Goal: Task Accomplishment & Management: Use online tool/utility

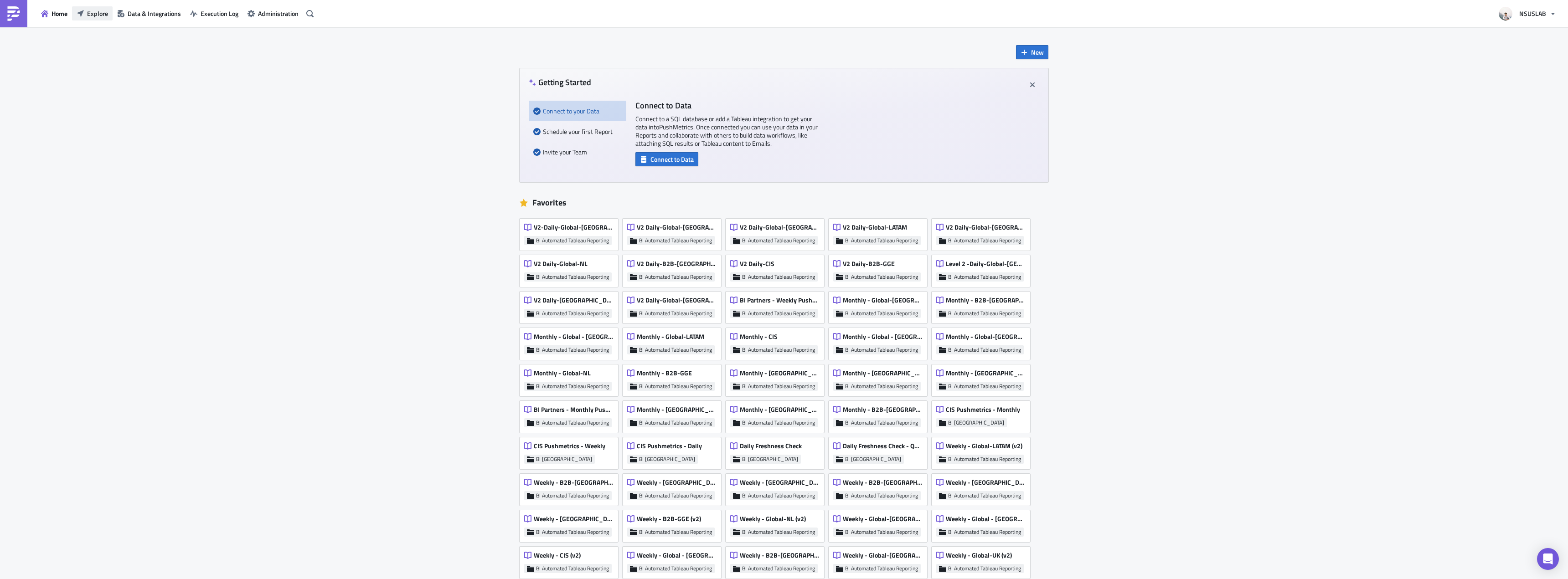
click at [90, 16] on span "Explore" at bounding box center [97, 13] width 21 height 10
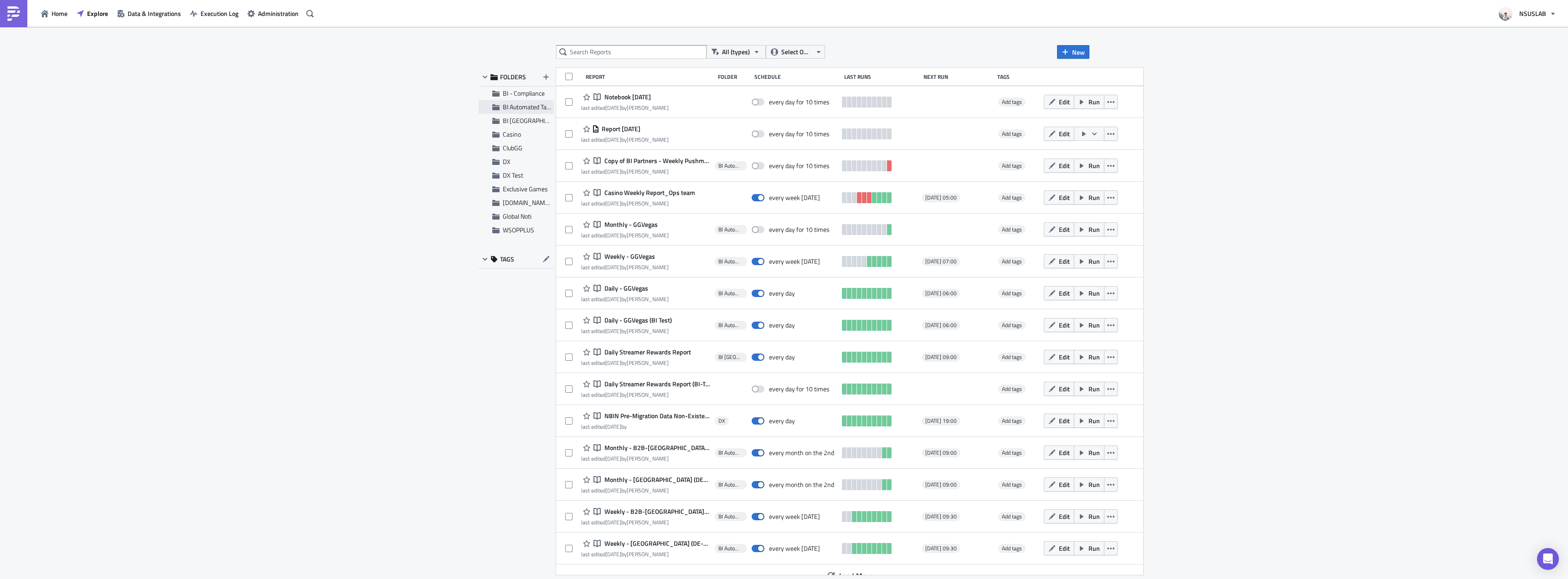
click at [529, 105] on span "BI Automated Tableau Reporting" at bounding box center [545, 107] width 86 height 10
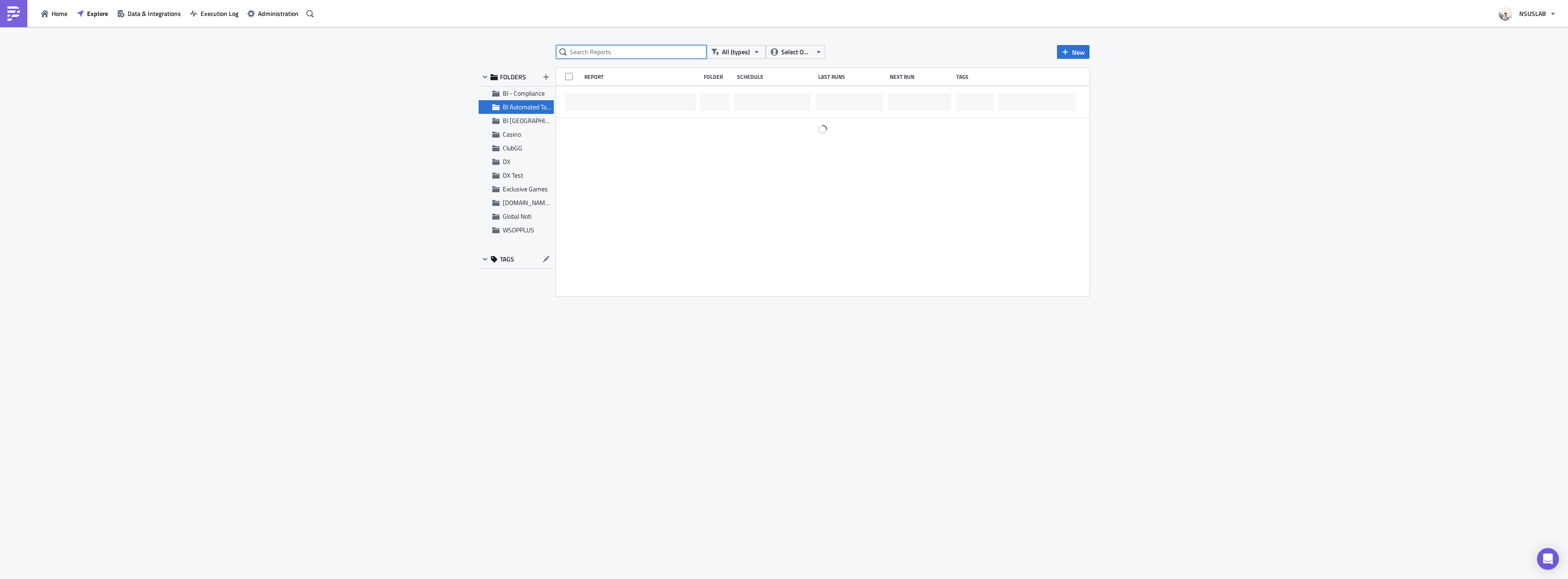
click at [600, 52] on input "text" at bounding box center [631, 52] width 150 height 13
type input "monthly -"
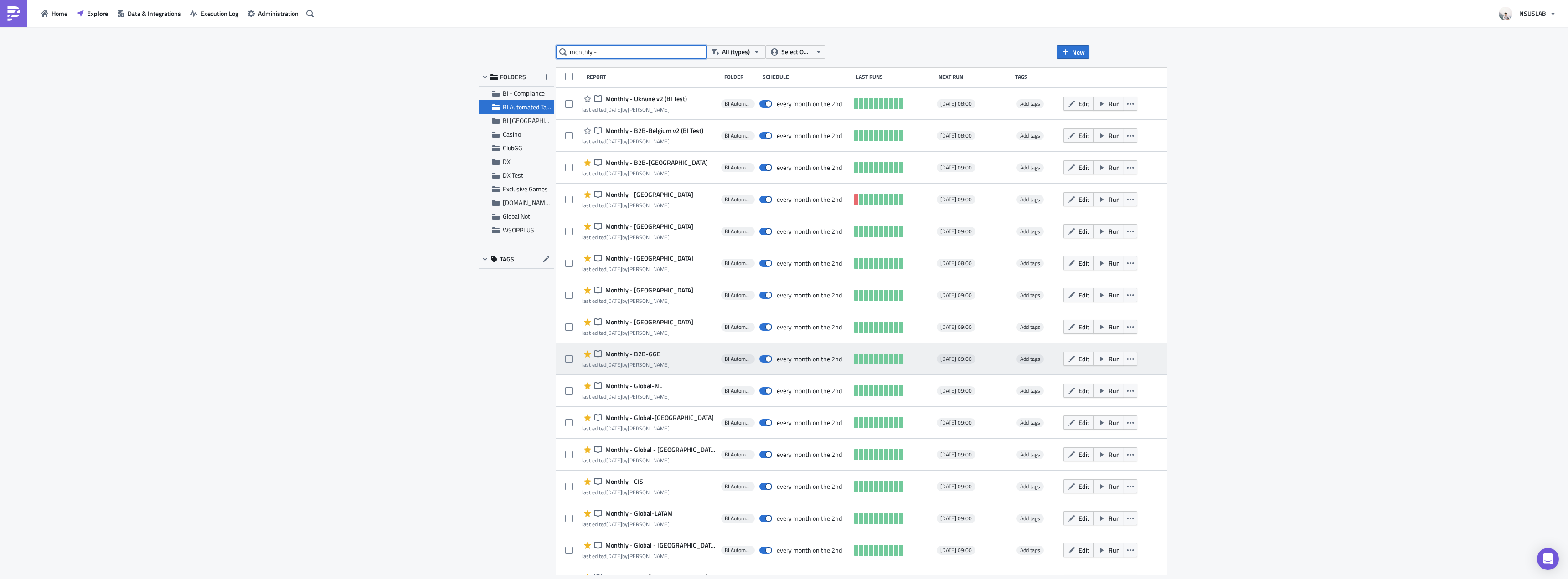
scroll to position [563, 0]
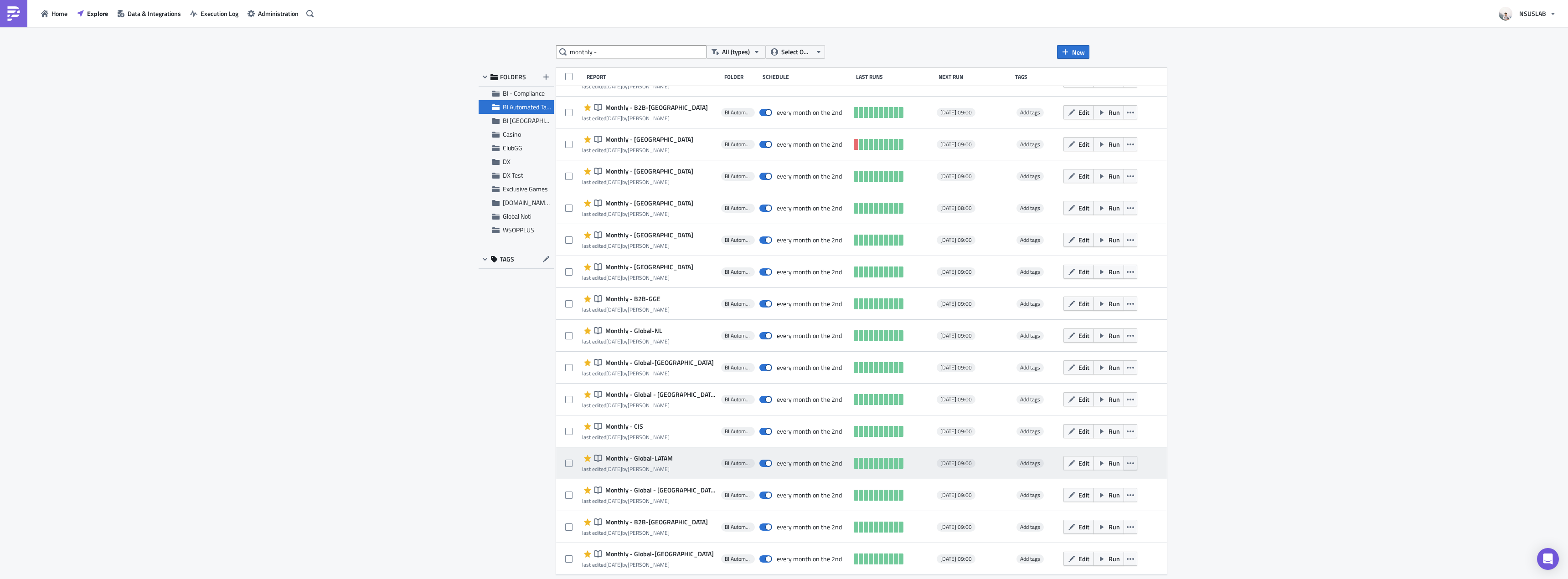
click at [1127, 463] on icon "button" at bounding box center [1130, 463] width 7 height 2
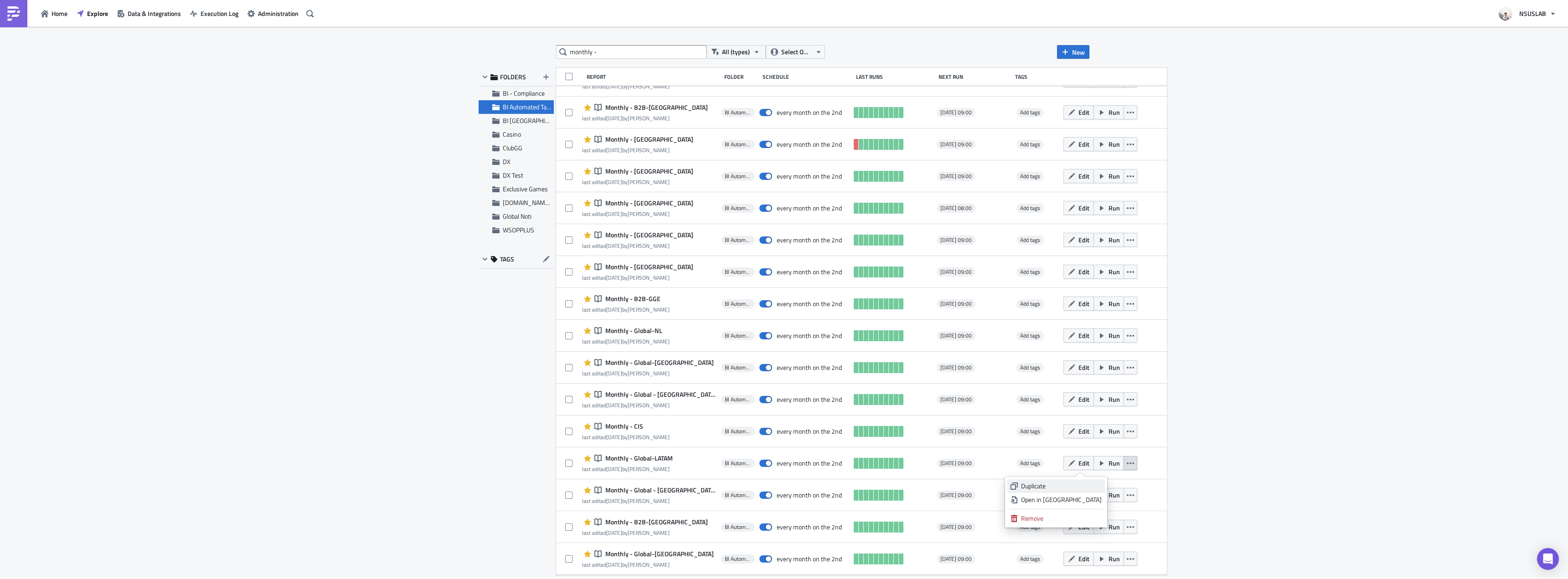
click at [1094, 485] on div "Duplicate" at bounding box center [1061, 486] width 81 height 9
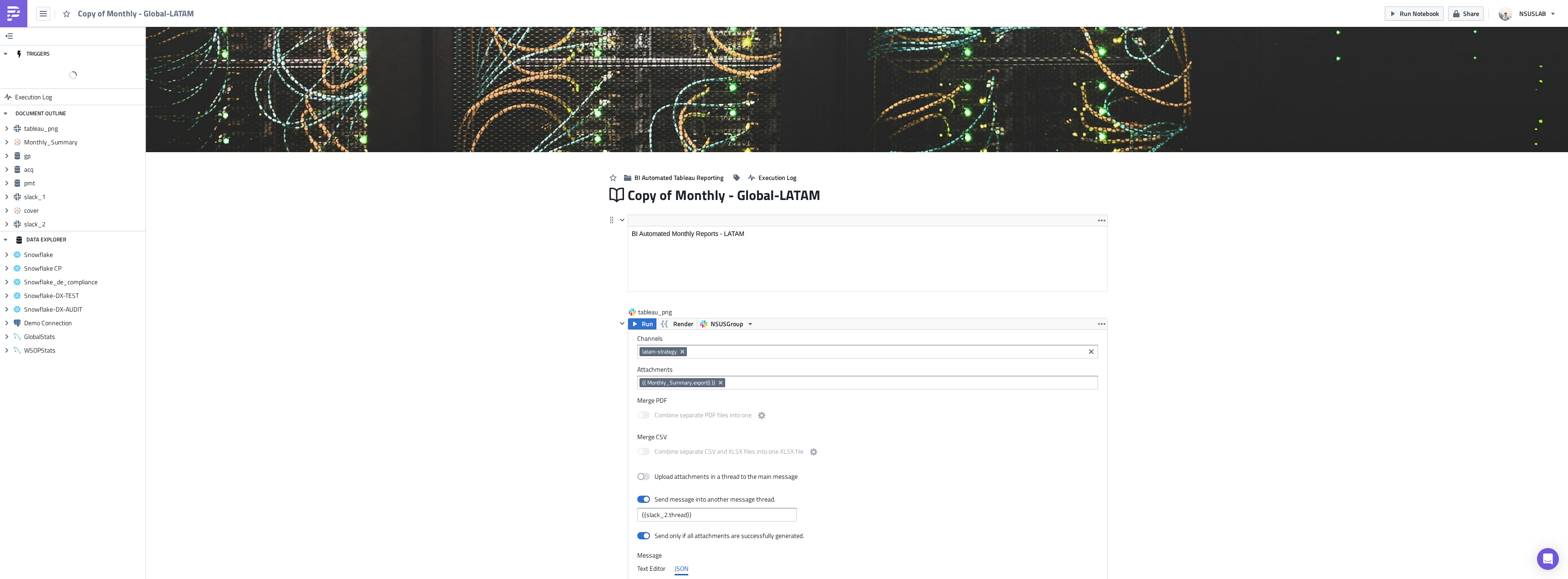
scroll to position [46, 0]
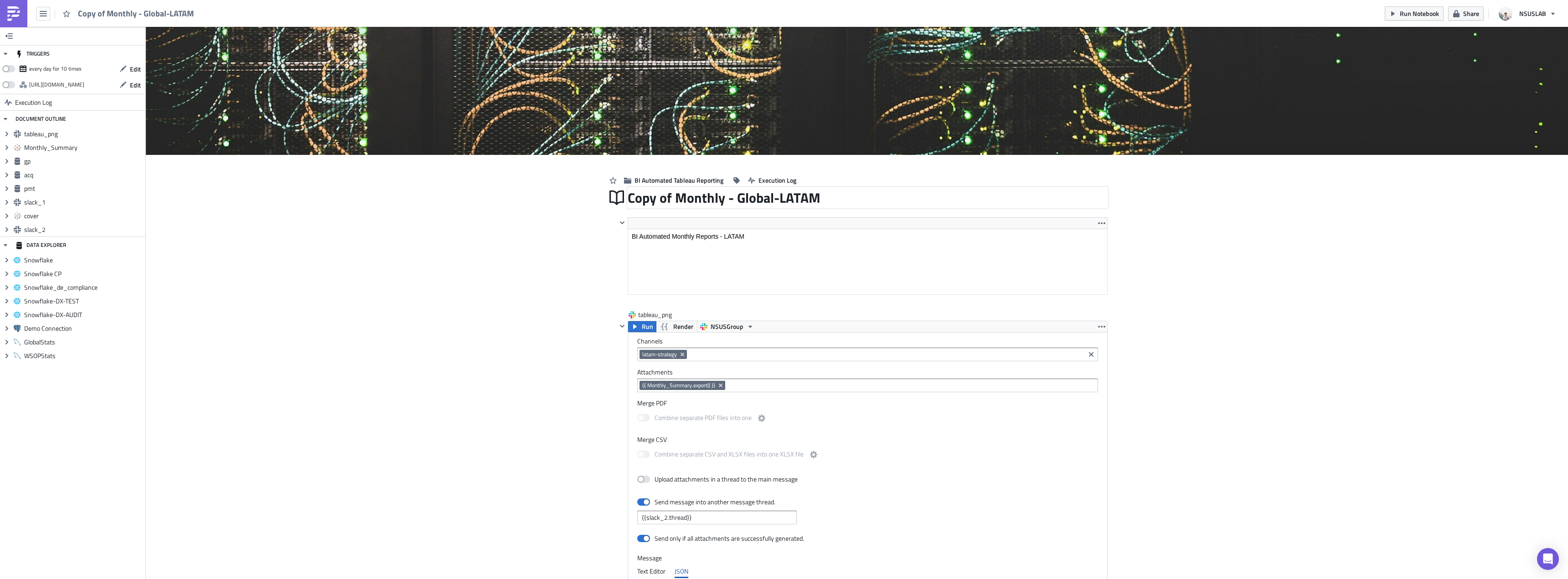
click at [684, 196] on div "Copy of Monthly - Global-LATAM" at bounding box center [867, 198] width 480 height 21
drag, startPoint x: 673, startPoint y: 197, endPoint x: 589, endPoint y: 192, distance: 84.1
type input "Monthly - [GEOGRAPHIC_DATA]"
click at [803, 226] on div at bounding box center [867, 223] width 480 height 12
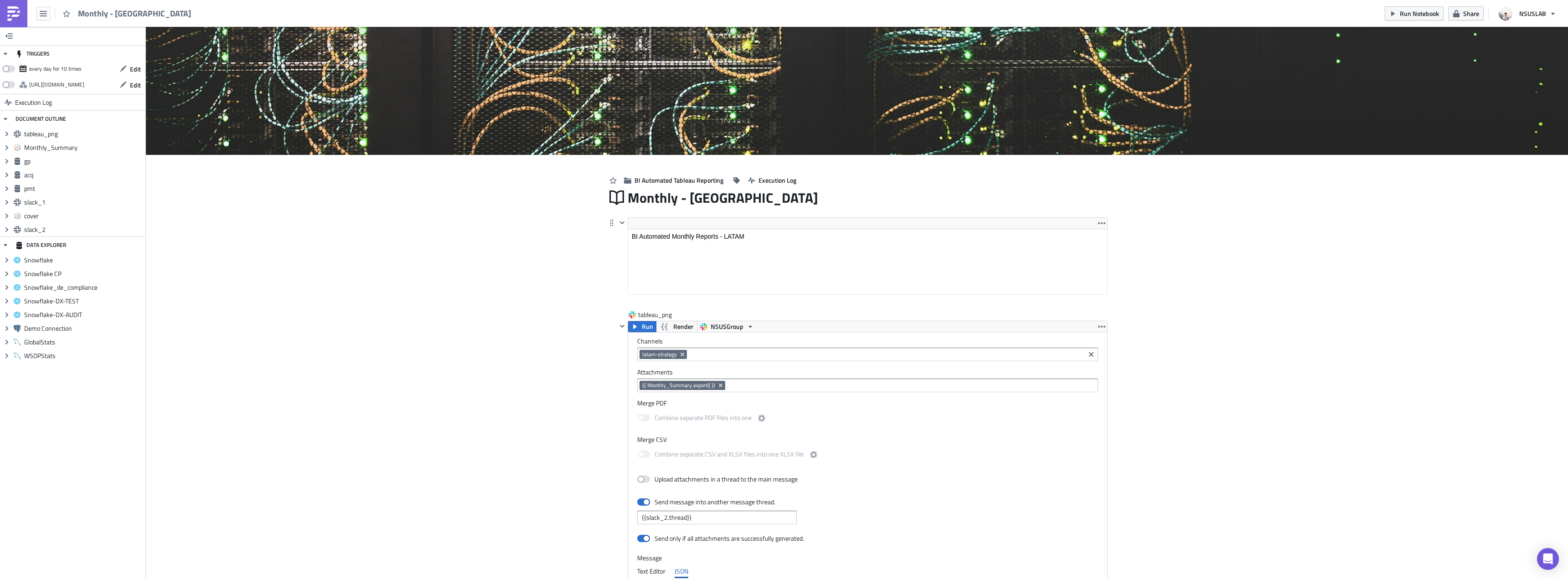
drag, startPoint x: 805, startPoint y: 233, endPoint x: 1431, endPoint y: 456, distance: 664.5
click at [805, 229] on html "BI Automated Monthly Reports - LATAM" at bounding box center [867, 237] width 479 height 15
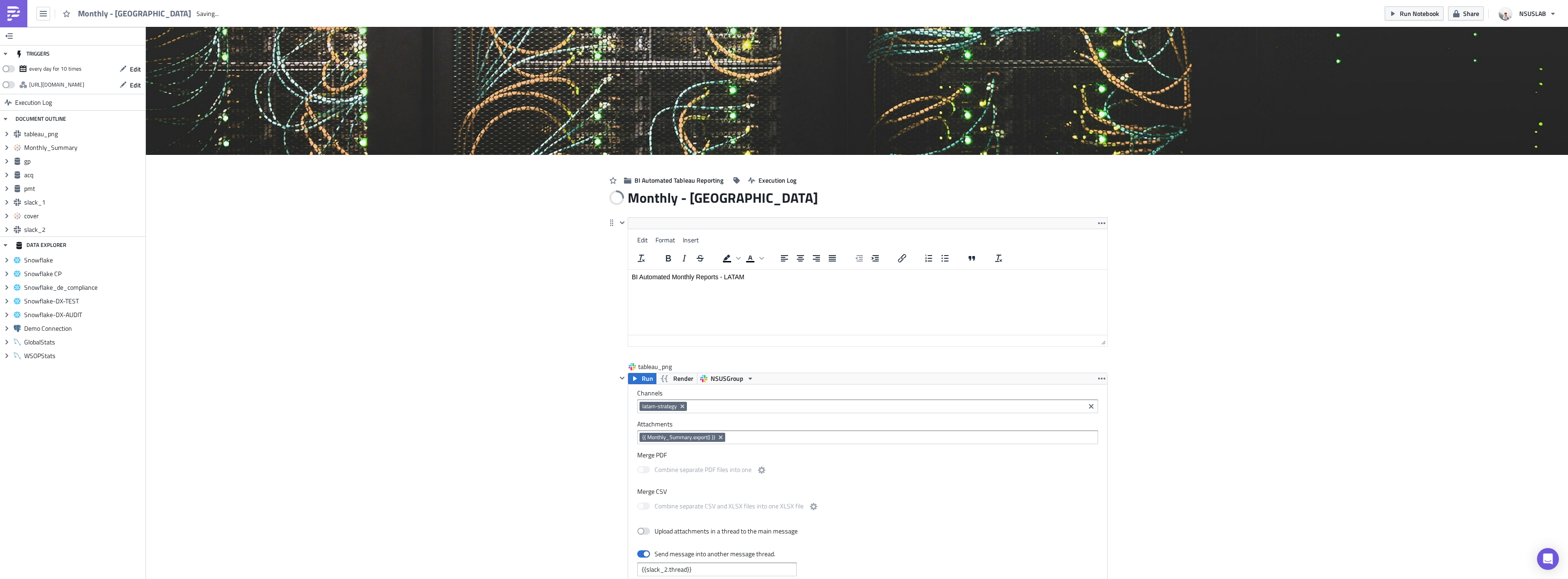
click at [771, 284] on html "BI Automated Monthly Reports - LATAM" at bounding box center [867, 277] width 479 height 15
click at [782, 282] on html "BI Automated Monthly Reports - LATAM" at bounding box center [867, 277] width 479 height 15
drag, startPoint x: 570, startPoint y: 369, endPoint x: 620, endPoint y: 369, distance: 50.0
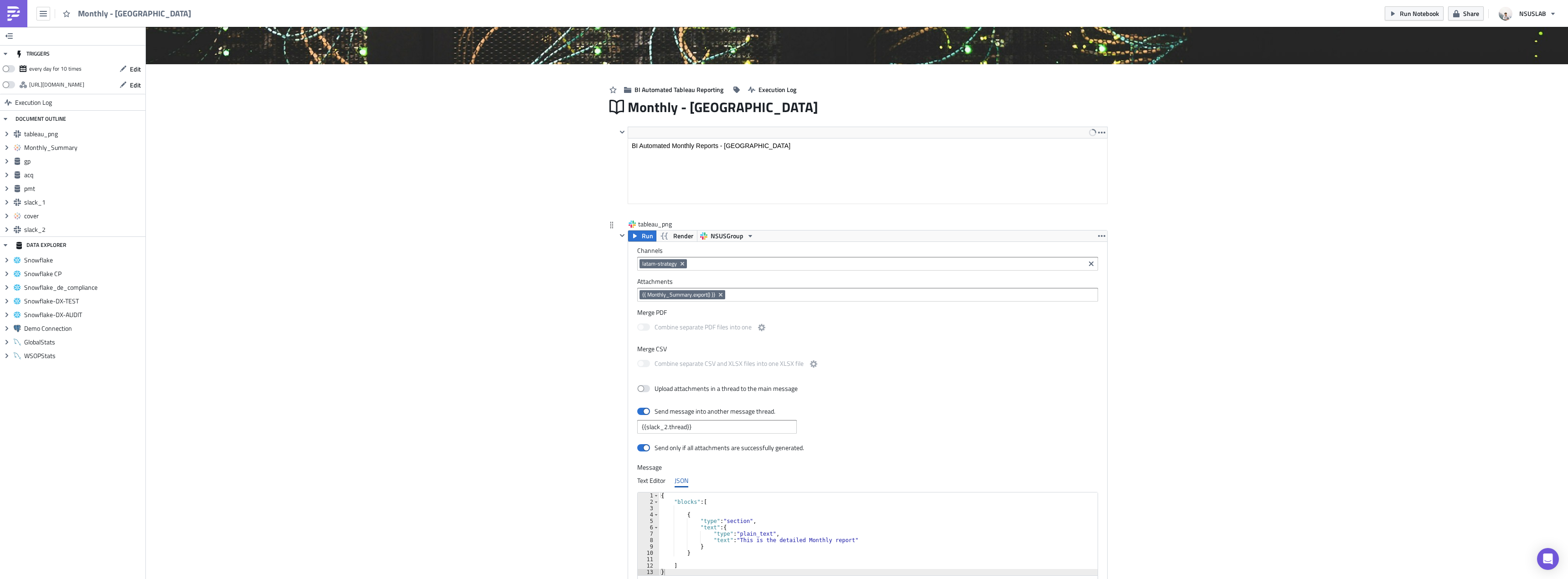
scroll to position [137, 0]
click at [682, 261] on icon "Remove Tag" at bounding box center [682, 263] width 7 height 7
click at [684, 262] on input at bounding box center [867, 263] width 455 height 9
type input "shared-gg_jopt"
click at [713, 254] on label "Channels" at bounding box center [867, 249] width 461 height 8
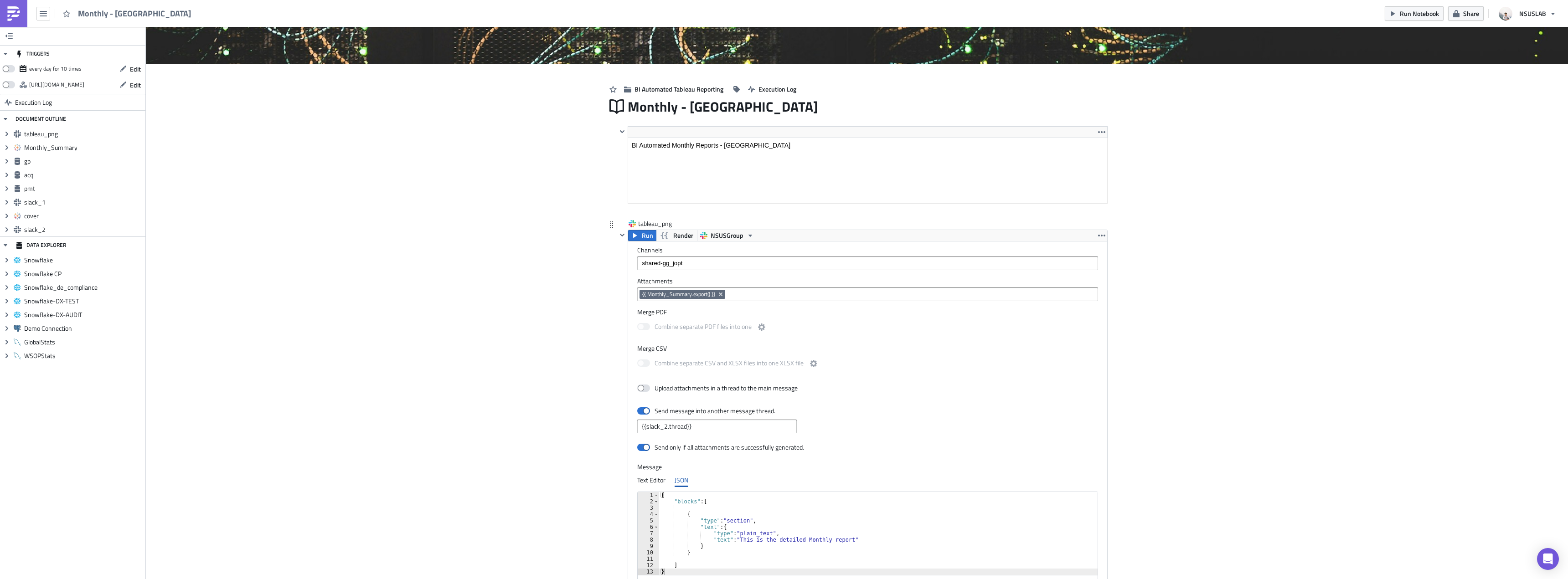
click at [702, 258] on div "shared-gg_jopt" at bounding box center [867, 263] width 461 height 13
click at [673, 277] on div "Add "shared-gg_jopt"" at bounding box center [681, 279] width 61 height 9
click at [718, 262] on input at bounding box center [886, 263] width 393 height 9
click at [659, 262] on span "shared-gg_jopt" at bounding box center [660, 263] width 35 height 7
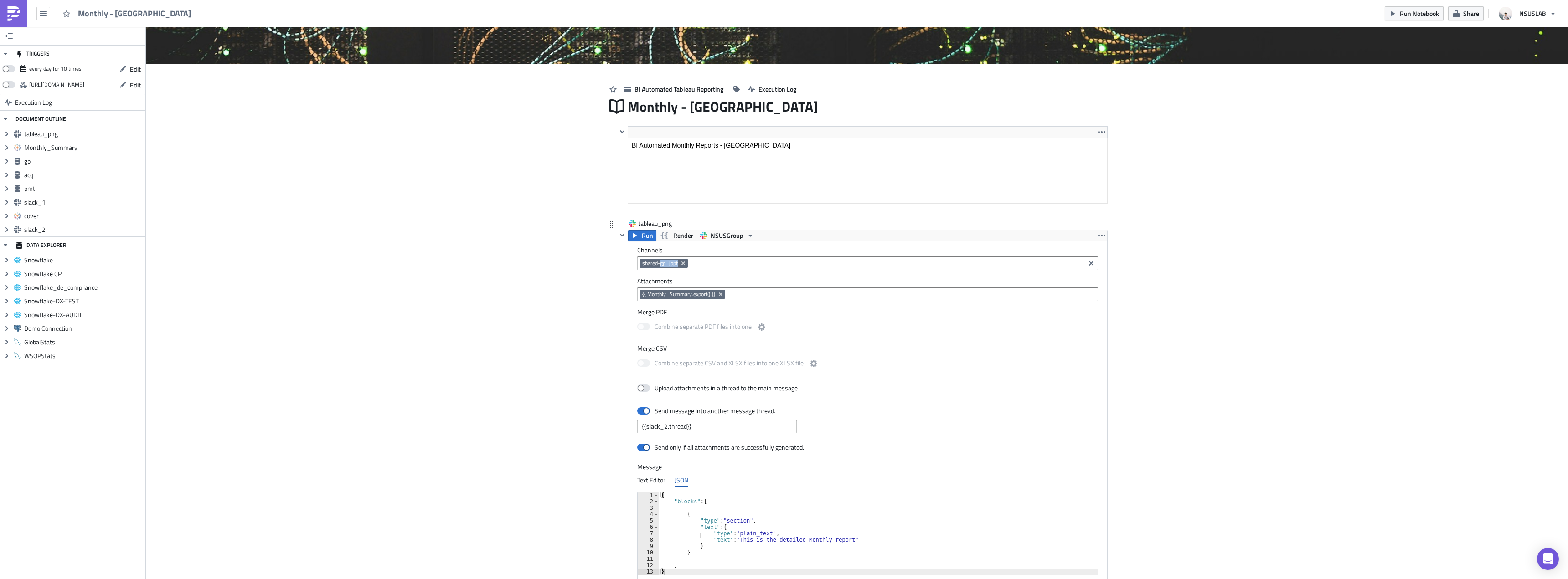
click at [659, 262] on span "shared-gg_jopt" at bounding box center [660, 263] width 35 height 7
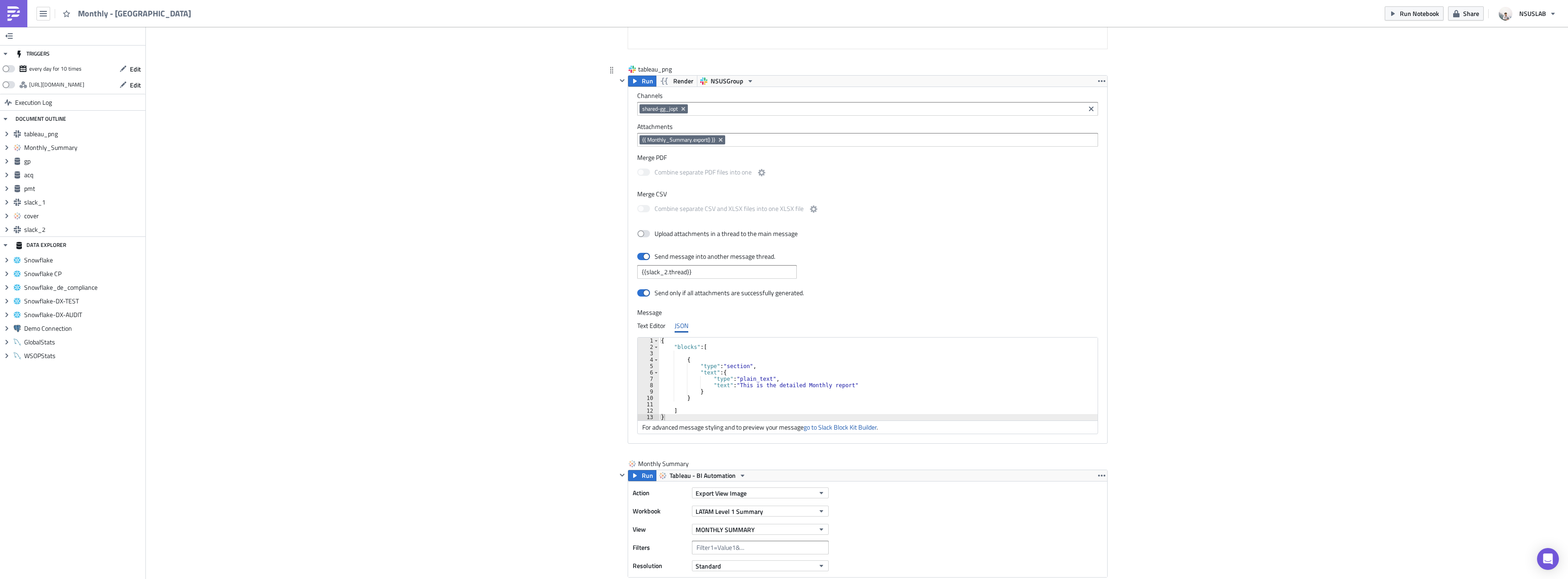
scroll to position [547, 0]
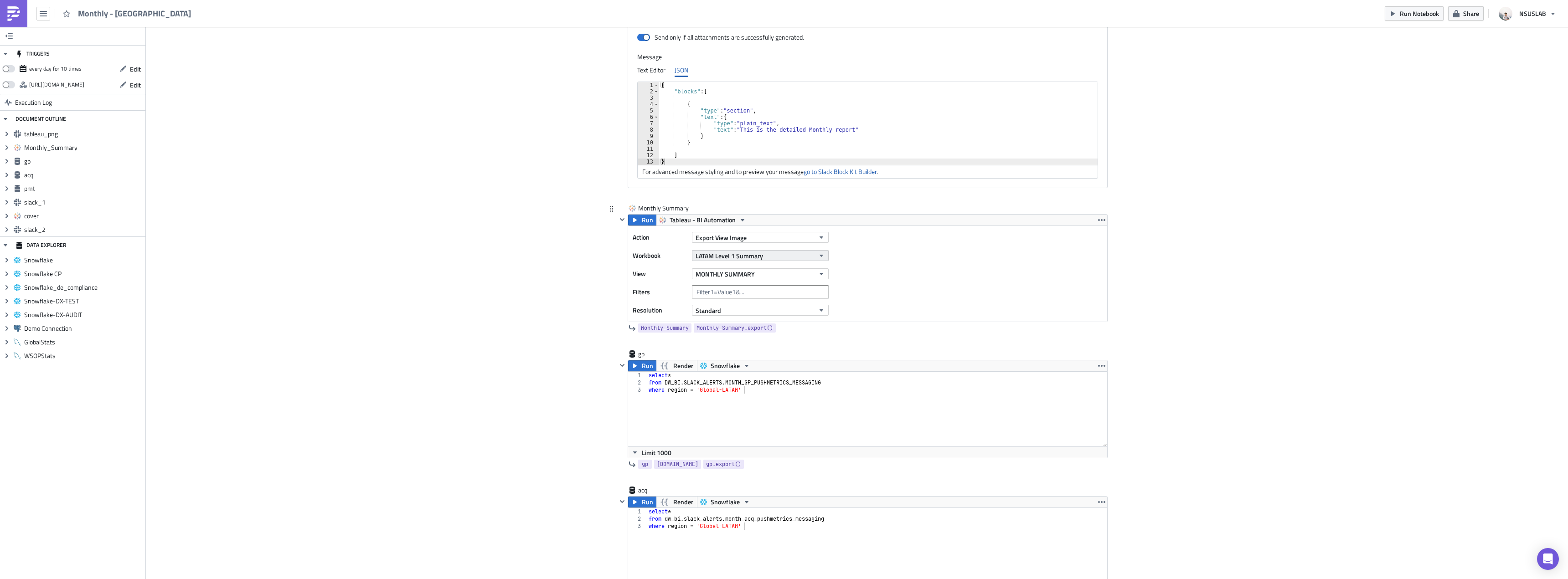
click at [760, 257] on button "LATAM Level 1 Summary" at bounding box center [760, 255] width 137 height 11
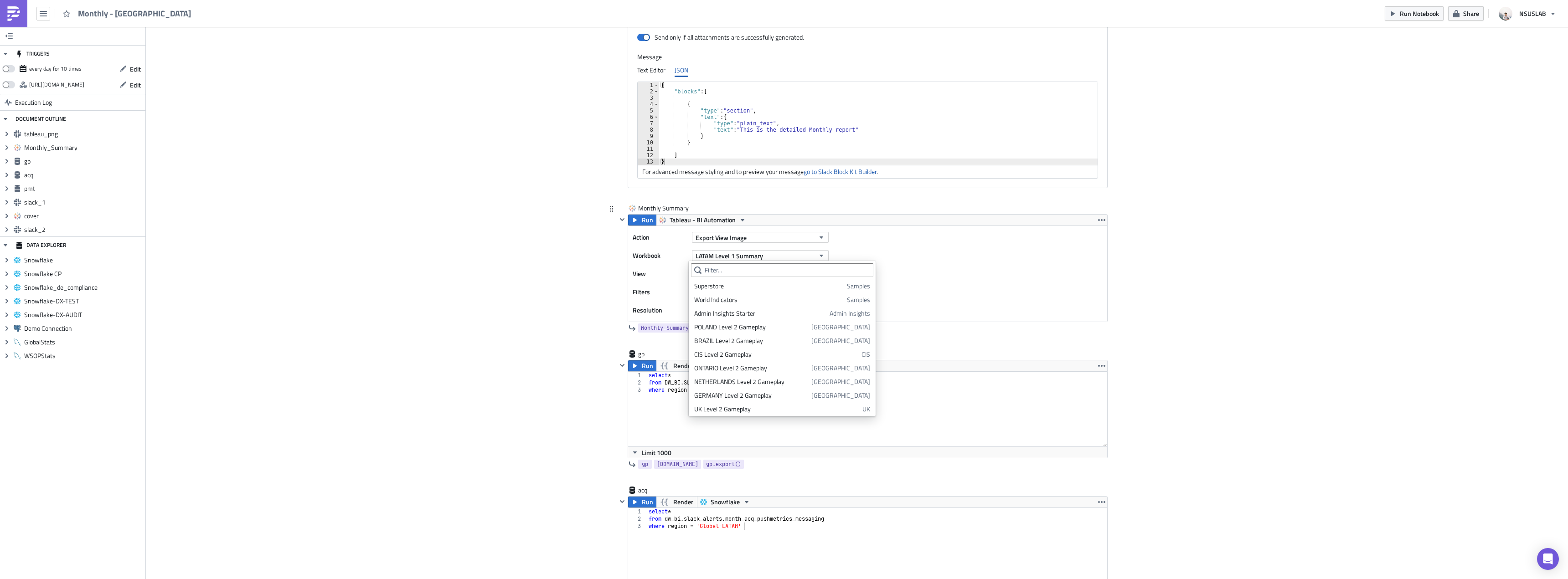
scroll to position [290, 0]
click at [774, 276] on input "text" at bounding box center [782, 270] width 183 height 13
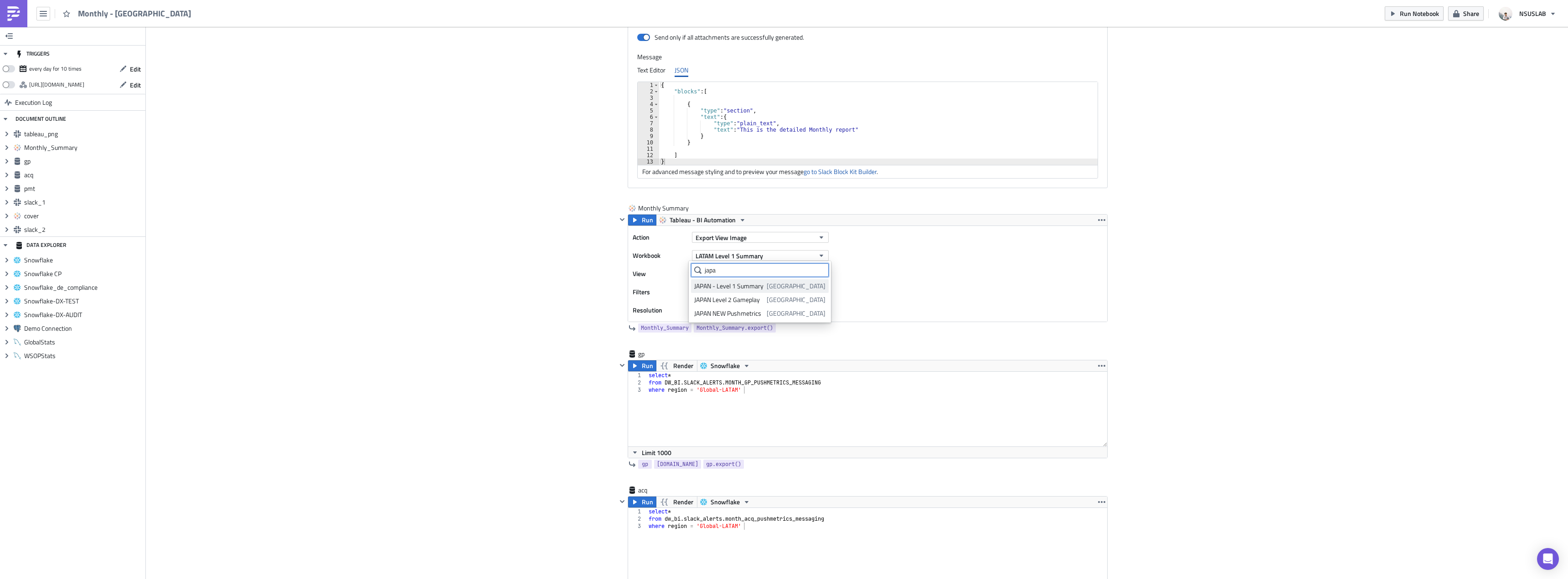
type input "japa"
click at [743, 282] on div "JAPAN - Level 1 Summary" at bounding box center [729, 286] width 69 height 9
click at [755, 277] on button "MONTHLY SUMMARY" at bounding box center [760, 274] width 137 height 11
click at [723, 328] on div "MONTHLY SUMMARY" at bounding box center [734, 331] width 81 height 9
click at [747, 390] on div "select * from DW_BI . SLACK_ALERTS . MONTH_GP_PUSHMETRICS_MESSAGING where regio…" at bounding box center [877, 416] width 461 height 89
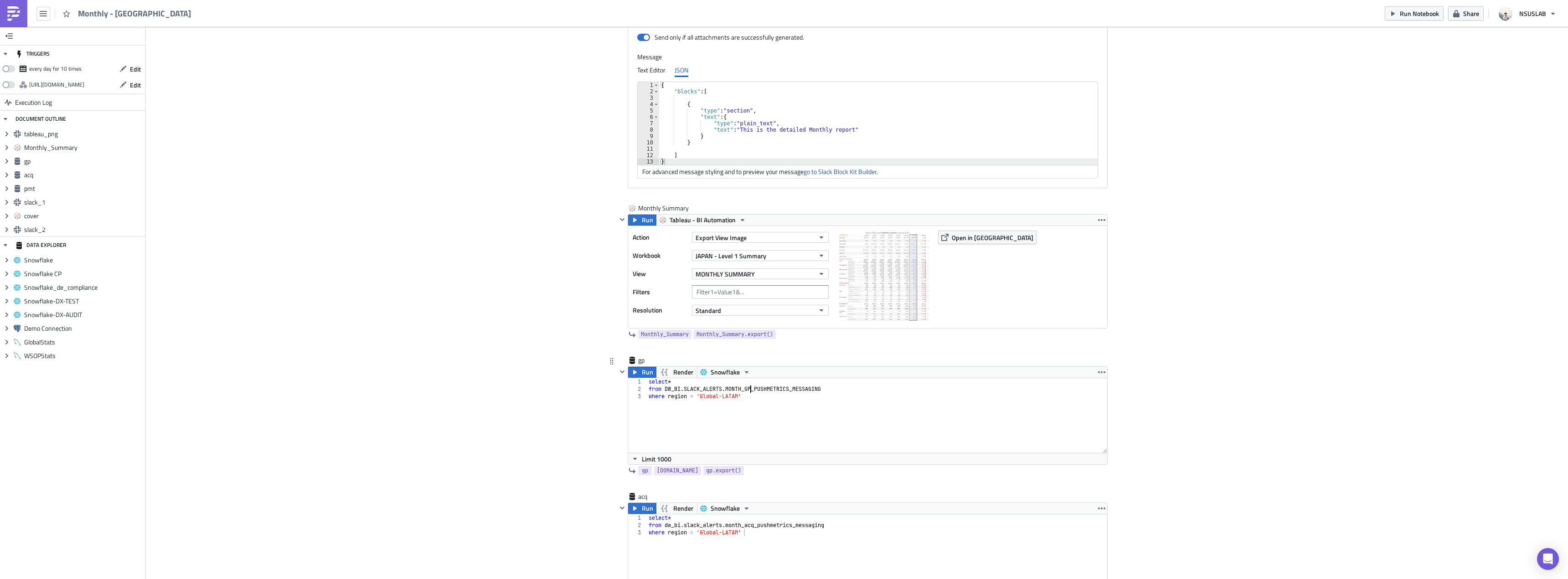
click at [767, 400] on div "select * from DW_BI . SLACK_ALERTS . MONTH_GP_PUSHMETRICS_MESSAGING where regio…" at bounding box center [877, 423] width 461 height 89
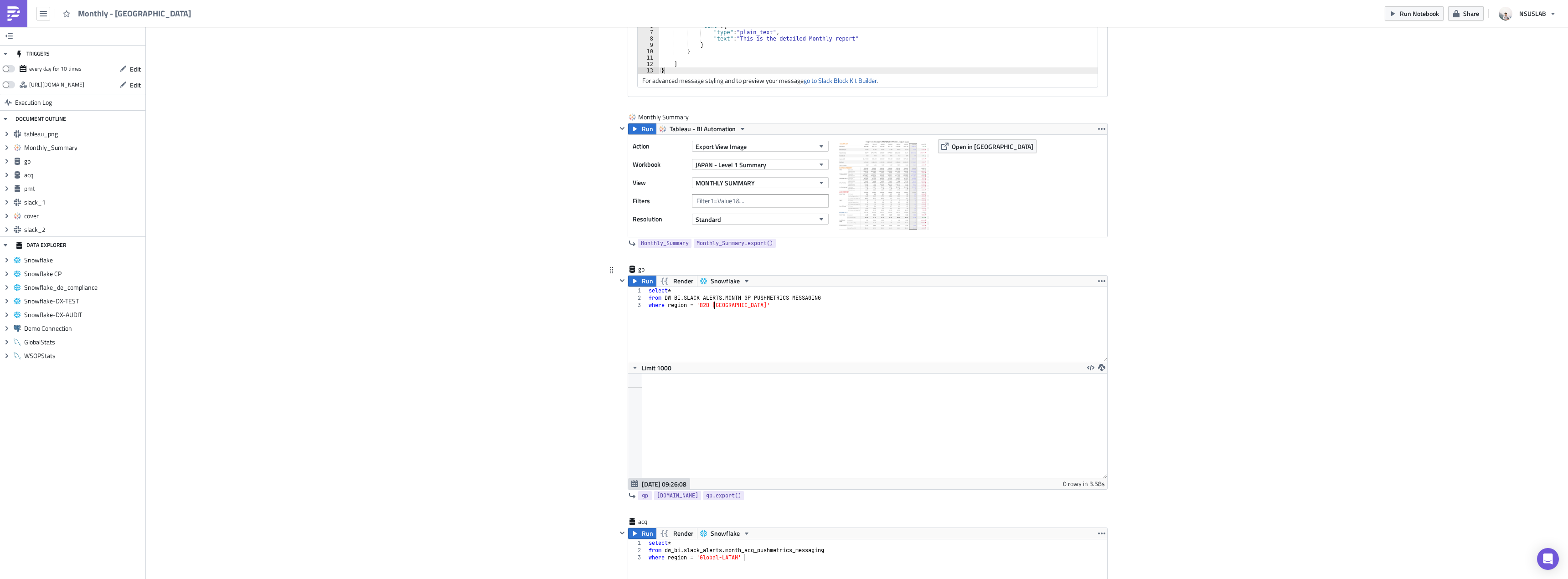
scroll to position [104, 478]
click at [716, 303] on div "select * from DW_BI . SLACK_ALERTS . MONTH_GP_PUSHMETRICS_MESSAGING where regio…" at bounding box center [877, 331] width 461 height 89
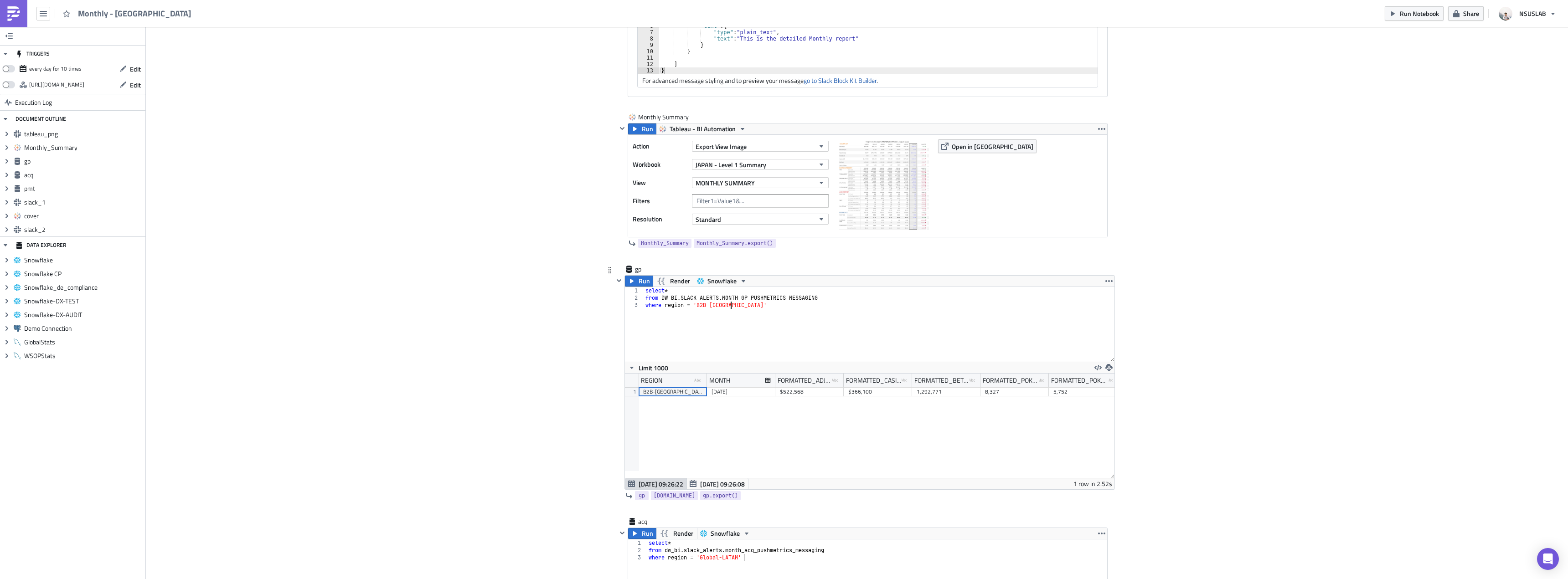
scroll to position [683, 0]
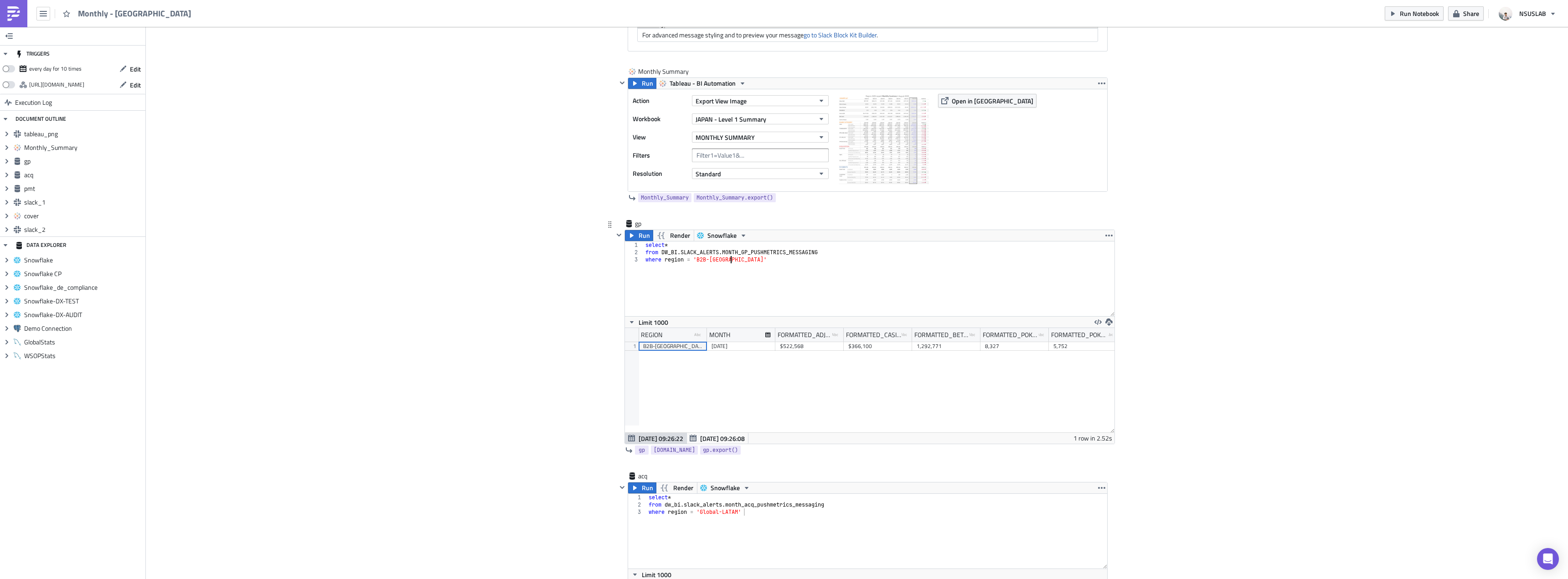
click at [726, 259] on div "select * from DW_BI . SLACK_ALERTS . MONTH_GP_PUSHMETRICS_MESSAGING where regio…" at bounding box center [879, 286] width 471 height 89
click at [751, 269] on div "select * from DW_BI . SLACK_ALERTS . MONTH_GP_PUSHMETRICS_MESSAGING where regio…" at bounding box center [879, 286] width 471 height 89
drag, startPoint x: 735, startPoint y: 257, endPoint x: 692, endPoint y: 260, distance: 43.1
click at [692, 260] on div "select * from DW_BI . SLACK_ALERTS . MONTH_GP_PUSHMETRICS_MESSAGING where regio…" at bounding box center [879, 286] width 471 height 89
type textarea "where region = 'B2B-Japan'"
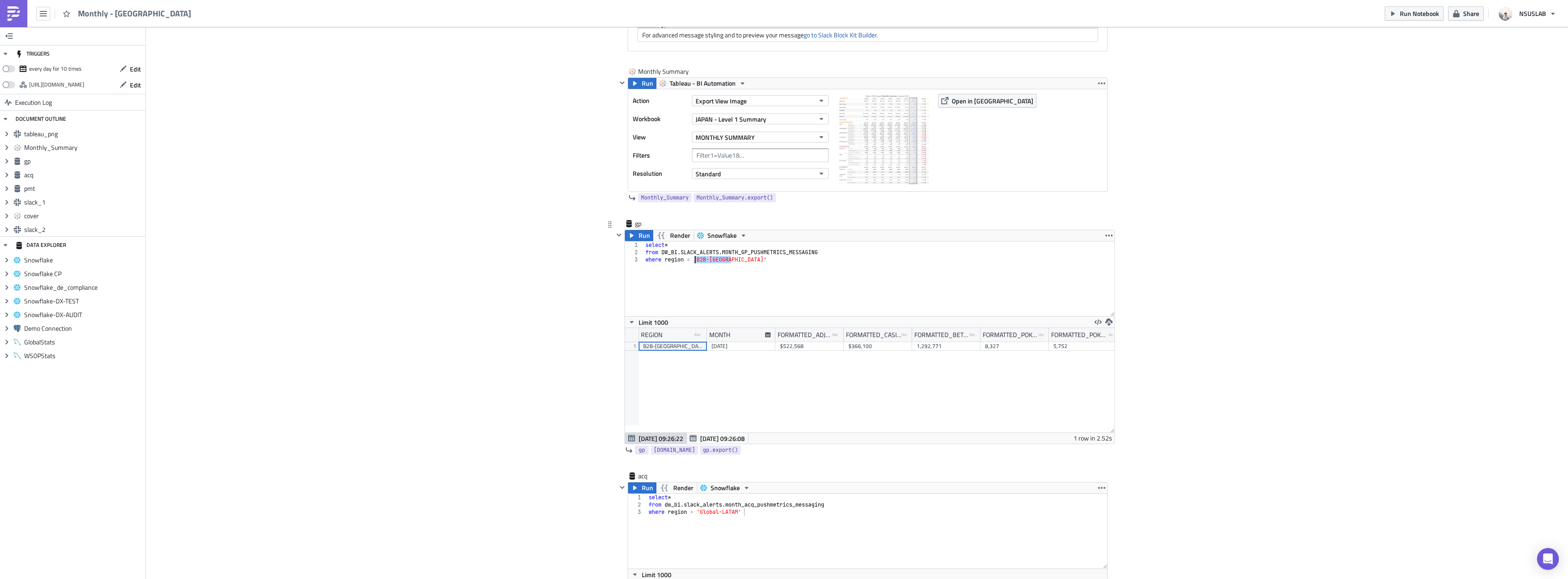
click at [752, 282] on div "select * from DW_BI . SLACK_ALERTS . MONTH_GP_PUSHMETRICS_MESSAGING where regio…" at bounding box center [879, 279] width 471 height 75
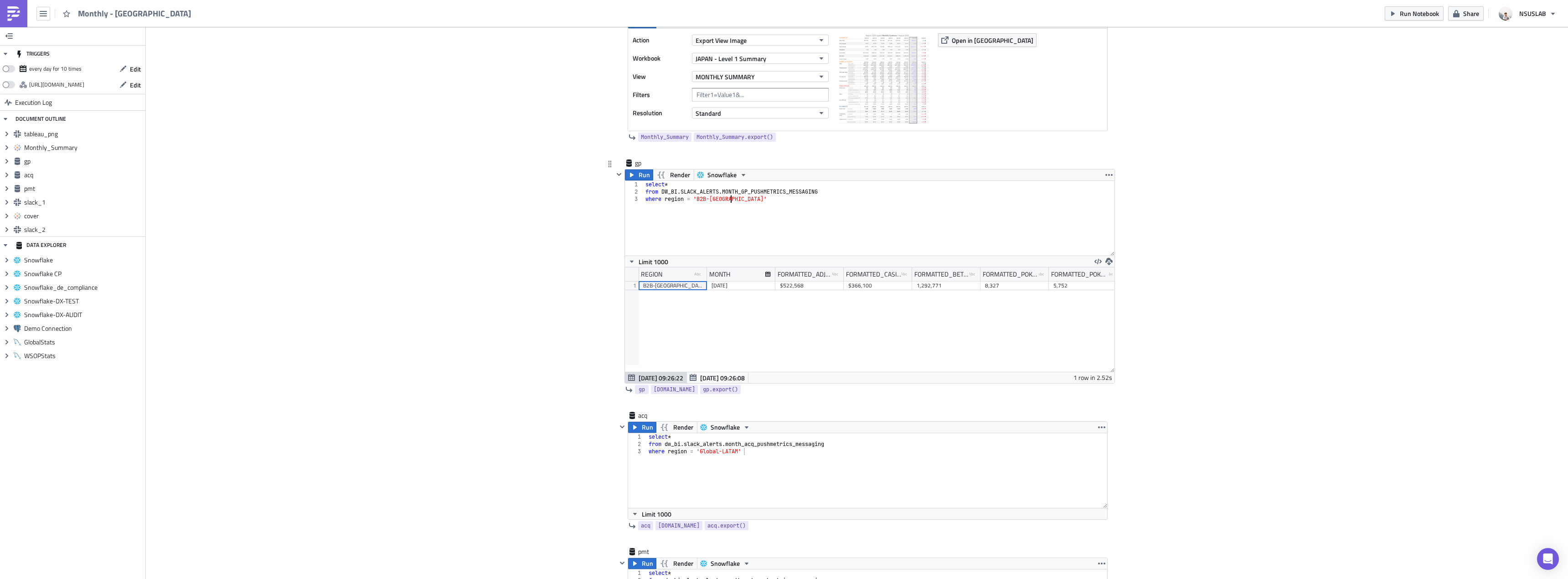
scroll to position [820, 0]
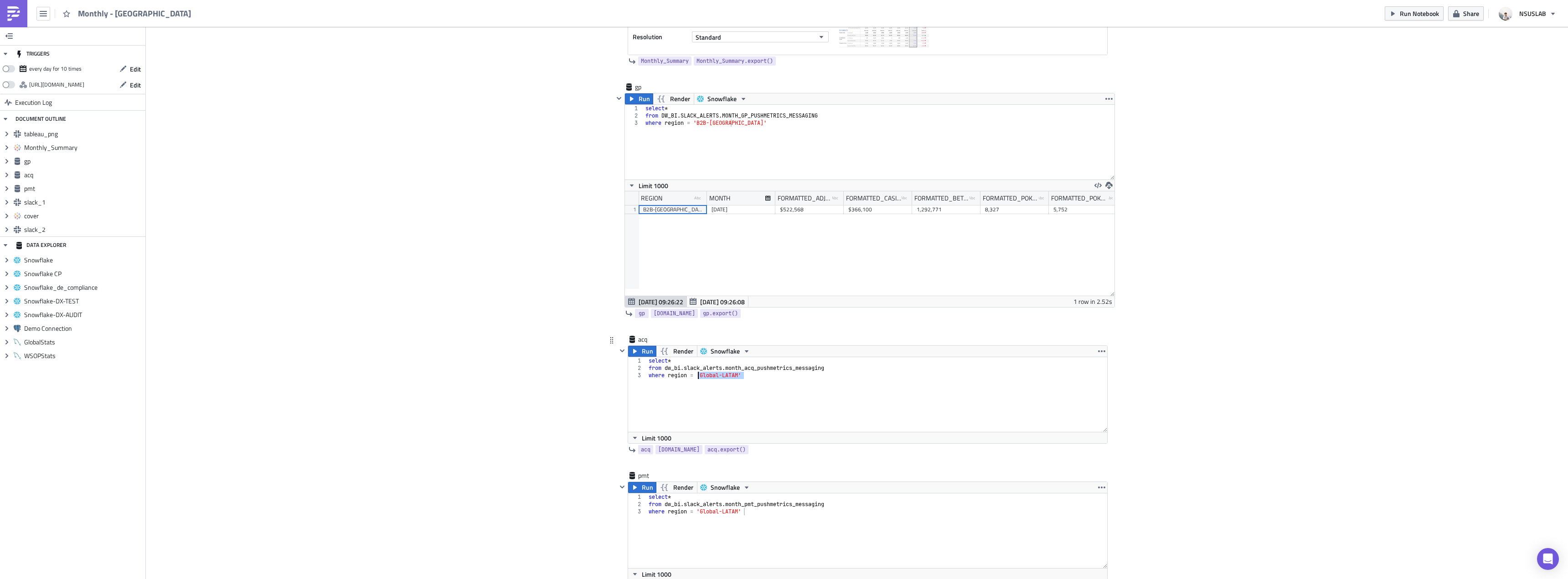
drag, startPoint x: 747, startPoint y: 375, endPoint x: 695, endPoint y: 376, distance: 52.0
click at [695, 376] on div "select * from dw_bi . slack_alerts . month_acq_pushmetrics_messaging where regi…" at bounding box center [877, 401] width 461 height 89
paste textarea "B2B-[GEOGRAPHIC_DATA]"
type textarea "where region = 'B2B-Japan'"
click at [749, 386] on div "select * from dw_bi . slack_alerts . month_acq_pushmetrics_messaging where regi…" at bounding box center [877, 401] width 461 height 89
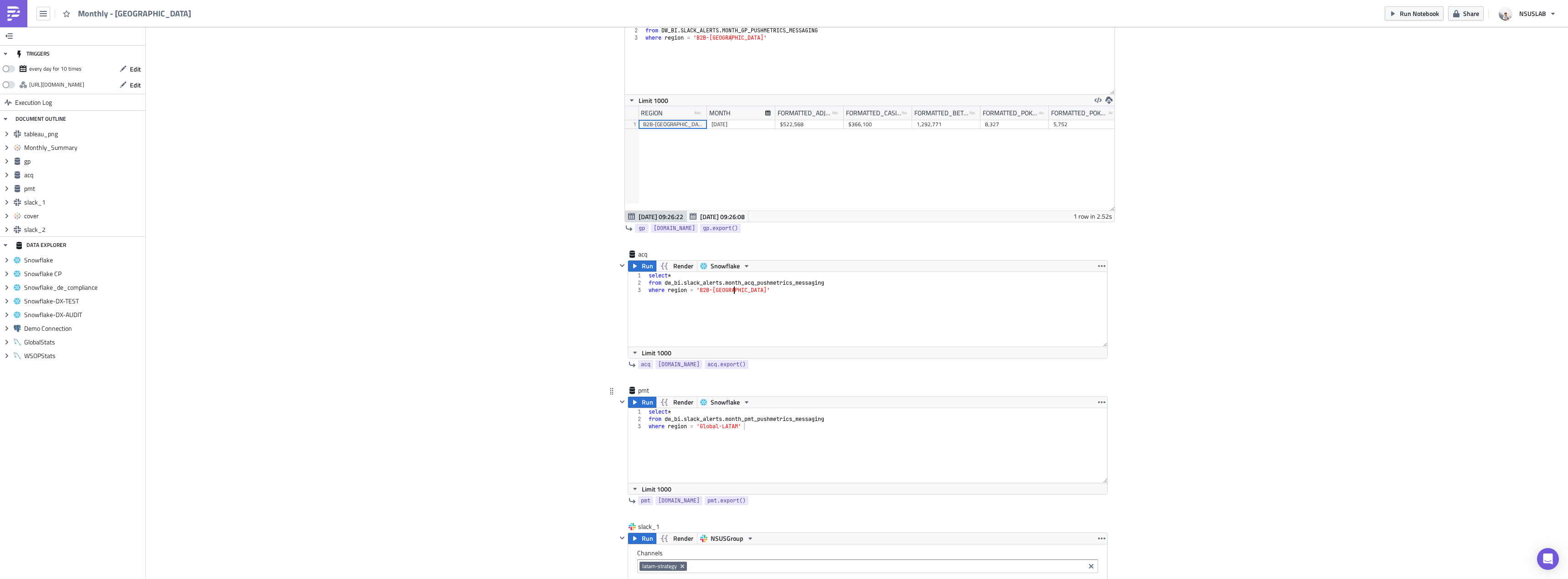
scroll to position [1047, 0]
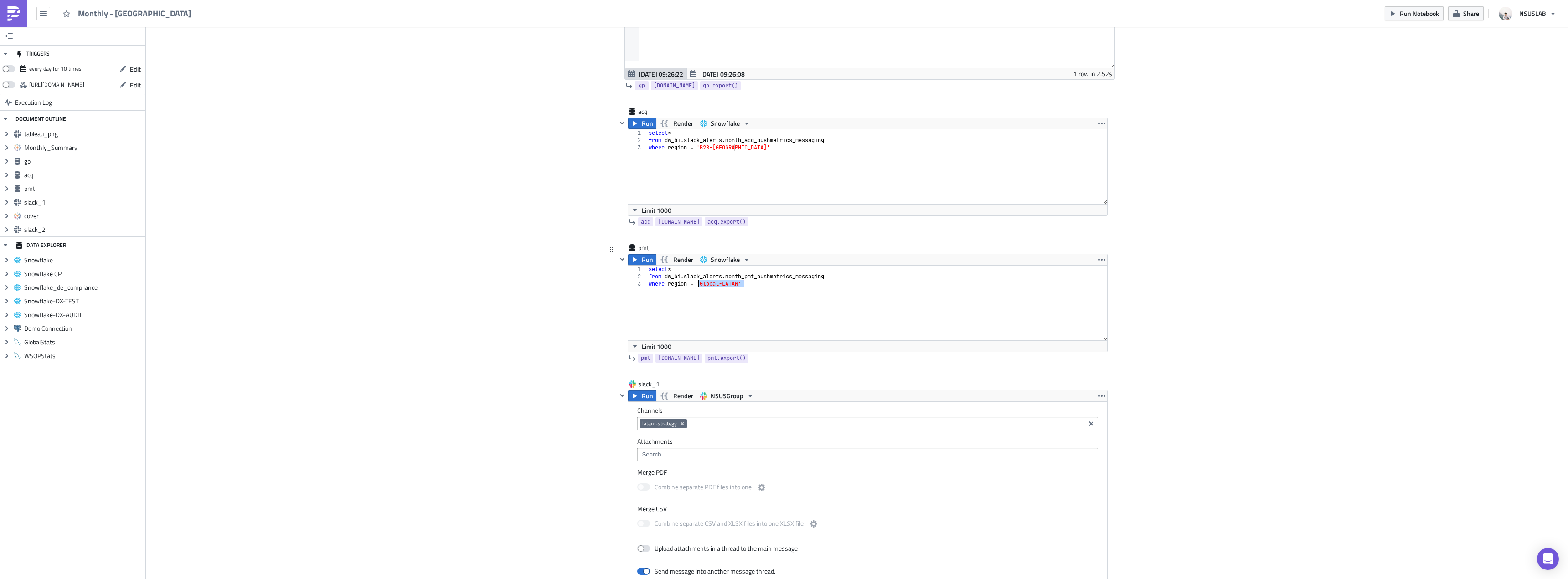
drag, startPoint x: 750, startPoint y: 285, endPoint x: 695, endPoint y: 284, distance: 55.0
click at [695, 284] on div "select * from dw_bi . slack_alerts . month_pmt_pushmetrics_messaging where regi…" at bounding box center [877, 310] width 461 height 89
paste textarea "B2B-[GEOGRAPHIC_DATA]"
type textarea "where region = 'B2B-Japan'"
click at [728, 296] on div "select * from dw_bi . slack_alerts . month_pmt_pushmetrics_messaging where regi…" at bounding box center [877, 310] width 461 height 89
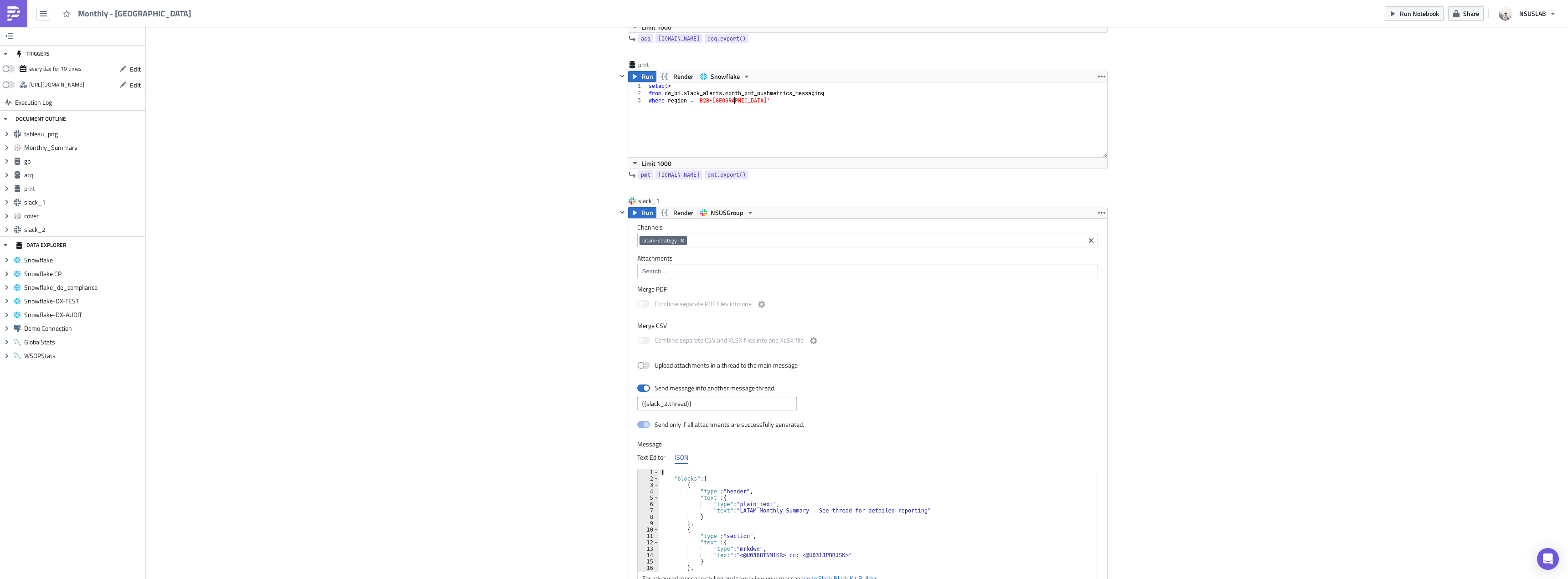
scroll to position [1230, 0]
click at [492, 353] on div "Cover Image BI Automated Tableau Reporting Execution Log Monthly - Japan <p>BI …" at bounding box center [857, 5] width 1422 height 2416
click at [1265, 278] on div "Cover Image BI Automated Tableau Reporting Execution Log Monthly - Japan <p>BI …" at bounding box center [857, 5] width 1422 height 2416
click at [433, 375] on div "Cover Image BI Automated Tableau Reporting Execution Log Monthly - Japan <p>BI …" at bounding box center [857, 5] width 1422 height 2416
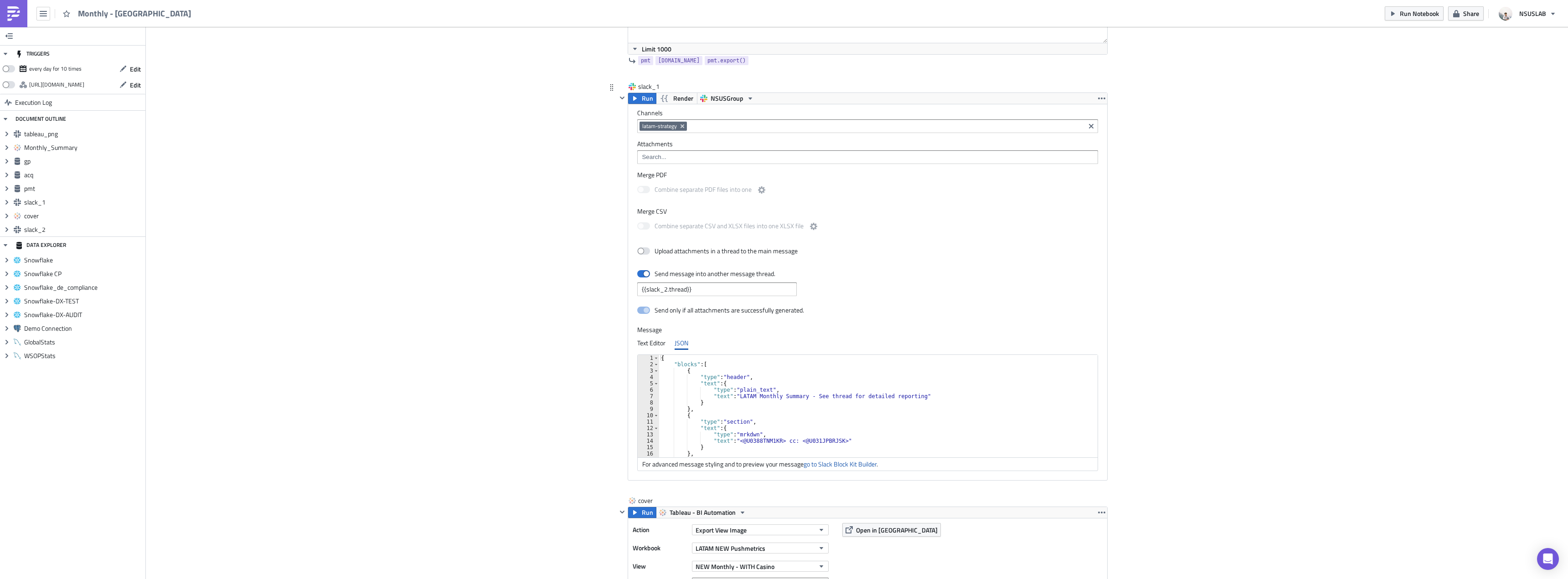
scroll to position [1367, 0]
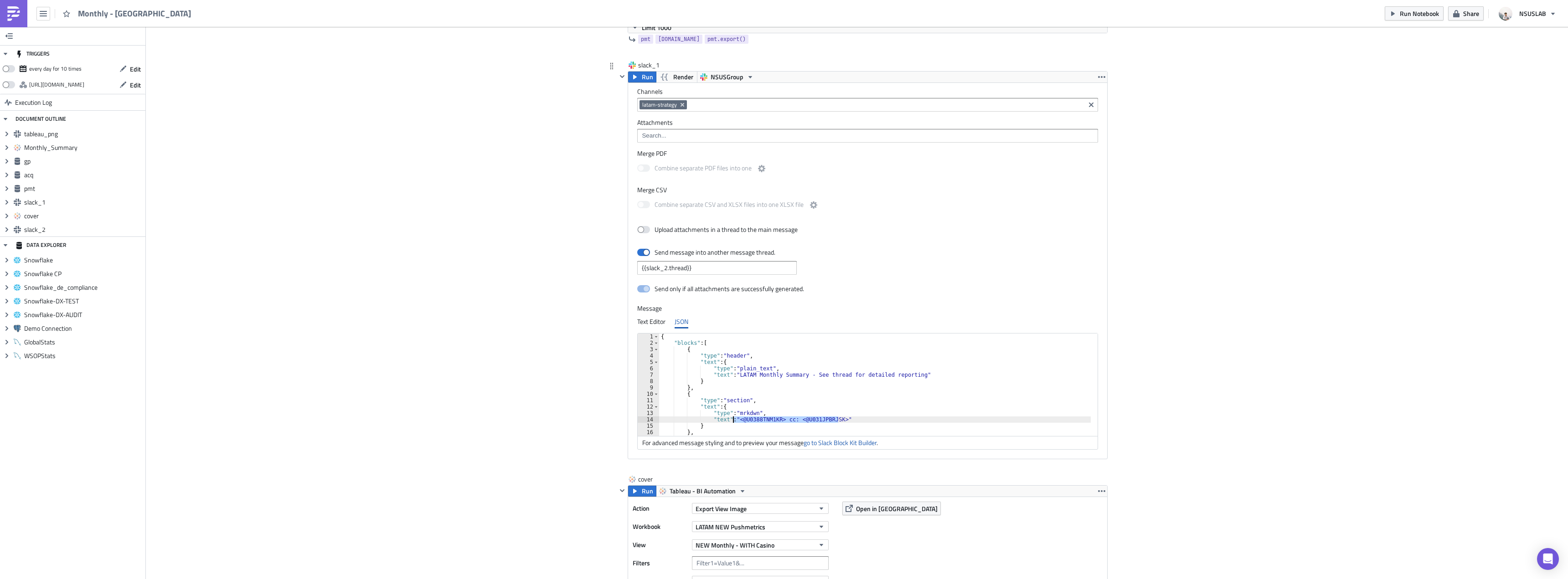
drag, startPoint x: 832, startPoint y: 420, endPoint x: 729, endPoint y: 421, distance: 103.0
click at [729, 421] on div "{ "blocks" : [ { "type" : "header" , "text" : { "type" : "plain_text" , "text" …" at bounding box center [876, 387] width 433 height 108
paste textarea "1S5H2BSG5> <@U020PFKMAAX"
click at [728, 373] on div "{ "blocks" : [ { "type" : "header" , "text" : { "type" : "plain_text" , "text" …" at bounding box center [876, 387] width 433 height 108
click at [745, 376] on div "{ "blocks" : [ { "type" : "header" , "text" : { "type" : "plain_text" , "text" …" at bounding box center [876, 387] width 433 height 108
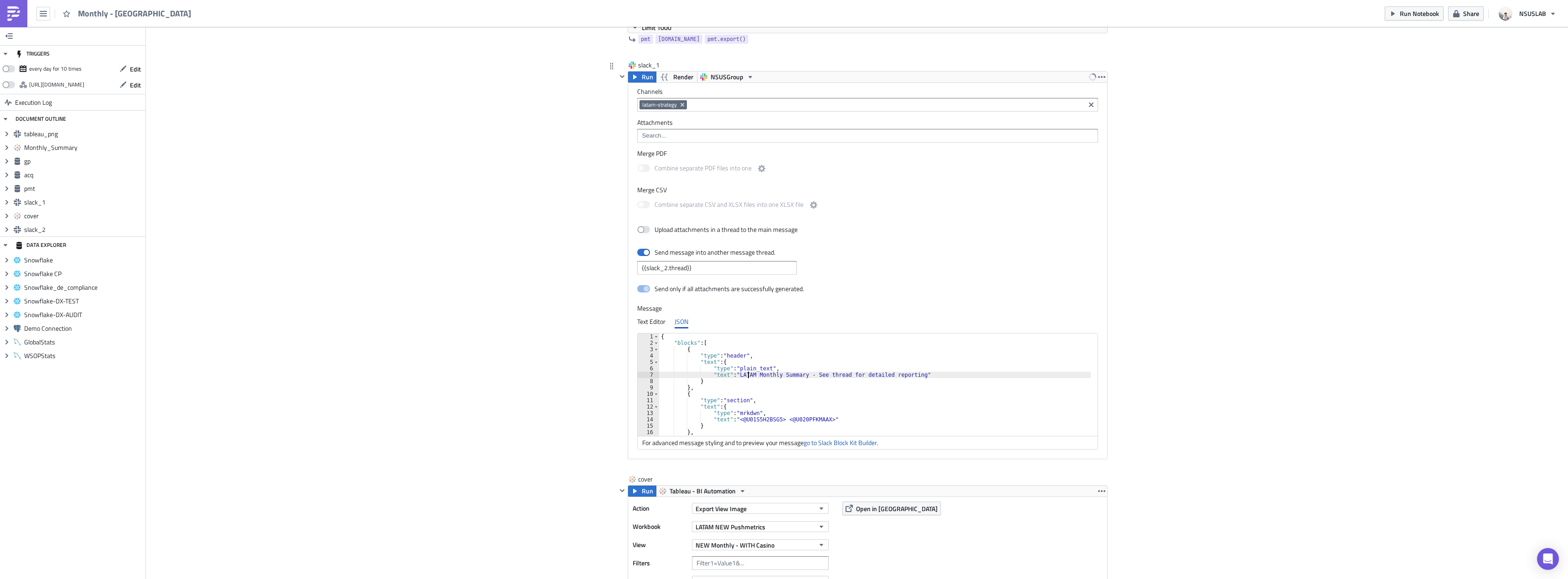
click at [745, 376] on div "{ "blocks" : [ { "type" : "header" , "text" : { "type" : "plain_text" , "text" …" at bounding box center [876, 387] width 433 height 108
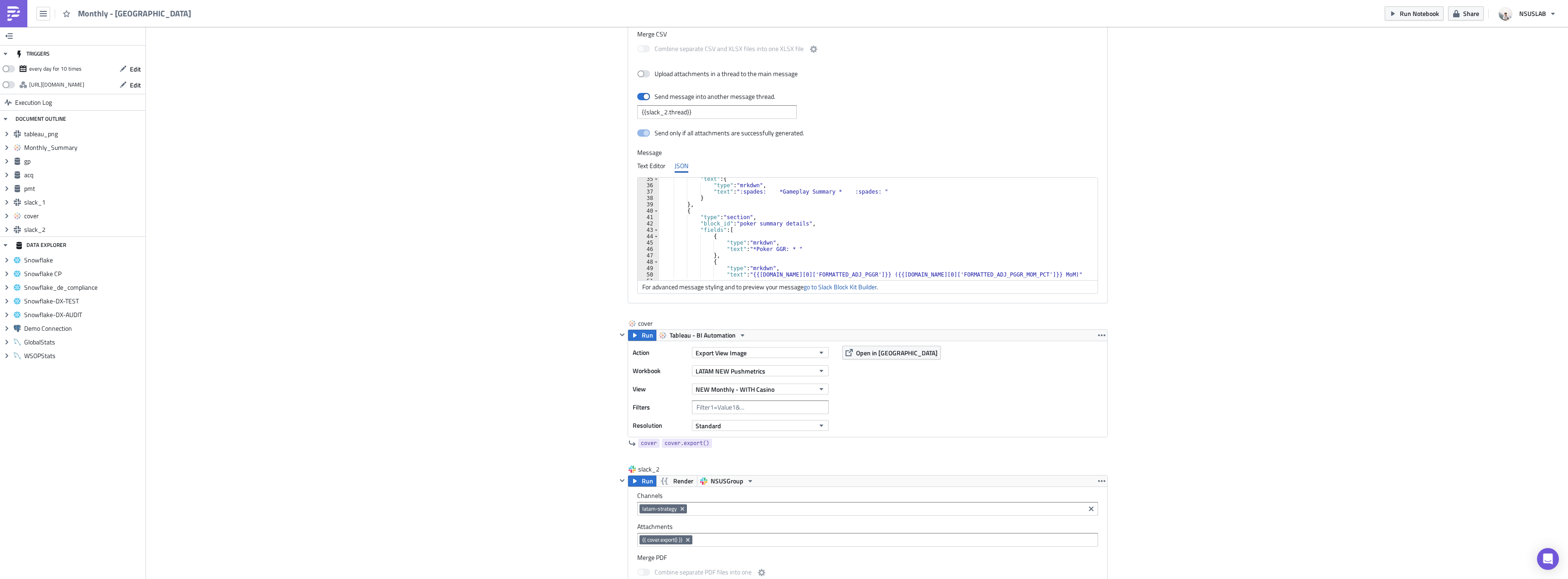
scroll to position [1594, 0]
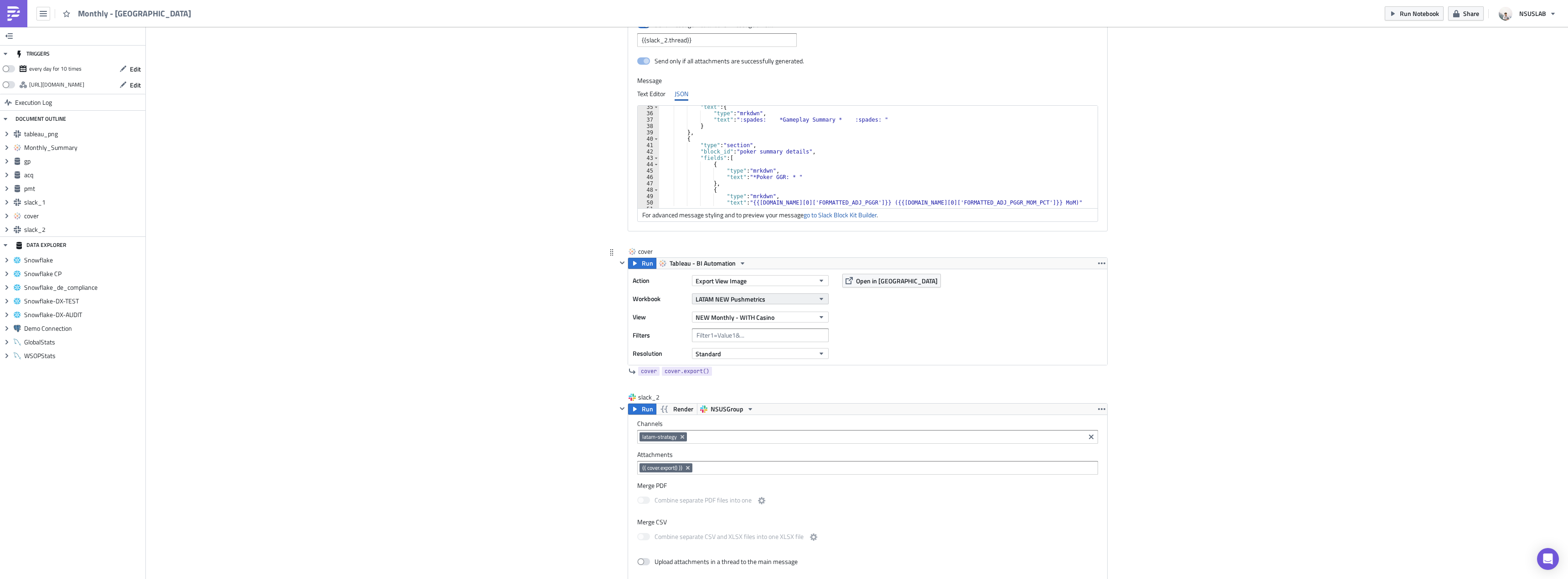
type textarea "}"
click at [757, 300] on span "LATAM NEW Pushmetrics" at bounding box center [730, 299] width 70 height 10
click at [735, 316] on input "text" at bounding box center [760, 313] width 138 height 13
click at [747, 355] on div "JAPAN NEW Pushmetrics" at bounding box center [729, 356] width 69 height 9
click at [786, 320] on button "NEW Monthly - WITH Casino" at bounding box center [760, 317] width 137 height 11
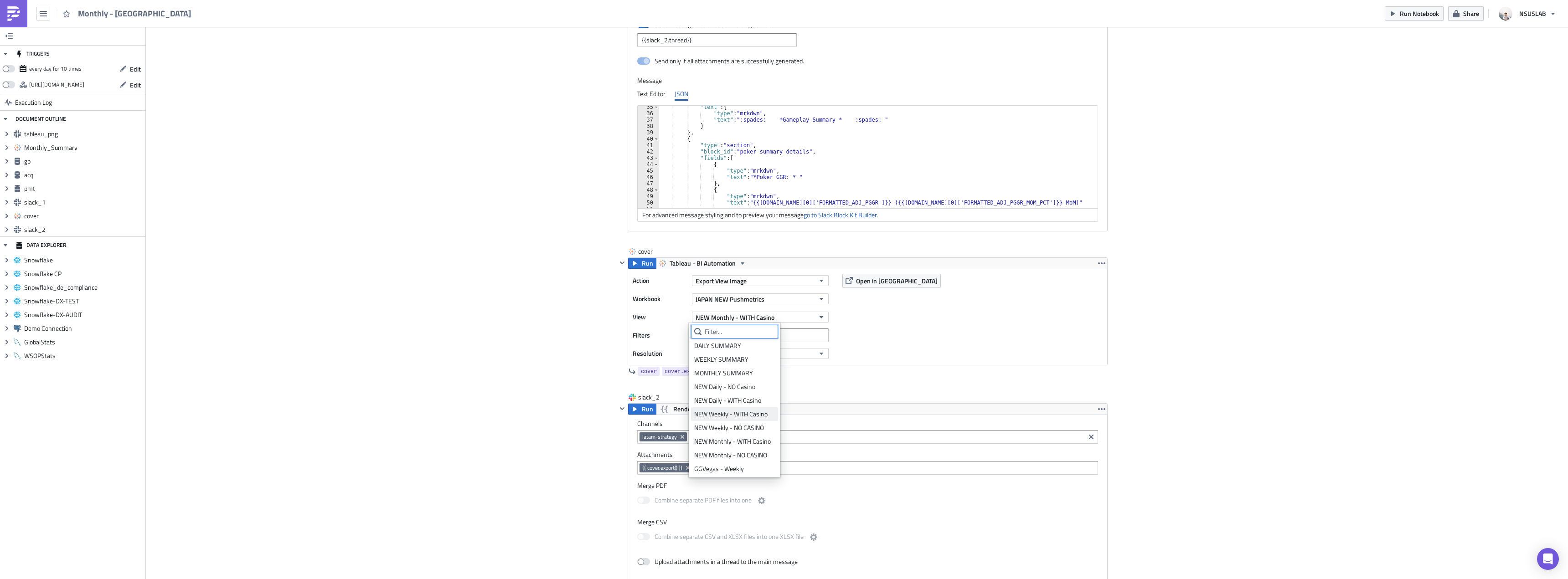
scroll to position [2, 0]
click at [749, 443] on div "NEW Monthly - WITH Casino" at bounding box center [734, 440] width 81 height 9
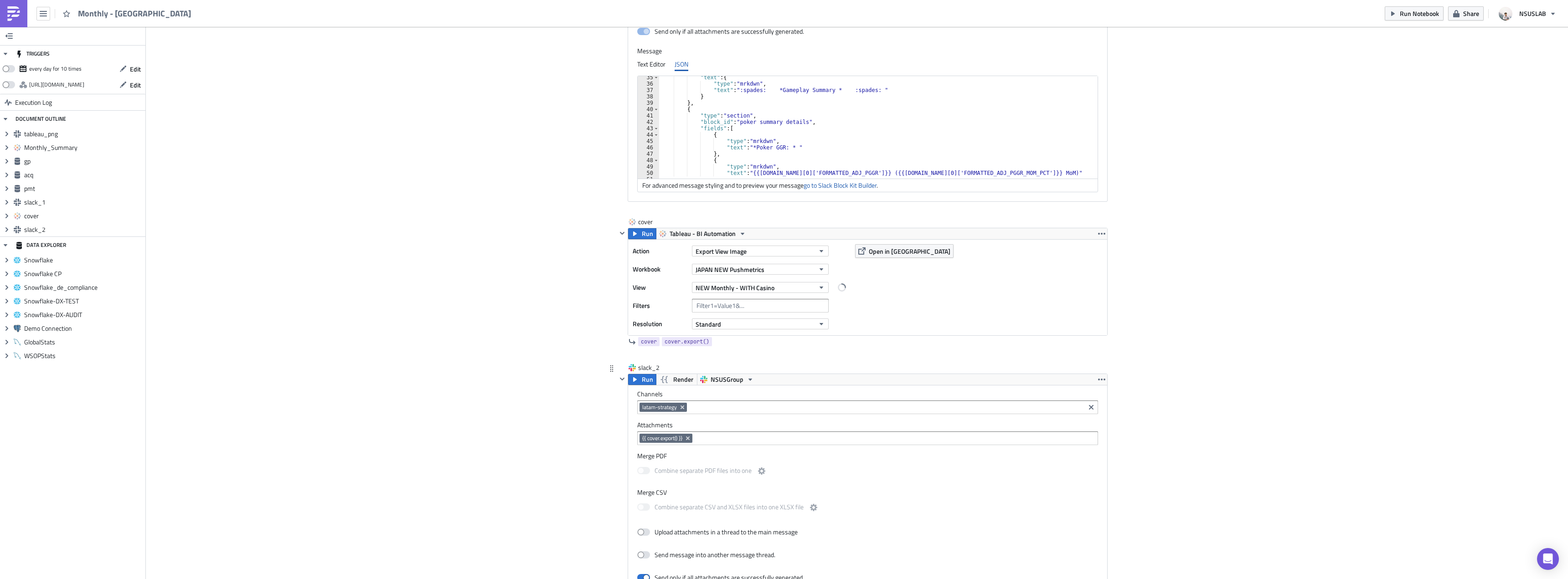
scroll to position [1640, 0]
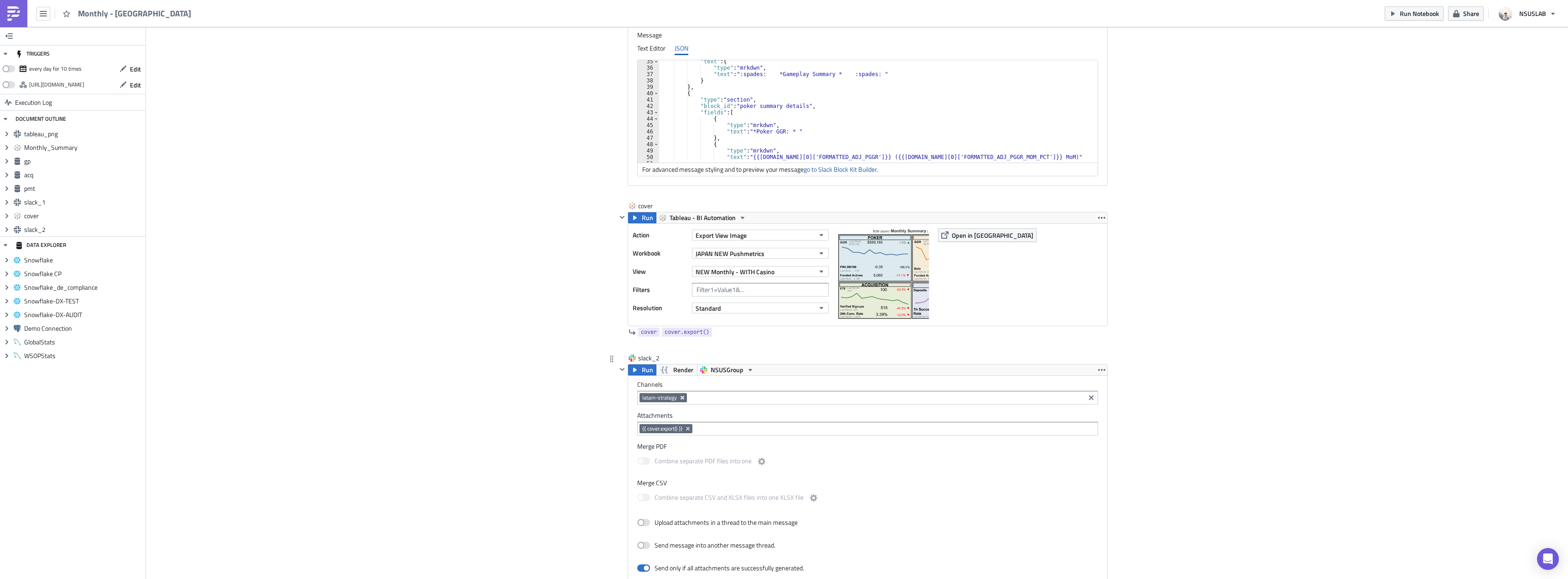
click at [681, 397] on icon "Remove Tag" at bounding box center [682, 398] width 4 height 4
click at [682, 396] on input at bounding box center [867, 397] width 455 height 9
type input "shared"
click at [658, 414] on div "shared-gg_jopt" at bounding box center [675, 413] width 71 height 9
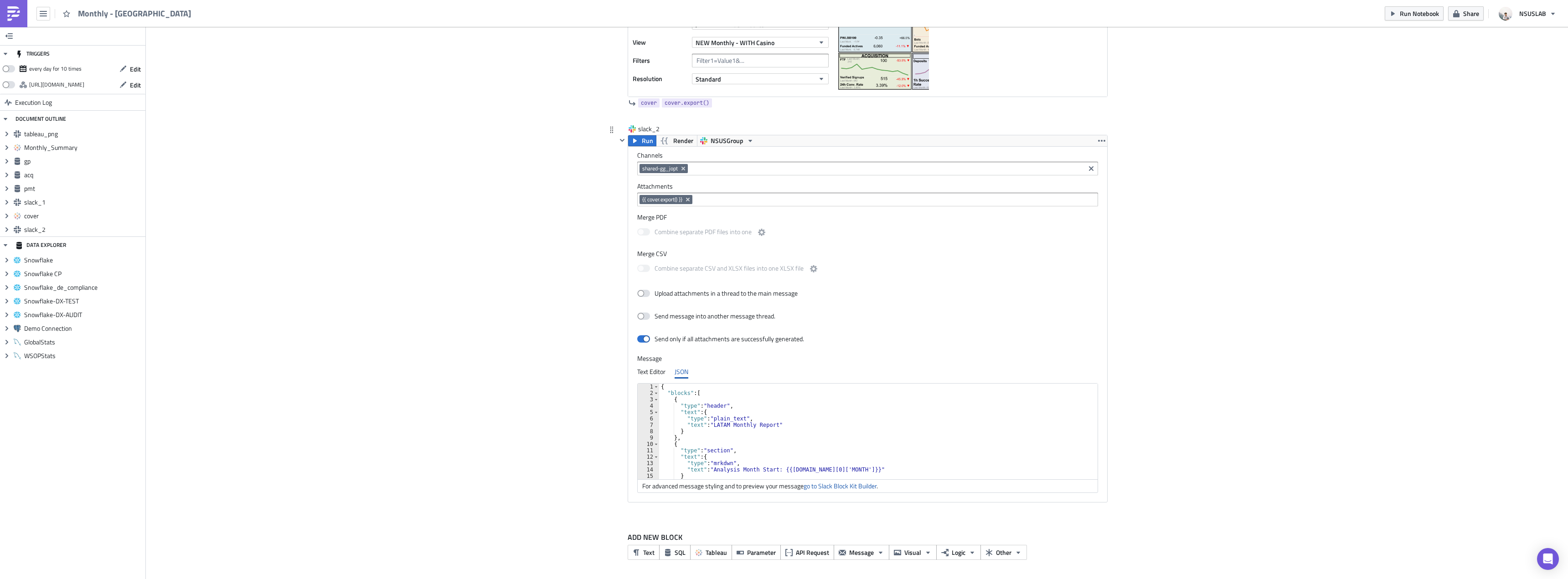
scroll to position [0, 0]
click at [717, 425] on div "{ "blocks" : [ { "type" : "header" , "text" : { "type" : "plain_text" , "text" …" at bounding box center [875, 438] width 432 height 108
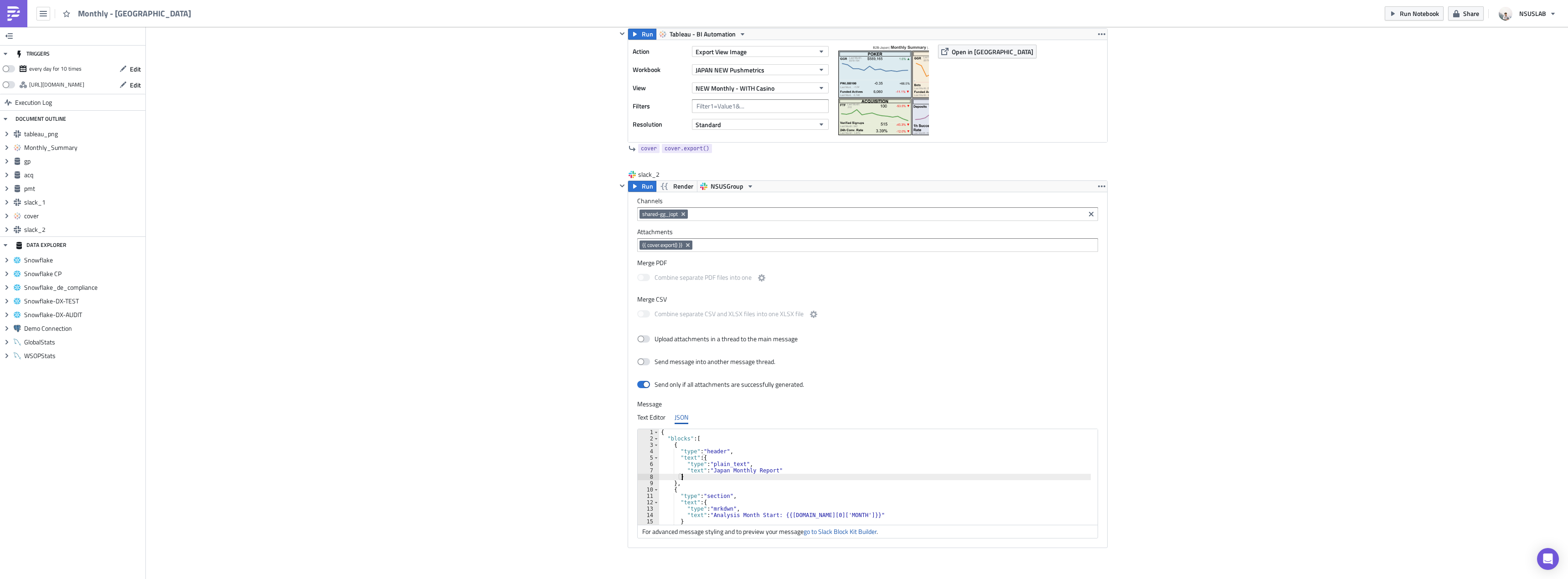
type textarea "}"
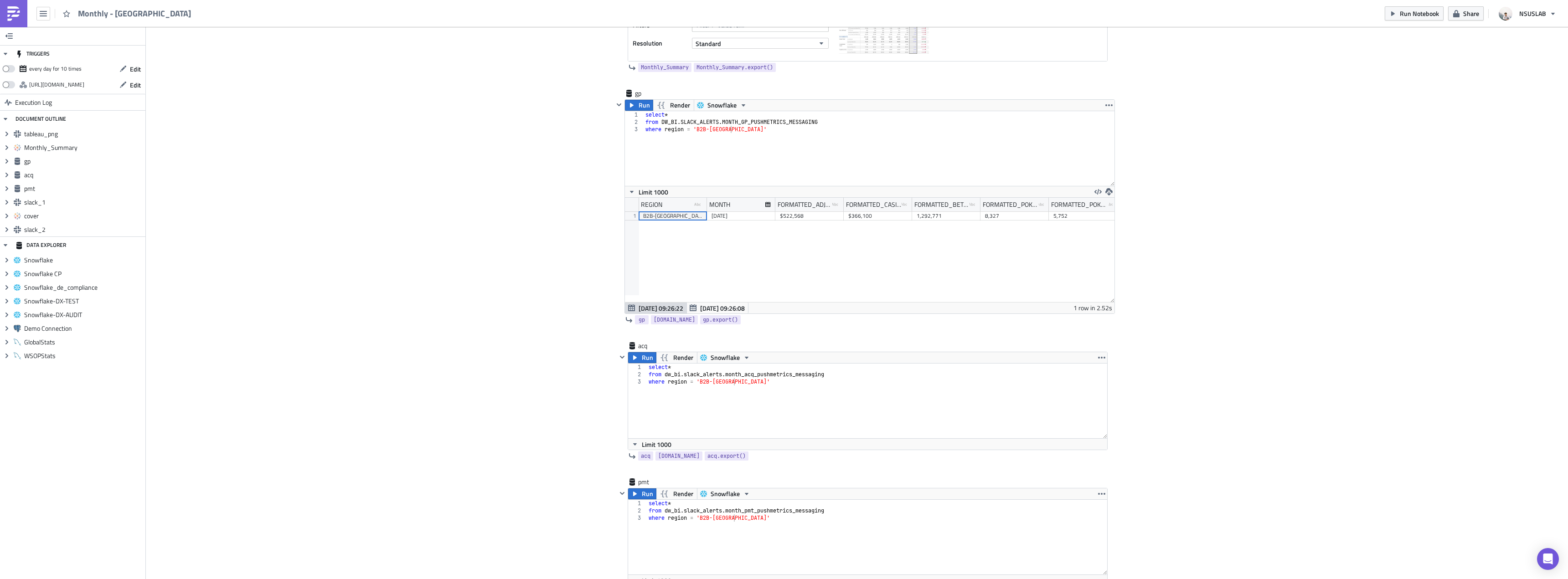
scroll to position [1004, 0]
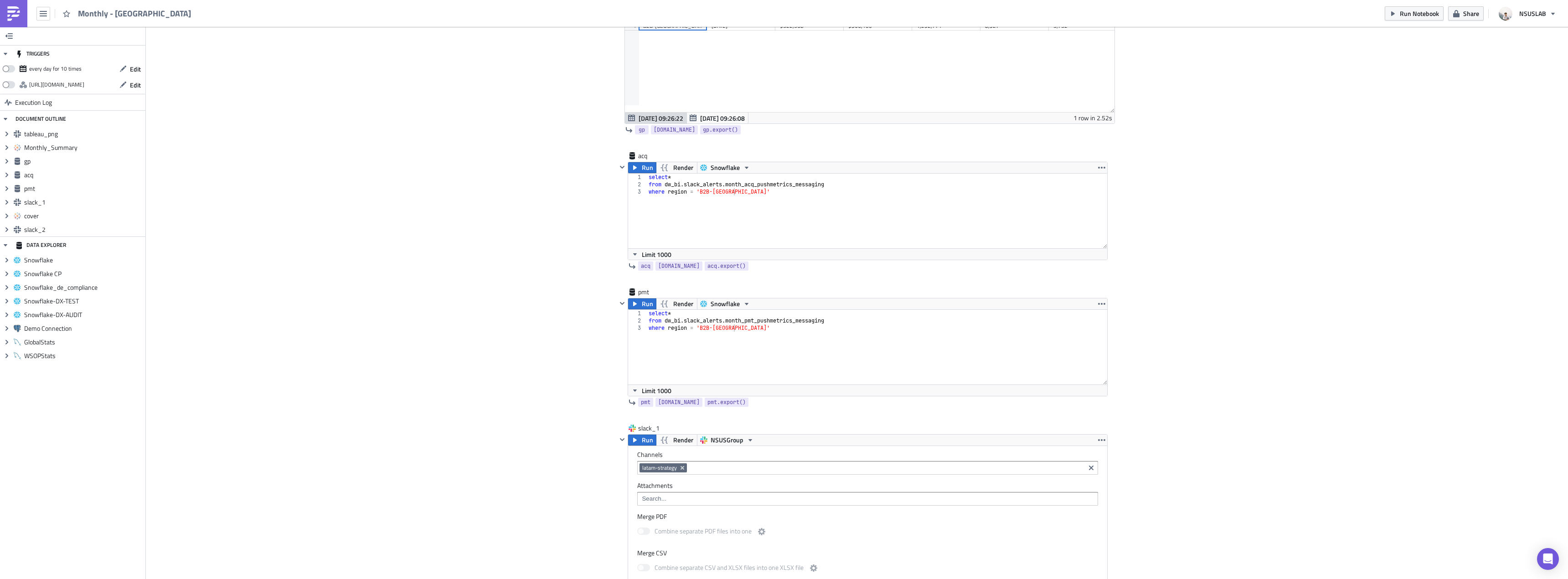
click at [464, 316] on div "Cover Image BI Automated Tableau Reporting Execution Log Monthly - Japan <p>BI …" at bounding box center [857, 234] width 1422 height 2422
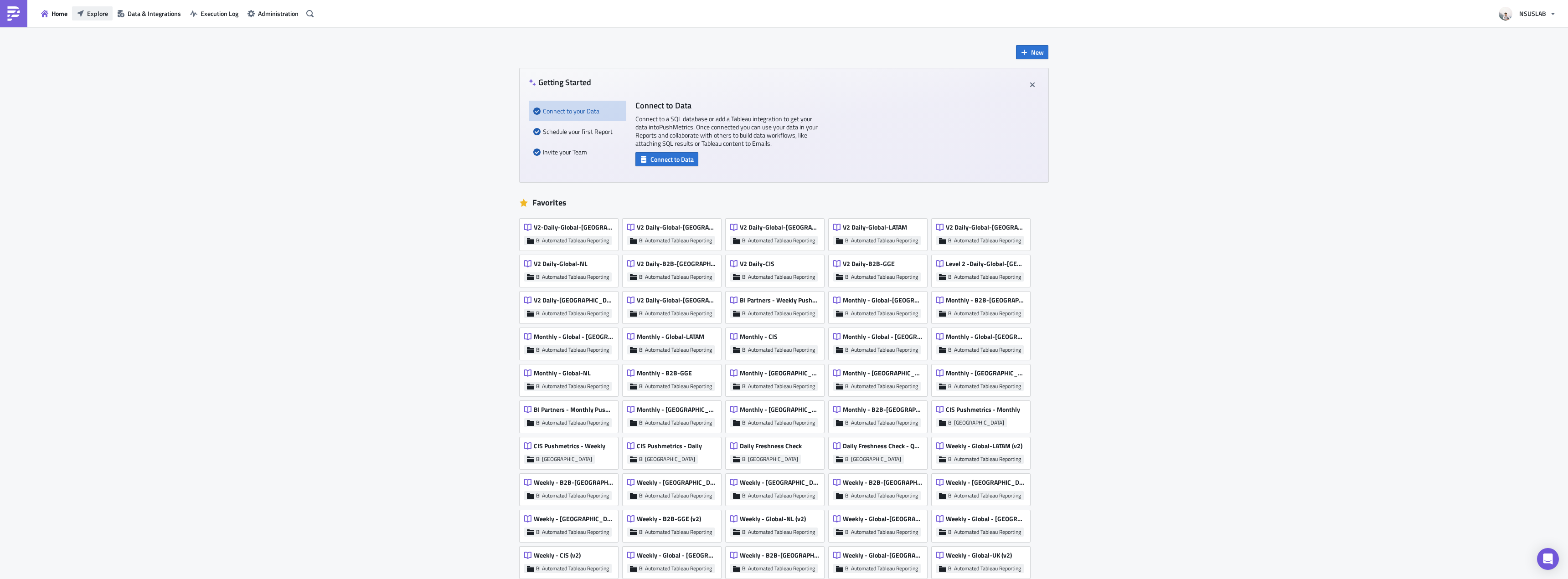
click at [103, 16] on span "Explore" at bounding box center [97, 13] width 21 height 10
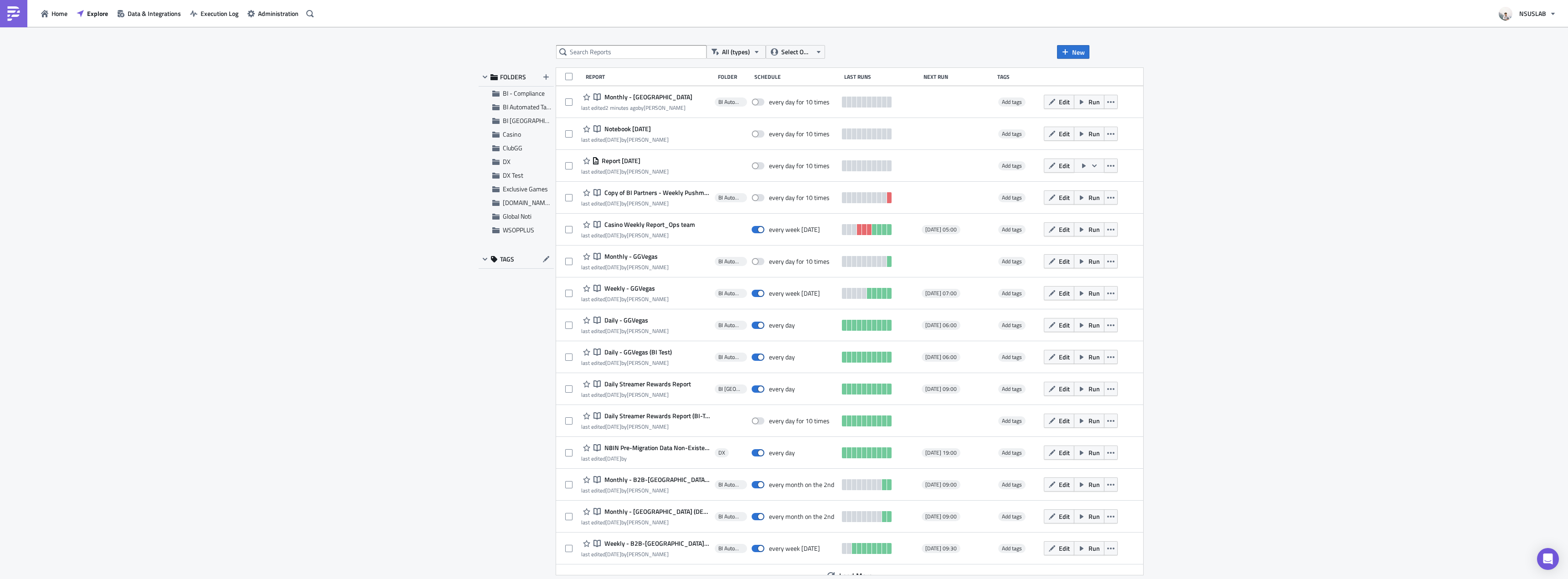
click at [144, 134] on div "All (types) Select Owner New FOLDERS BI - Compliance BI Automated Tableau Repor…" at bounding box center [784, 303] width 1568 height 553
click at [379, 106] on div "All (types) Select Owner New FOLDERS BI - Compliance BI Automated Tableau Repor…" at bounding box center [784, 303] width 1568 height 553
click at [380, 139] on div "All (types) Select Owner New FOLDERS BI - Compliance BI Automated Tableau Repor…" at bounding box center [784, 303] width 1568 height 553
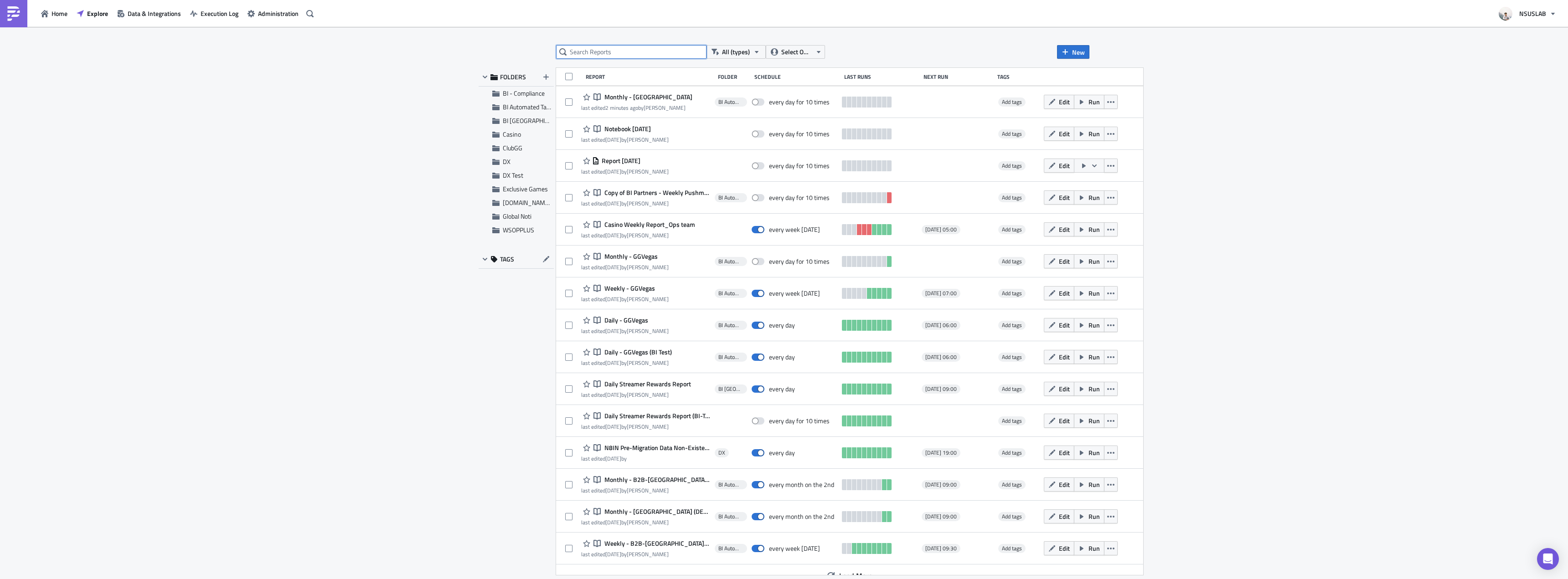
click at [584, 54] on input "text" at bounding box center [631, 52] width 150 height 13
click at [373, 62] on div "All (types) Select Owner New FOLDERS BI - Compliance BI Automated Tableau Repor…" at bounding box center [784, 303] width 1568 height 553
click at [626, 51] on input "text" at bounding box center [631, 52] width 150 height 13
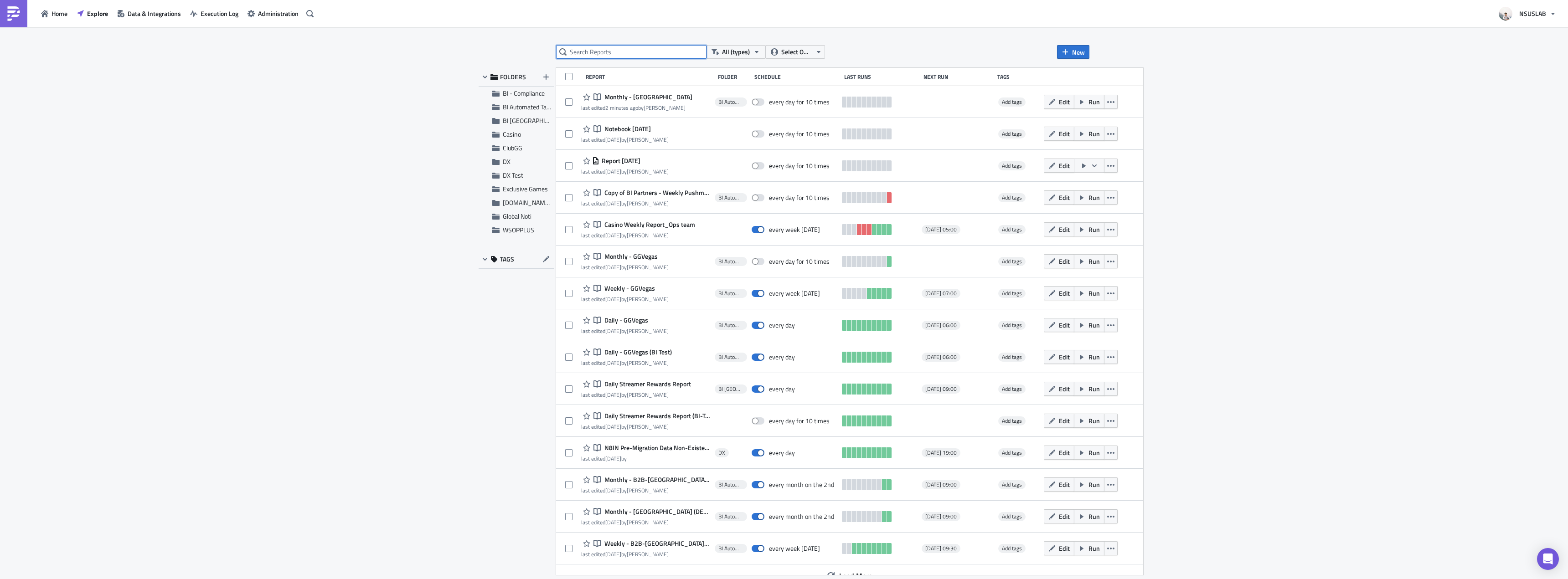
click at [626, 51] on input "text" at bounding box center [631, 52] width 150 height 13
type input "japan"
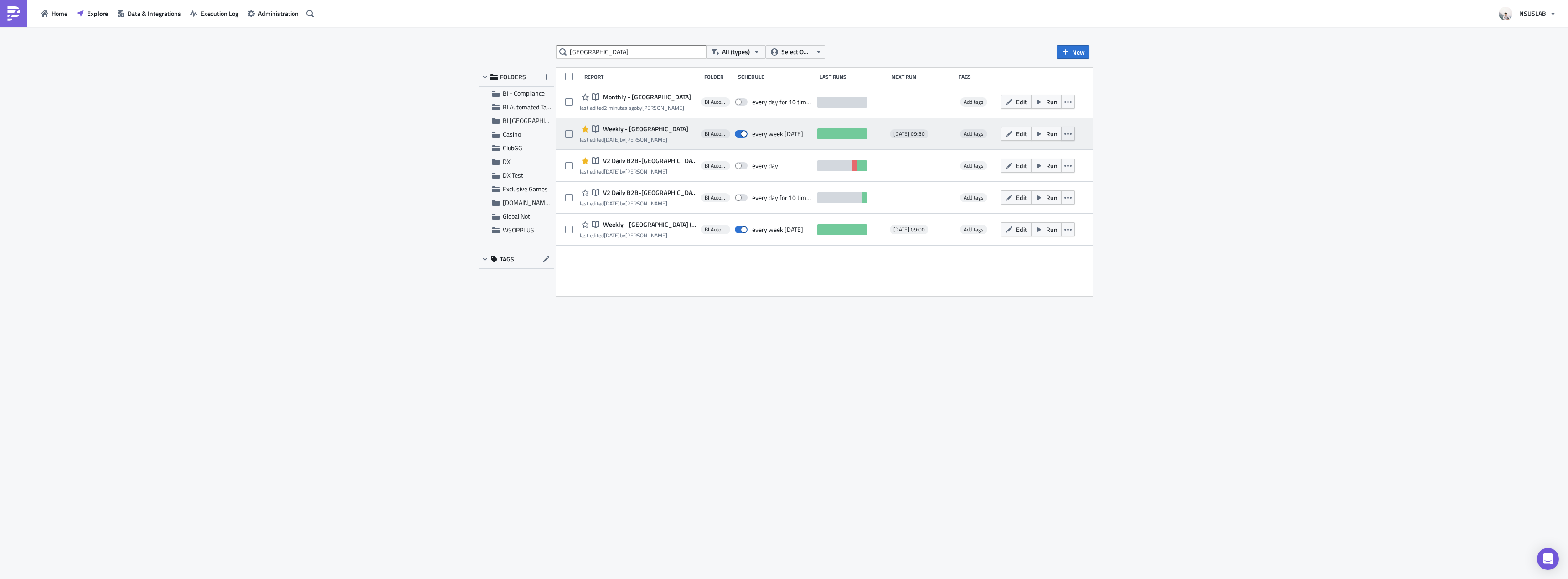
click at [1069, 134] on button "button" at bounding box center [1068, 133] width 13 height 14
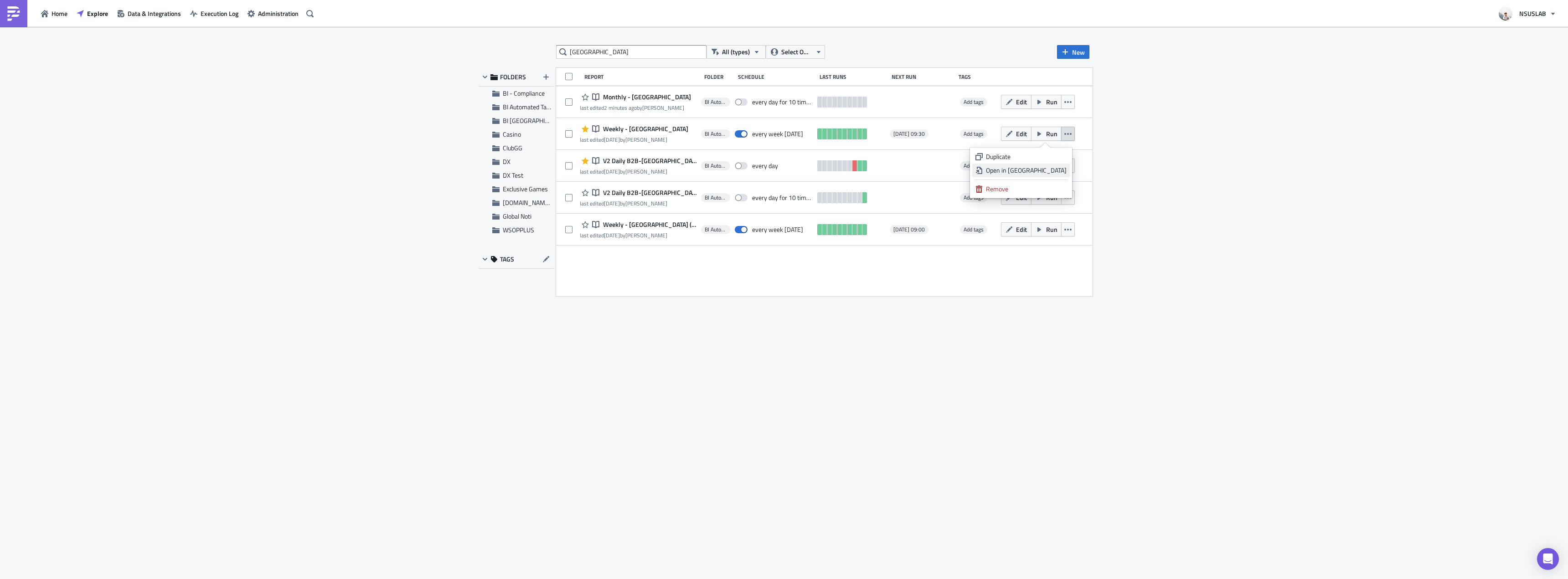
click at [1063, 171] on div "Open in [GEOGRAPHIC_DATA]" at bounding box center [1026, 170] width 81 height 9
click at [643, 58] on input "japan" at bounding box center [631, 52] width 150 height 13
click at [1261, 165] on div "All (types) Select Owner New FOLDERS BI - Compliance BI Automated Tableau Repor…" at bounding box center [784, 303] width 1568 height 553
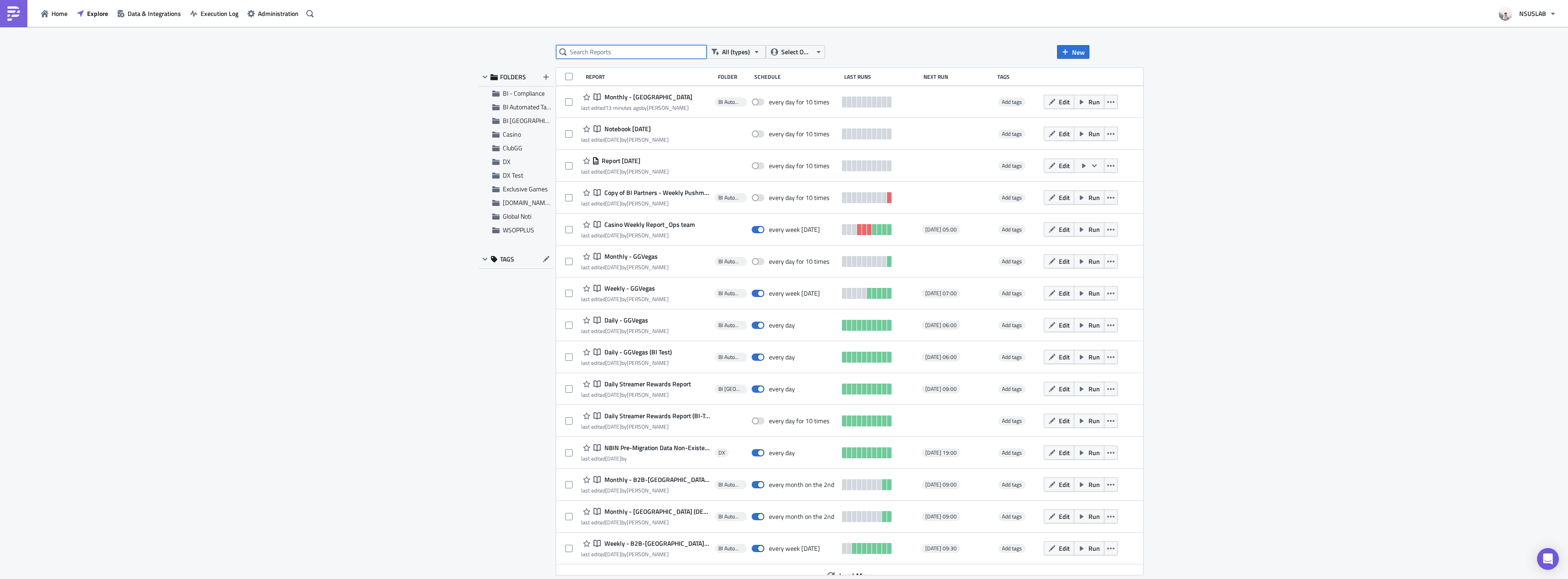
click at [628, 54] on input "text" at bounding box center [631, 52] width 150 height 13
click at [507, 104] on span "BI Automated Tableau Reporting" at bounding box center [545, 107] width 86 height 10
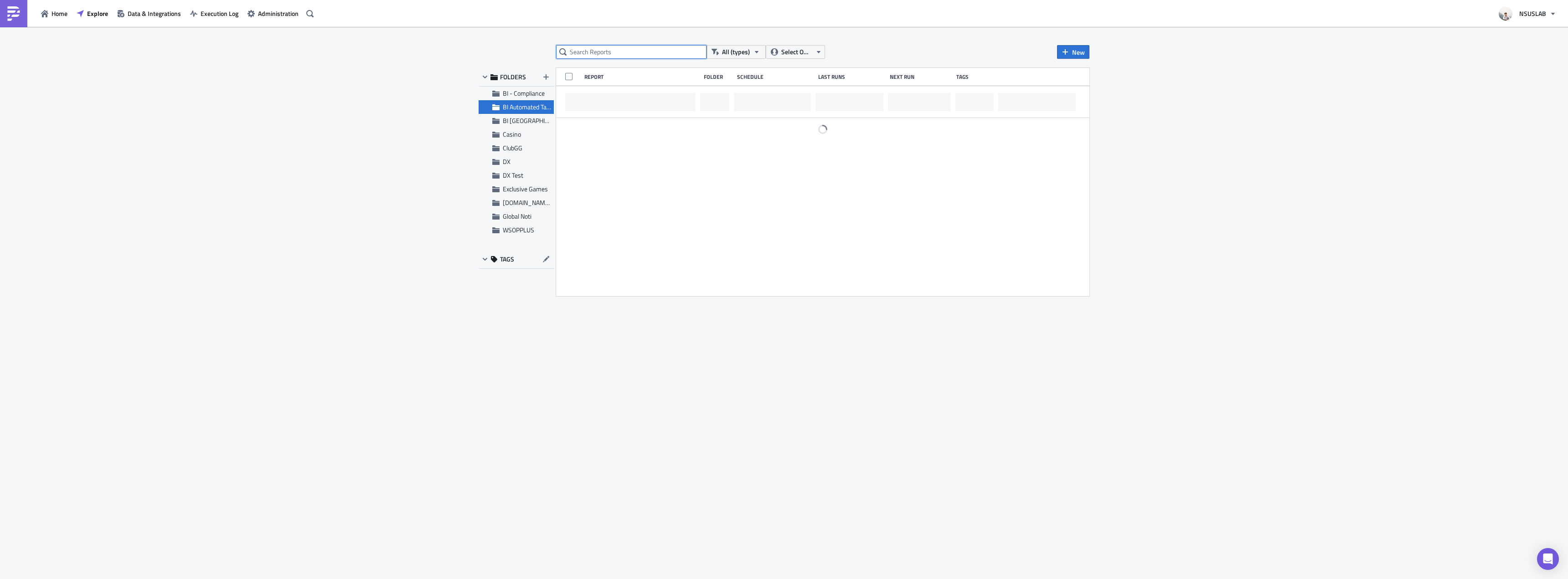
click at [589, 54] on input "text" at bounding box center [631, 52] width 150 height 13
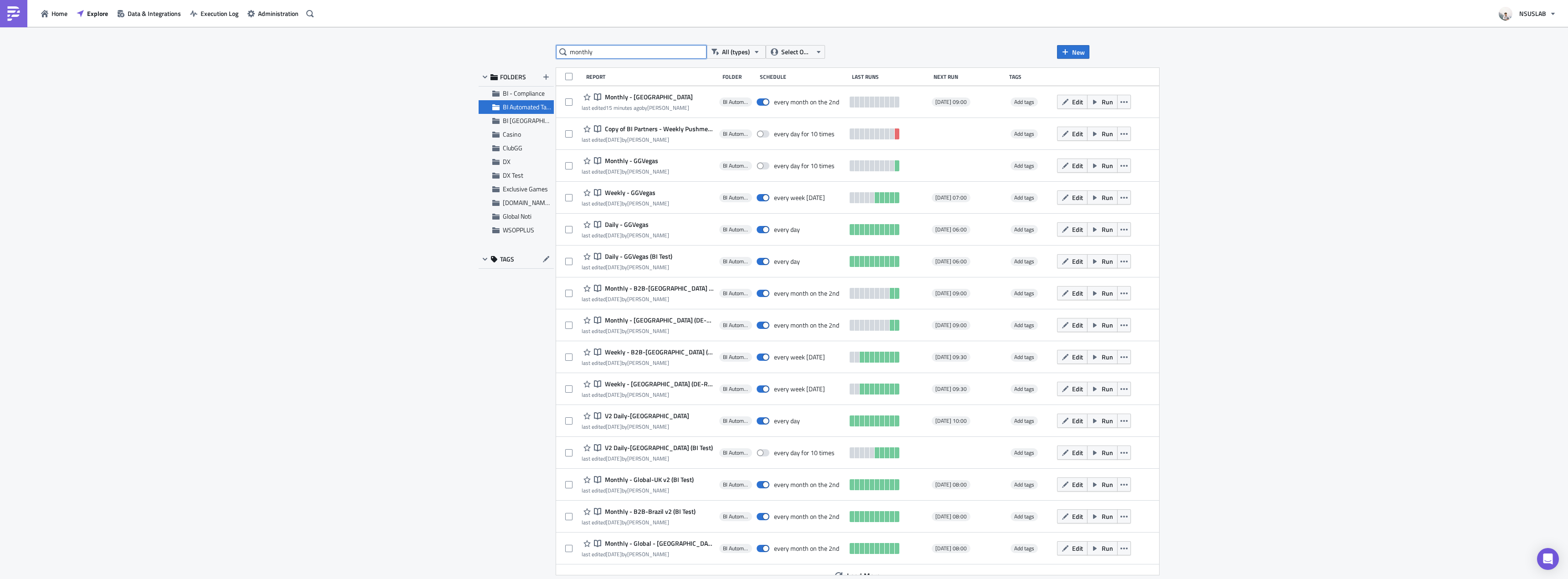
type input "monthly"
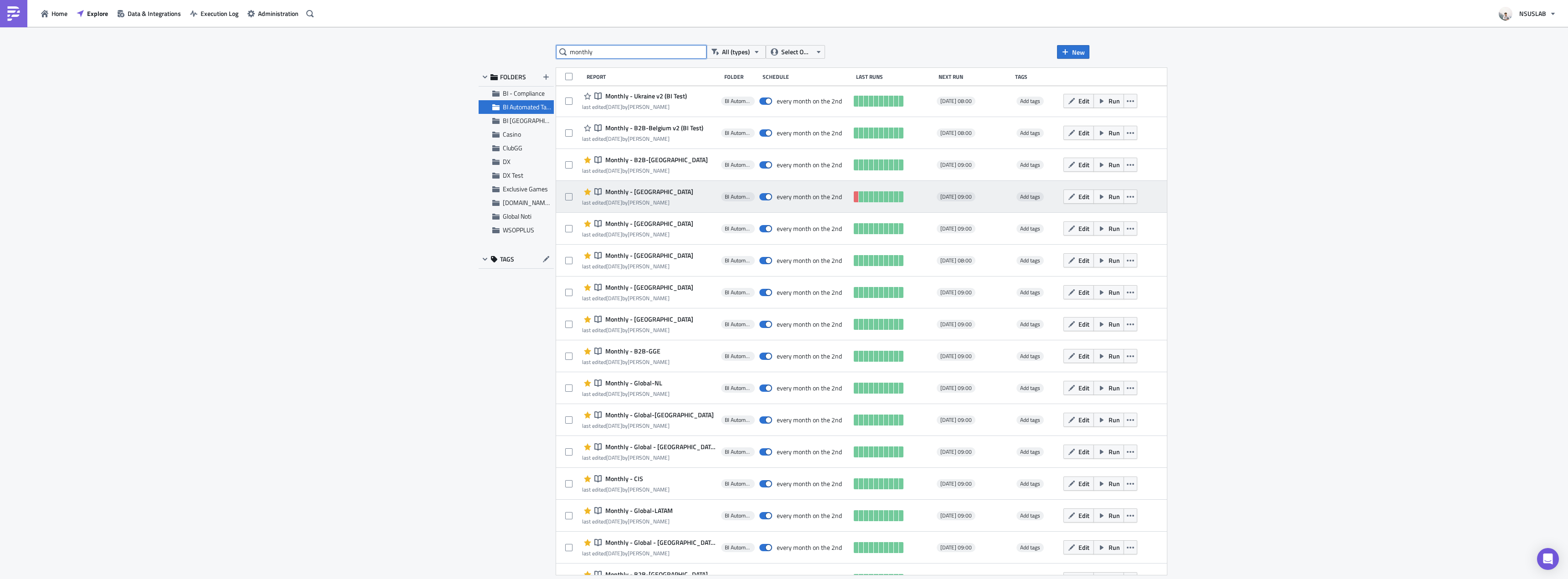
scroll to position [659, 0]
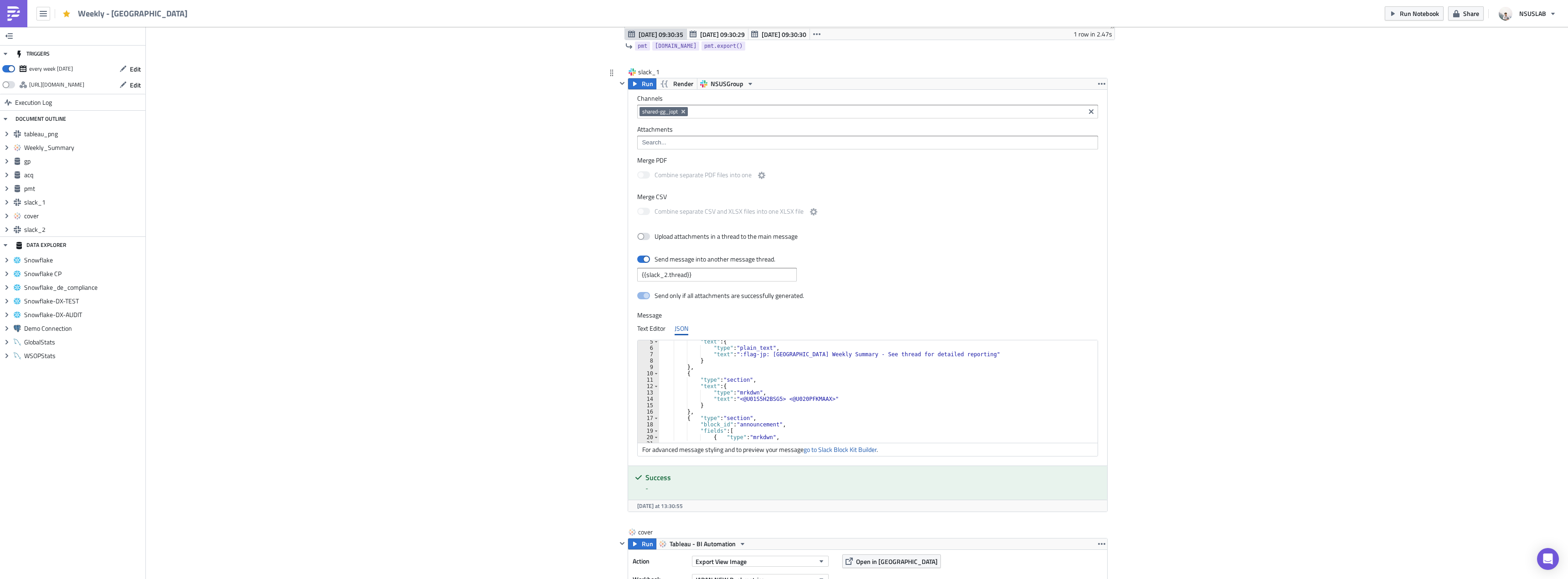
scroll to position [27, 0]
type textarea ""text": "<@U01S5H2BSG5> <@U020PFKMAAX>""
drag, startPoint x: 827, startPoint y: 398, endPoint x: 729, endPoint y: 401, distance: 98.0
click at [729, 401] on div ""text" : { "type" : "plain_text" , "text" : ":flag-jp: Japan Weekly Summary - S…" at bounding box center [1129, 392] width 939 height 108
click at [836, 396] on div ""text" : { "type" : "plain_text" , "text" : ":flag-jp: Japan Weekly Summary - S…" at bounding box center [875, 391] width 432 height 102
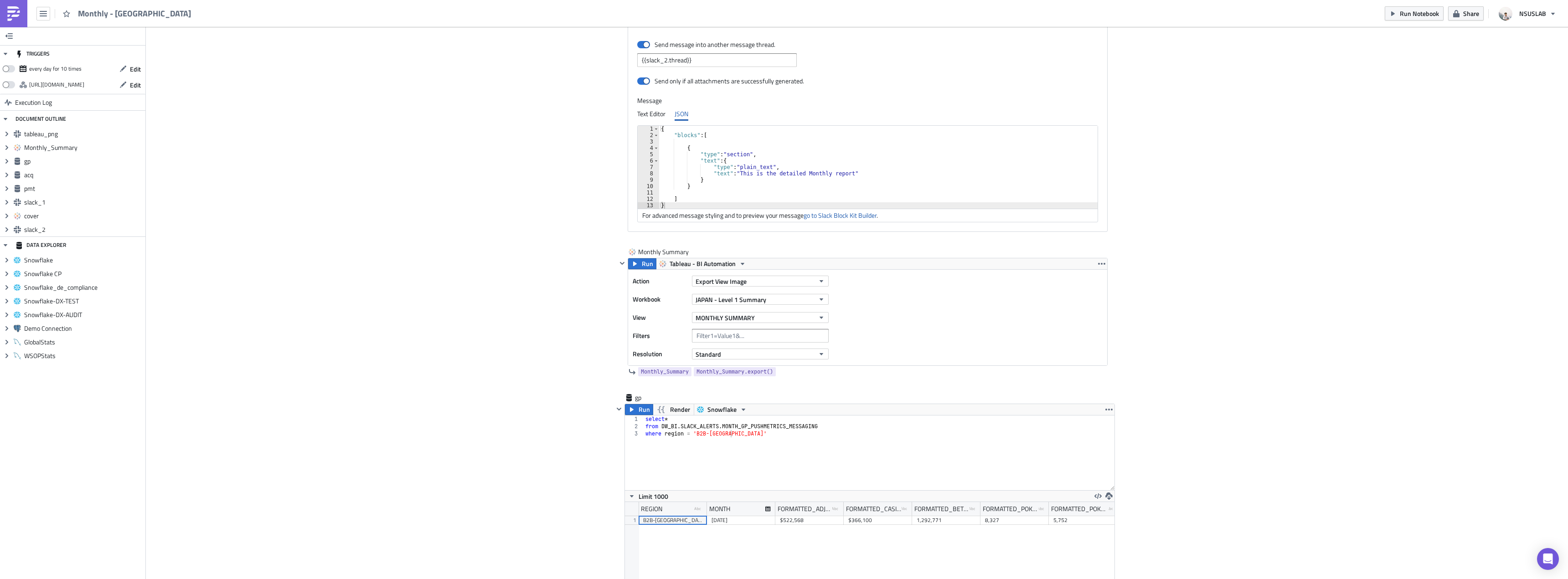
scroll to position [547, 0]
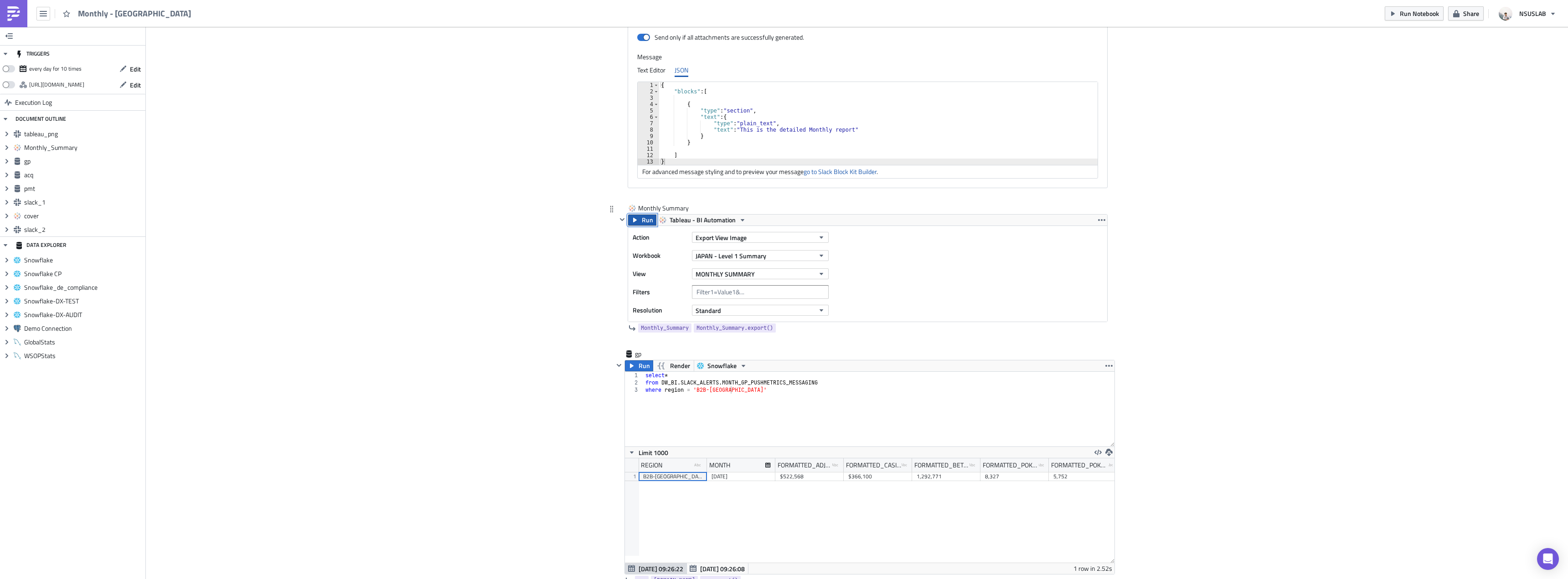
click at [643, 223] on span "Run" at bounding box center [647, 220] width 12 height 11
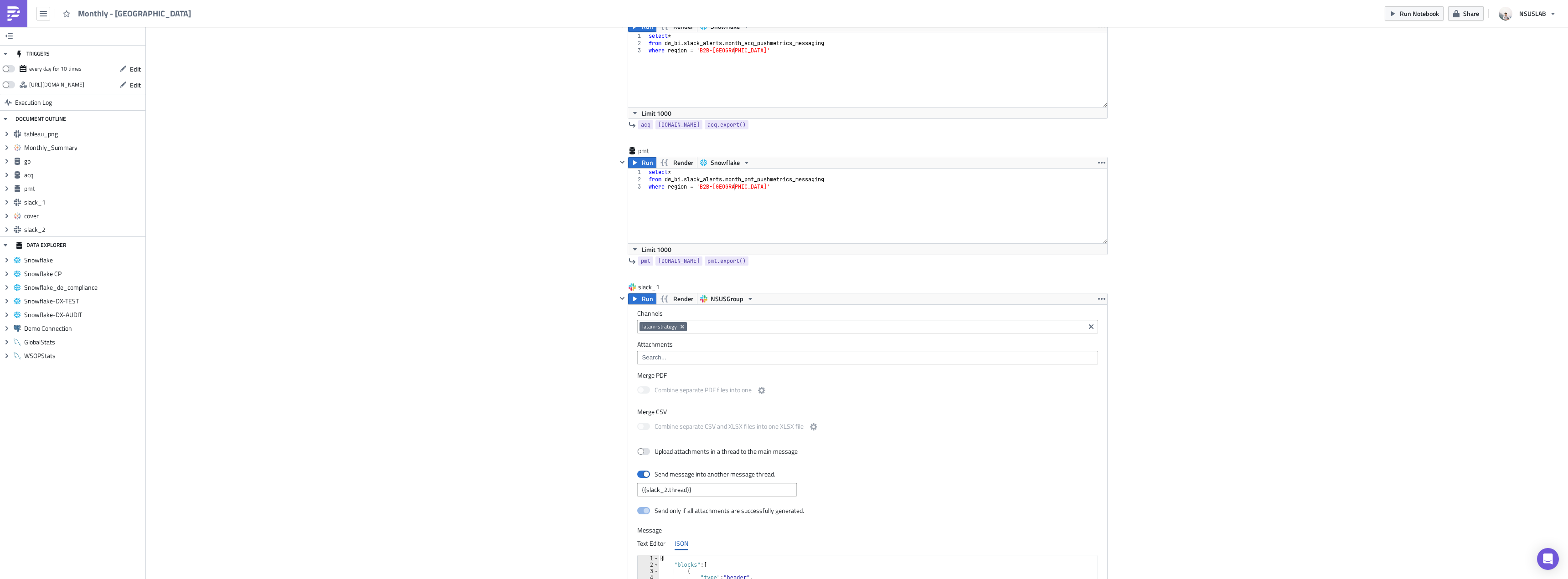
scroll to position [1230, 0]
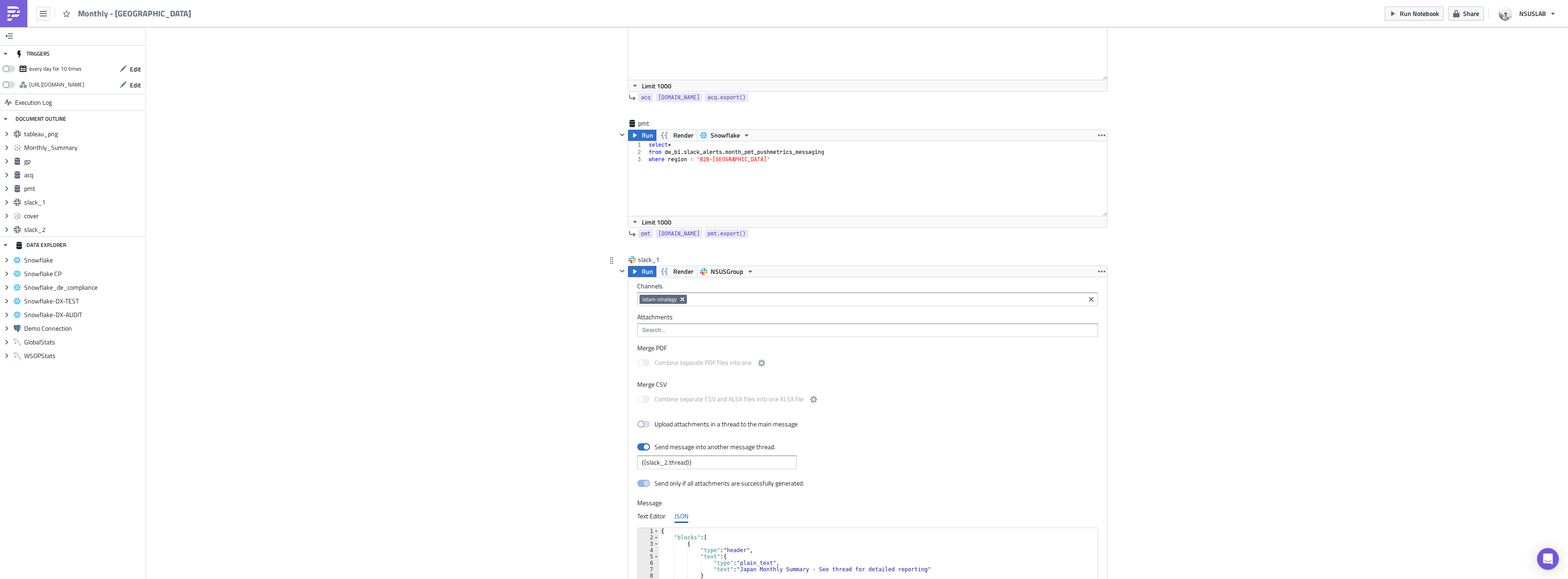
click at [679, 298] on icon "Remove Tag" at bounding box center [682, 299] width 7 height 7
click at [679, 298] on input at bounding box center [867, 299] width 455 height 9
type input "share"
click at [692, 310] on link "shared-gg_jopt" at bounding box center [674, 315] width 77 height 13
click at [495, 291] on div "Cover Image BI Automated Tableau Reporting Execution Log Monthly - Japan <p>BI …" at bounding box center [857, 33] width 1422 height 2474
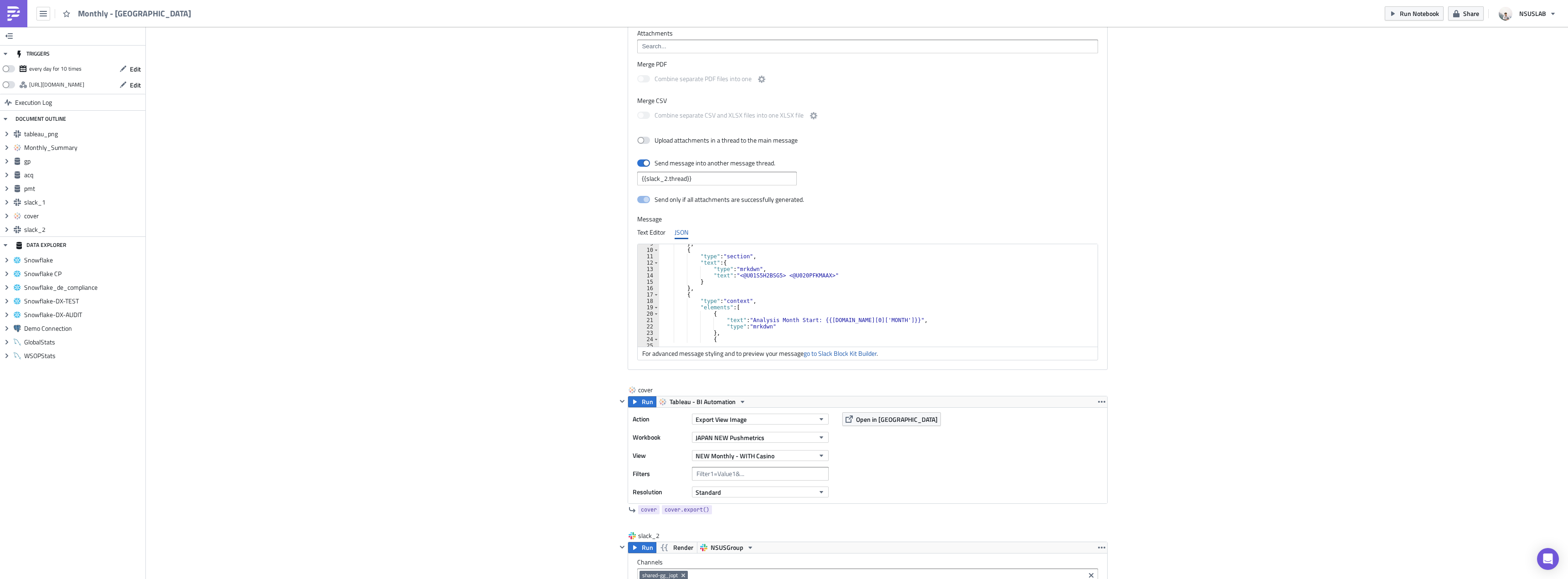
scroll to position [1493, 0]
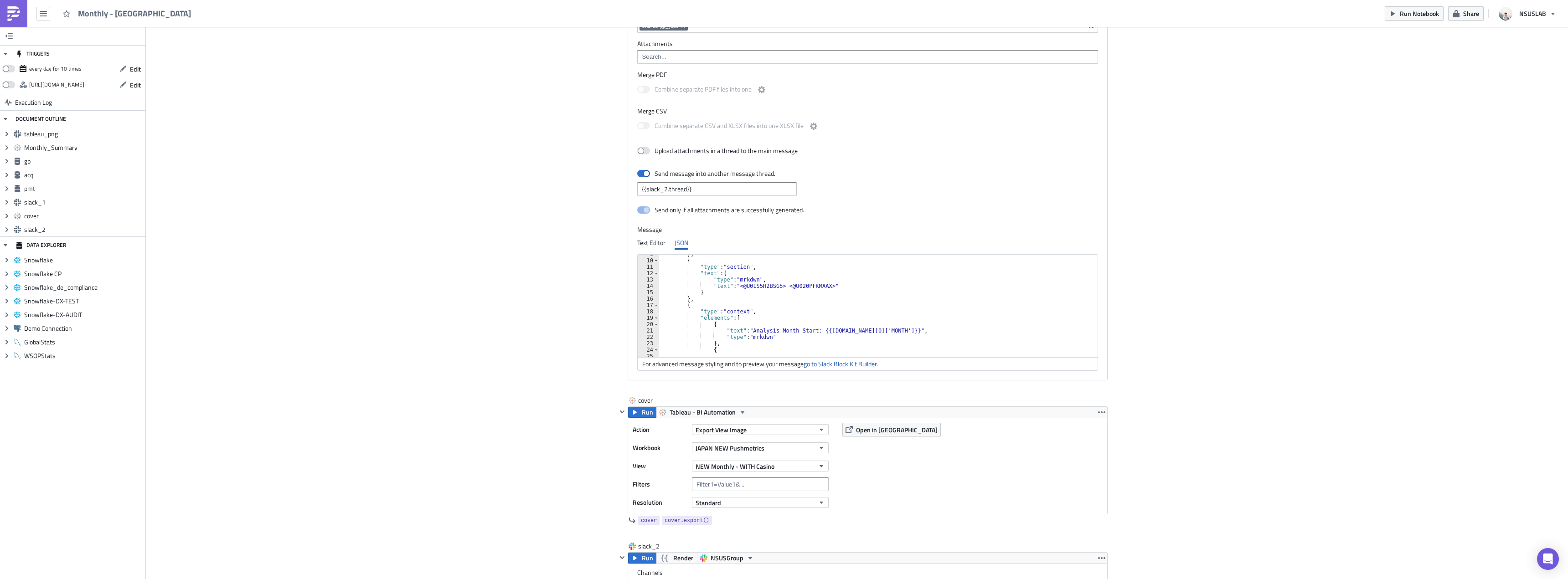
click at [824, 364] on link "go to Slack Block Kit Builder" at bounding box center [840, 364] width 73 height 10
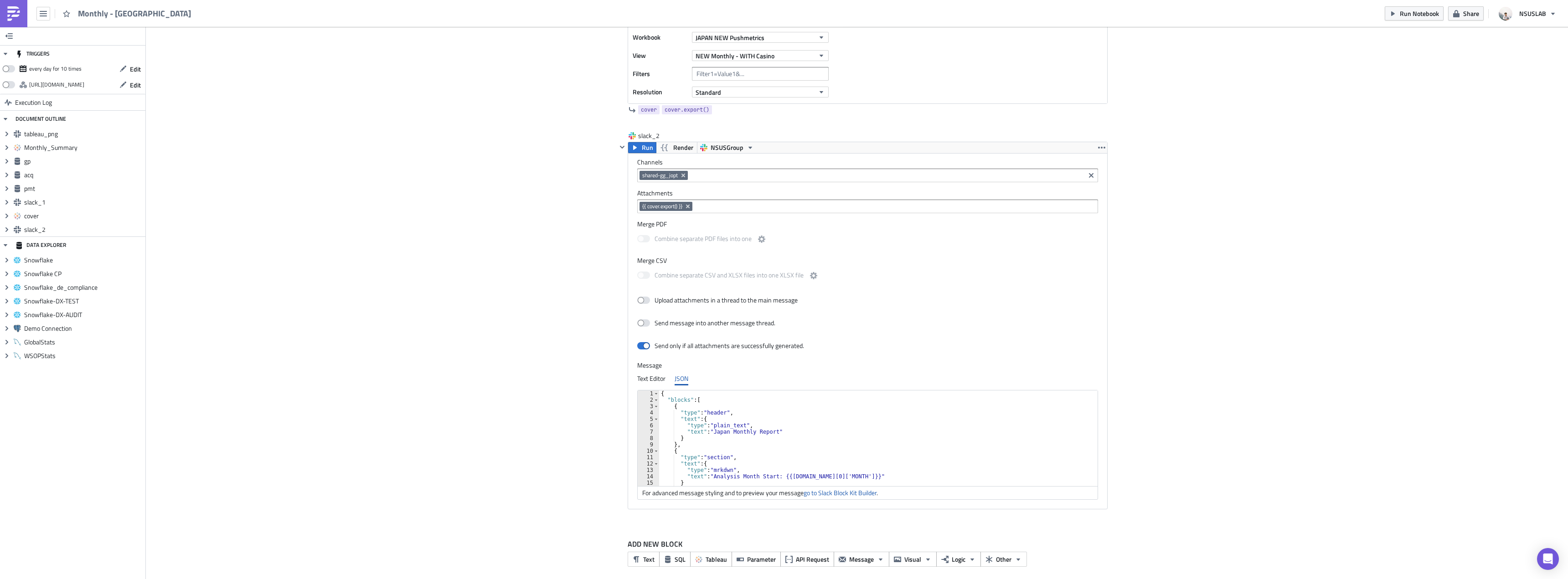
scroll to position [1910, 0]
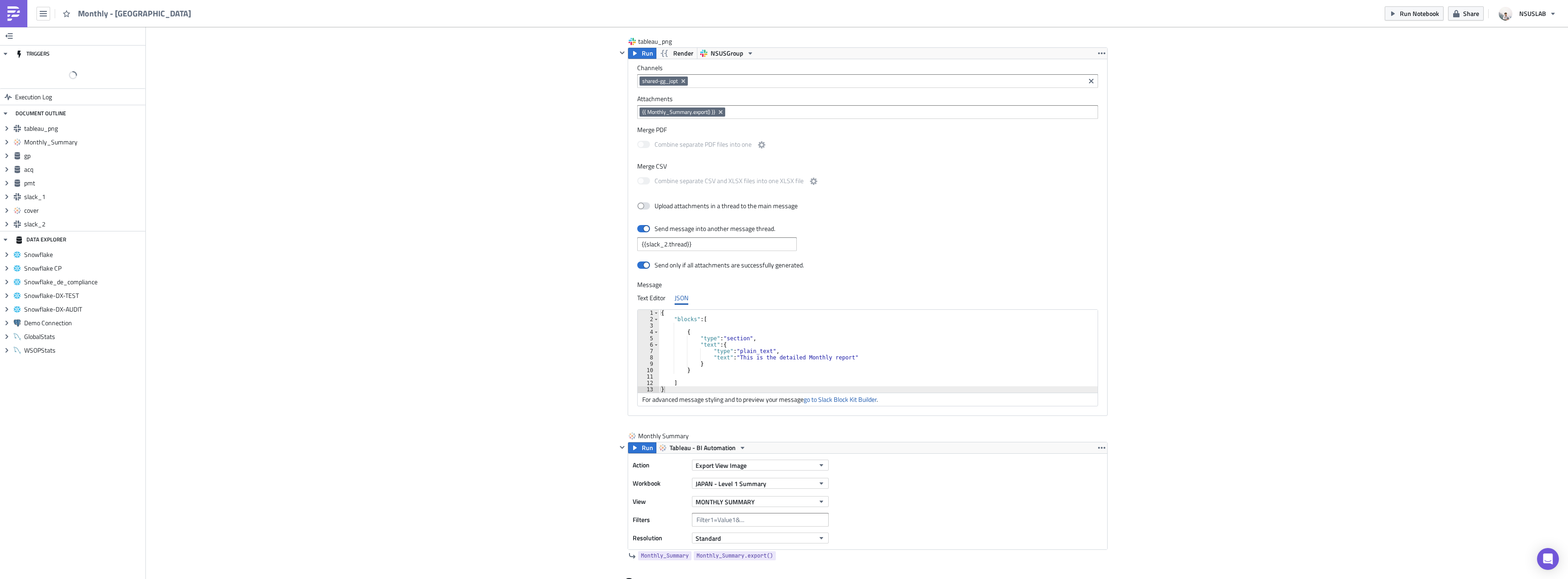
scroll to position [501, 0]
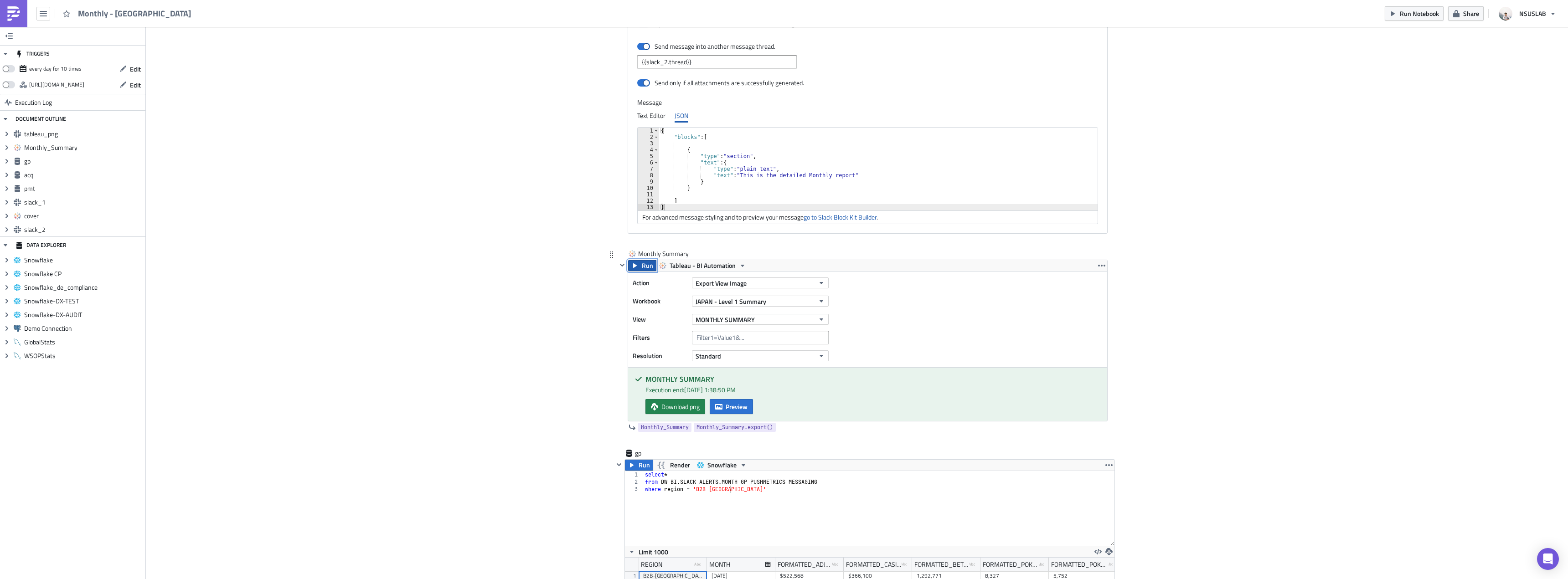
click at [628, 266] on button "Run" at bounding box center [642, 266] width 28 height 11
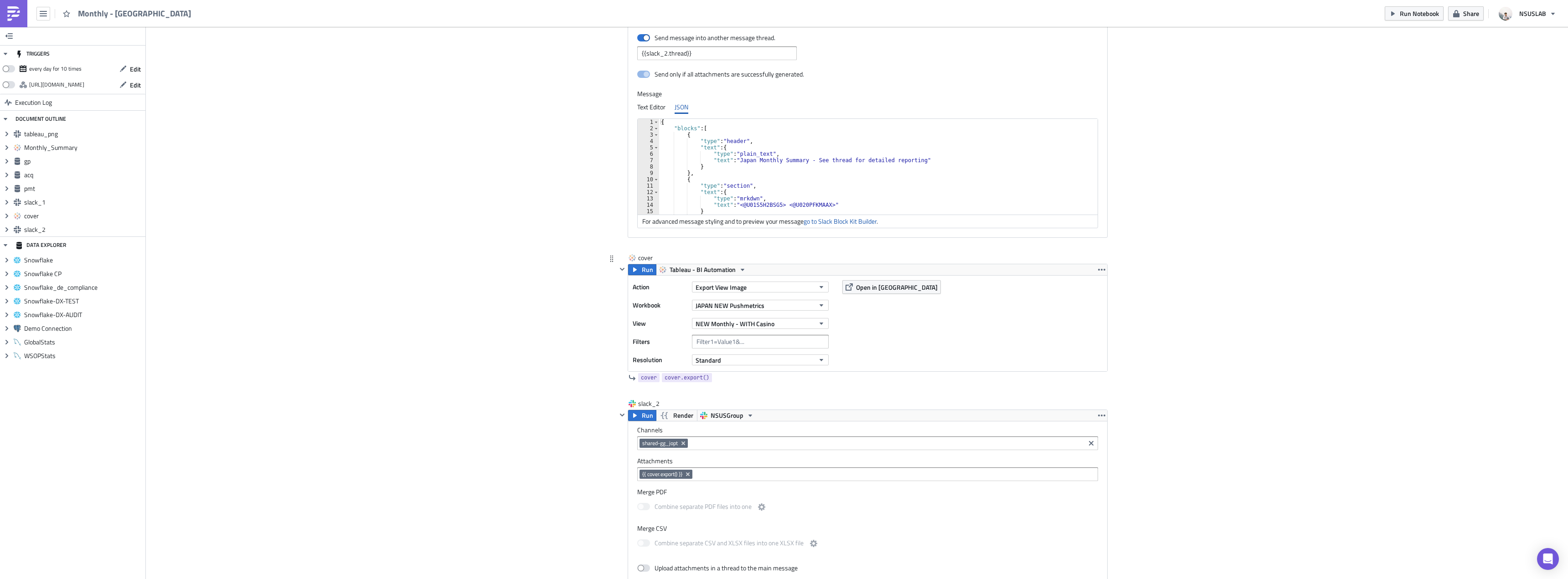
scroll to position [1629, 0]
click at [638, 275] on div "Action Export View Image Workbook JAPAN NEW Pushmetrics View NEW Monthly - WITH…" at bounding box center [867, 322] width 479 height 95
click at [642, 272] on span "Run" at bounding box center [647, 269] width 12 height 11
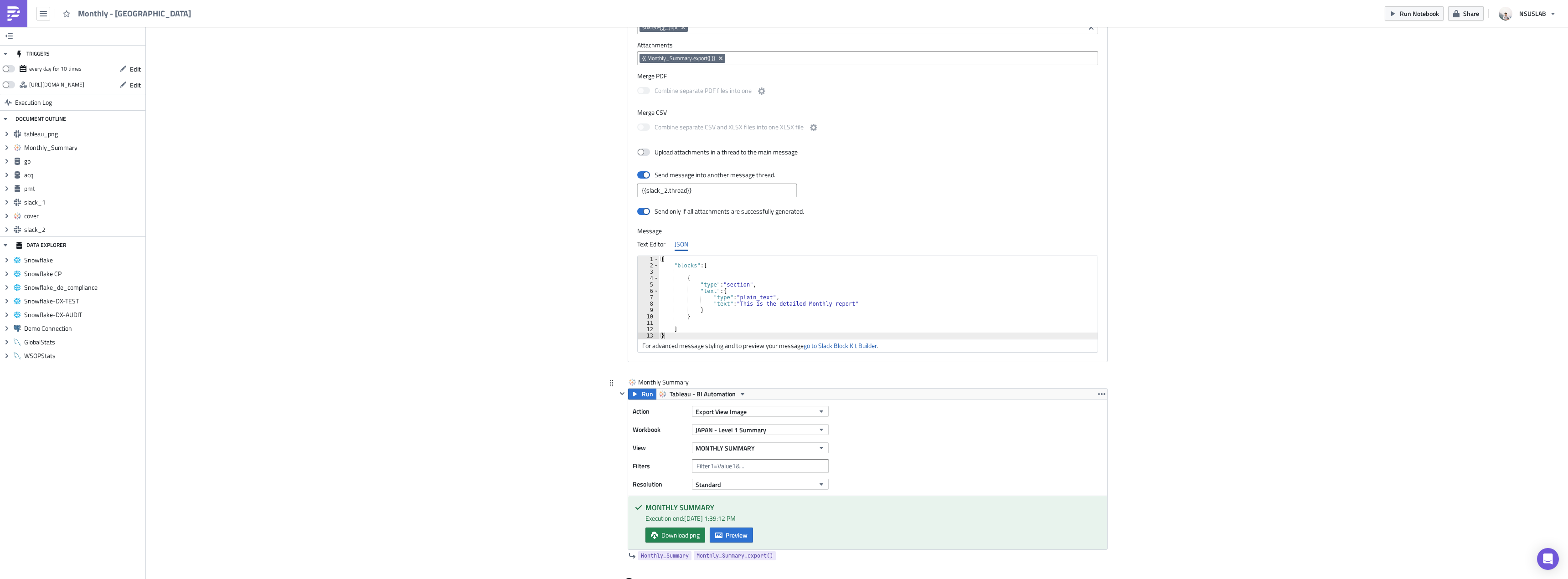
scroll to position [373, 0]
click at [726, 530] on span "Preview" at bounding box center [737, 535] width 22 height 10
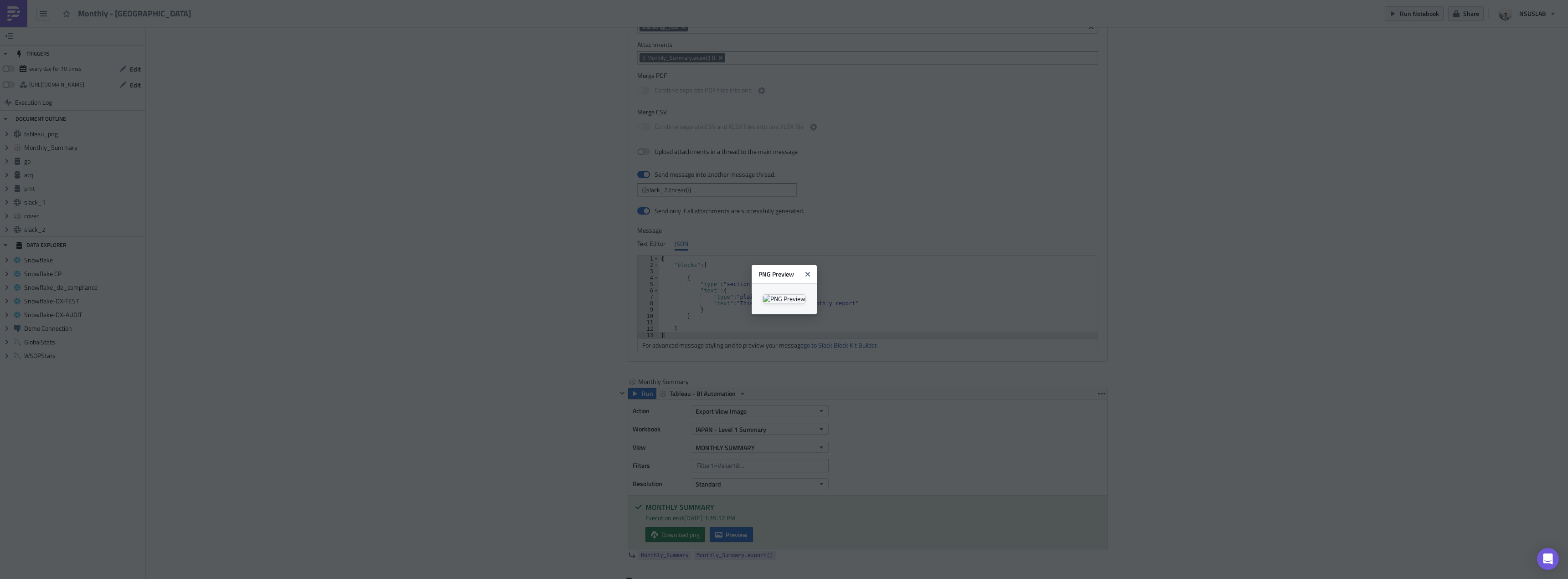
click at [1244, 324] on body "Monthly - Japan Run Notebook Share NSUSLAB TRIGGERS every day for 10 times Edit…" at bounding box center [784, 290] width 1568 height 580
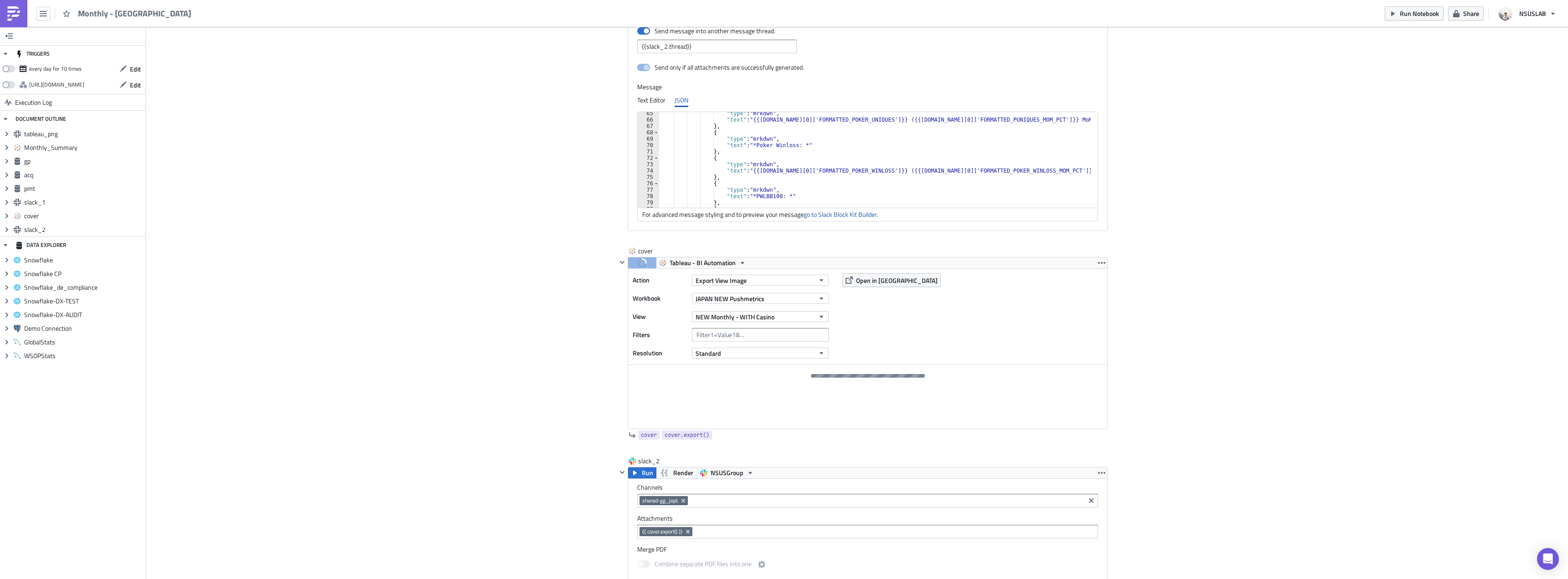
scroll to position [1648, 0]
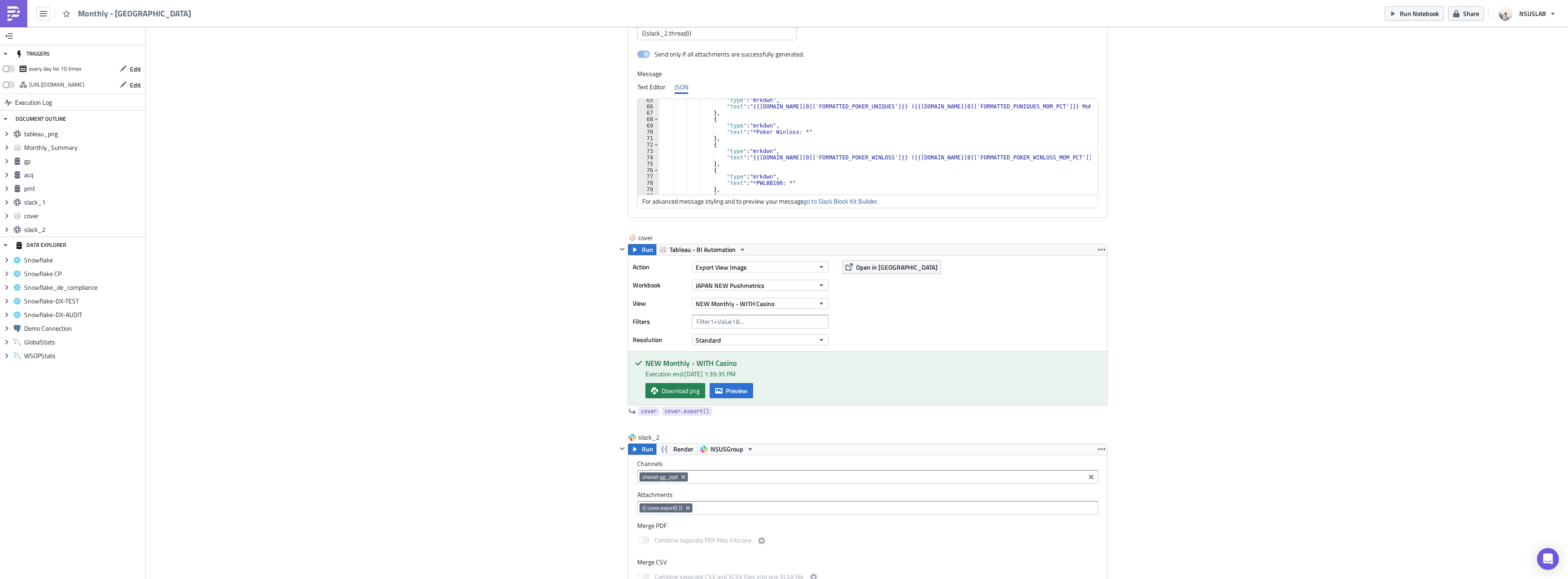
click at [726, 389] on span "Preview" at bounding box center [737, 390] width 22 height 10
click at [315, 266] on body "Monthly - Japan Run Notebook Share NSUSLAB TRIGGERS every day for 10 times Edit…" at bounding box center [784, 290] width 1568 height 580
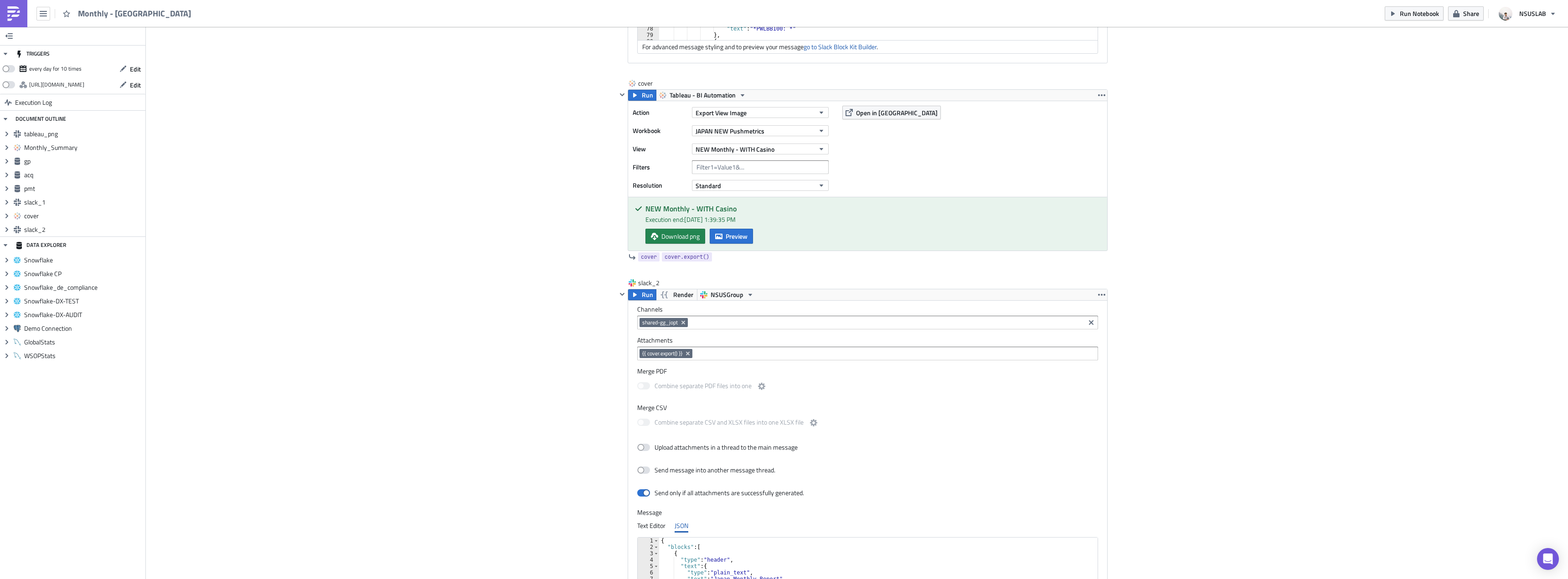
scroll to position [1592, 0]
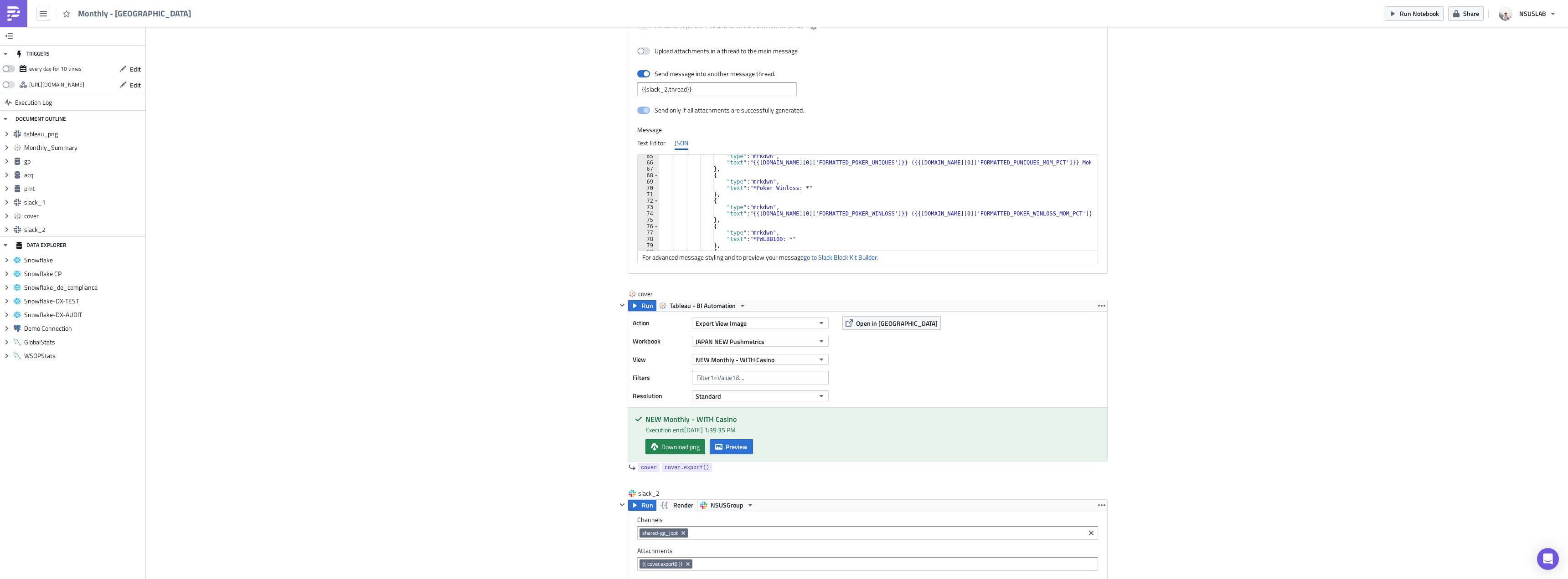
click at [9, 67] on span at bounding box center [9, 69] width 13 height 7
click at [9, 67] on input "checkbox" at bounding box center [7, 66] width 6 height 6
checkbox input "true"
click at [144, 66] on button "Edit" at bounding box center [130, 69] width 30 height 14
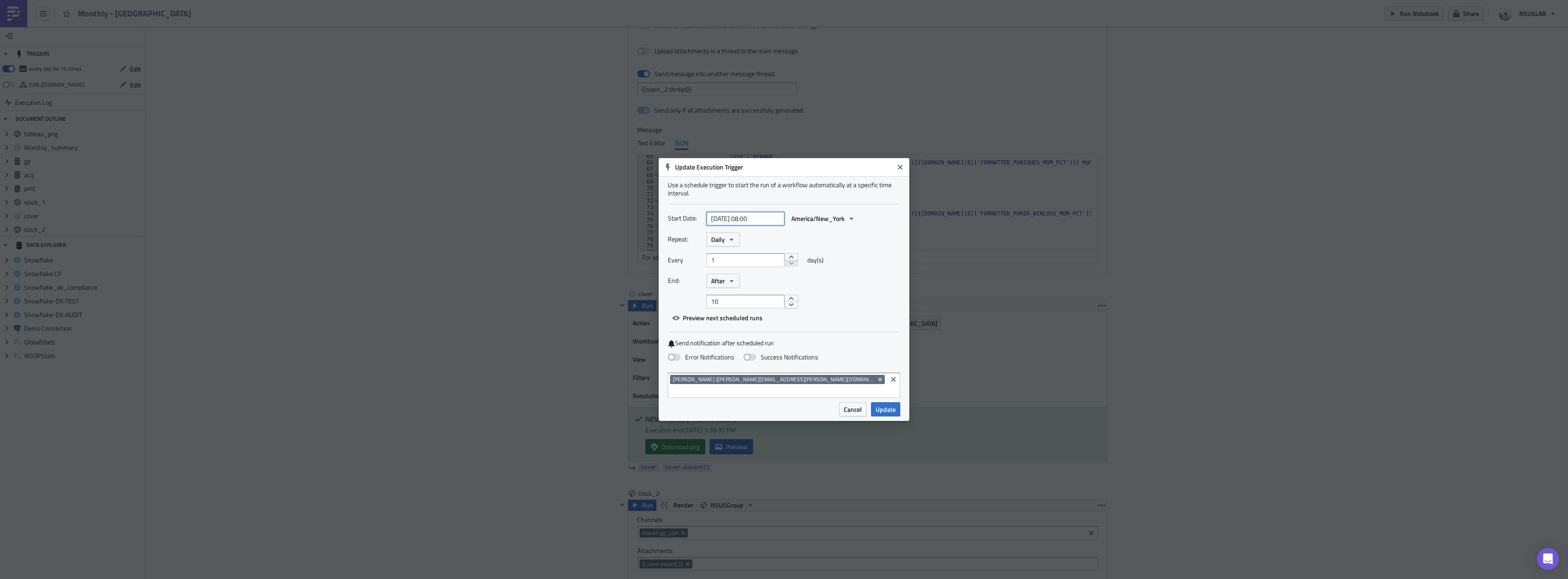
click at [763, 226] on input "2025-10-02 08:00" at bounding box center [746, 218] width 78 height 13
select select "9"
select select "2025"
click at [782, 248] on icon "Go to next month" at bounding box center [786, 247] width 7 height 7
type input "2025-11-02 08:00"
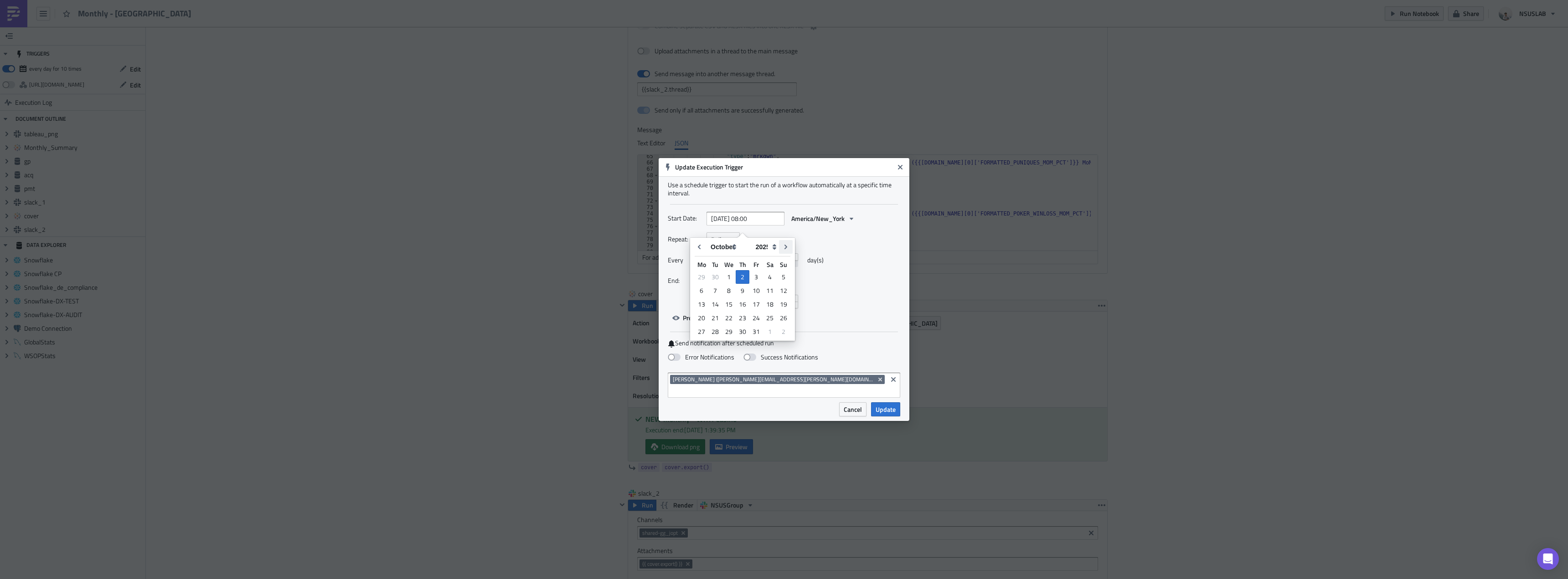
select select "10"
click at [780, 279] on div "2" at bounding box center [783, 277] width 13 height 13
click at [783, 276] on div "2" at bounding box center [783, 277] width 13 height 13
type input "2025-11-02 00:00"
click at [734, 243] on icon "button" at bounding box center [732, 240] width 7 height 7
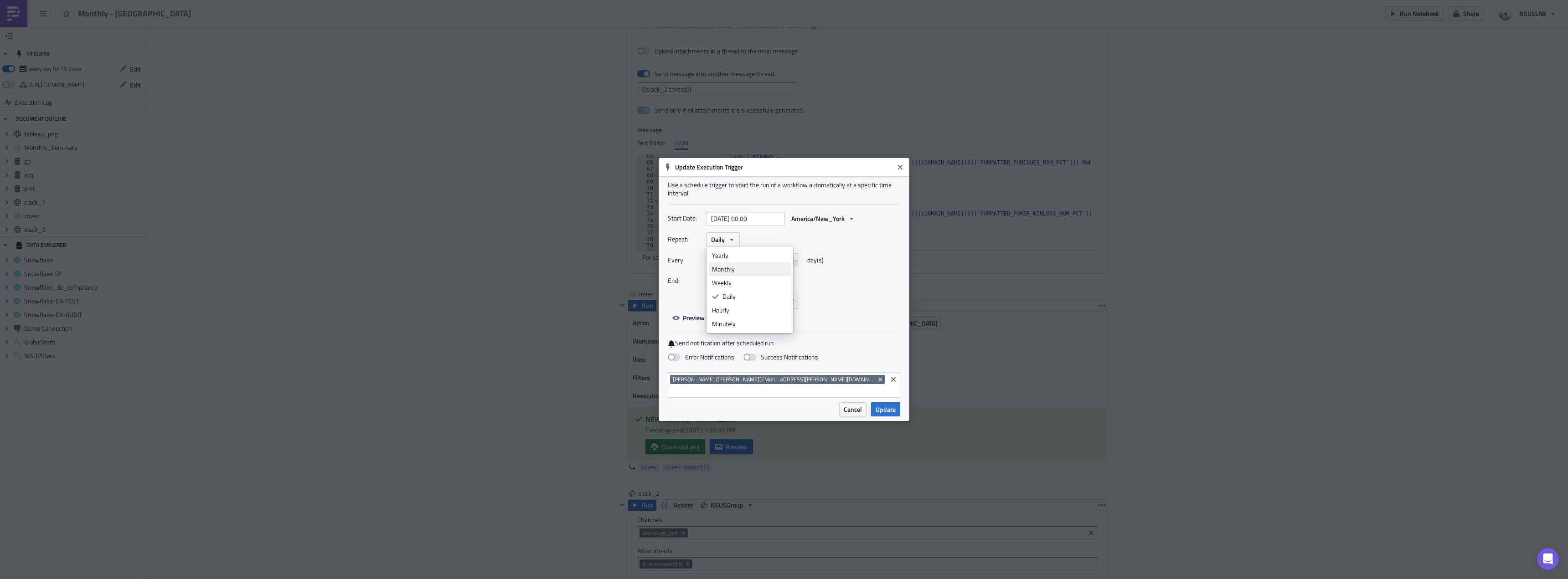
click at [746, 273] on div "Monthly" at bounding box center [750, 269] width 75 height 9
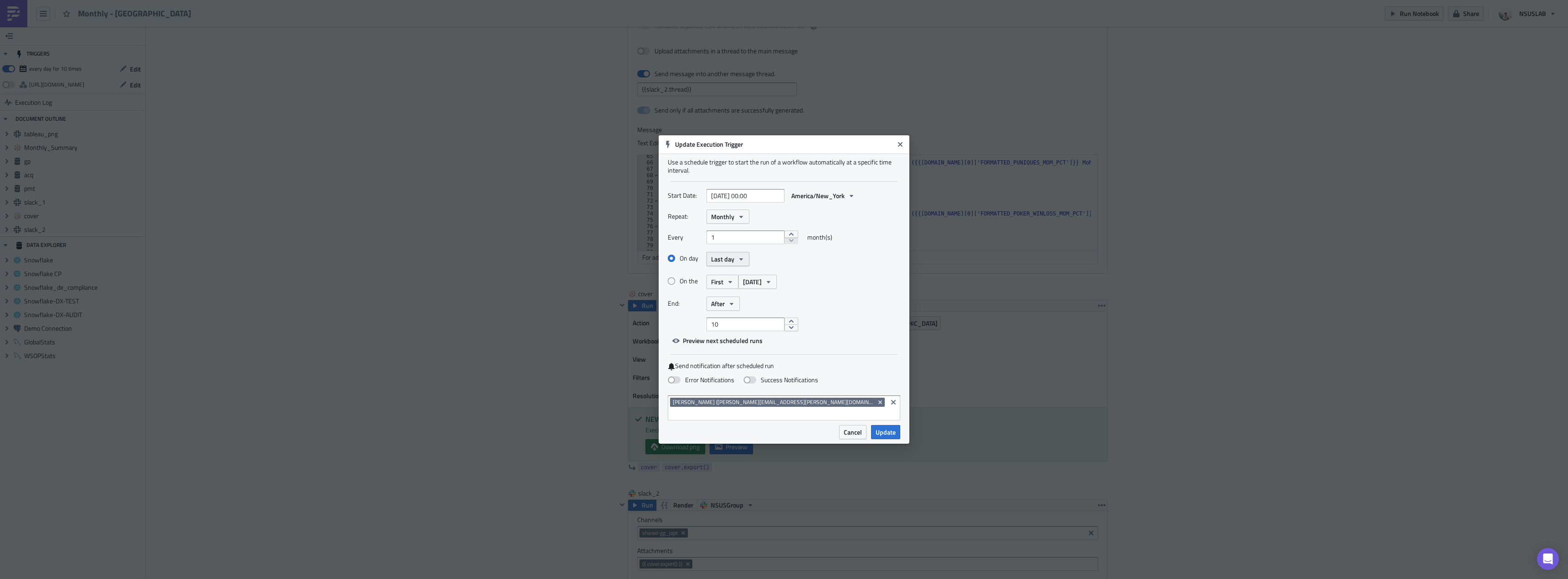
click at [723, 264] on span "Last day" at bounding box center [723, 259] width 23 height 10
click at [723, 305] on div "2" at bounding box center [750, 302] width 75 height 9
click at [792, 267] on div "On day 2" at bounding box center [784, 259] width 233 height 16
click at [723, 308] on span "After" at bounding box center [718, 303] width 13 height 10
click at [736, 324] on div "Never" at bounding box center [750, 319] width 75 height 9
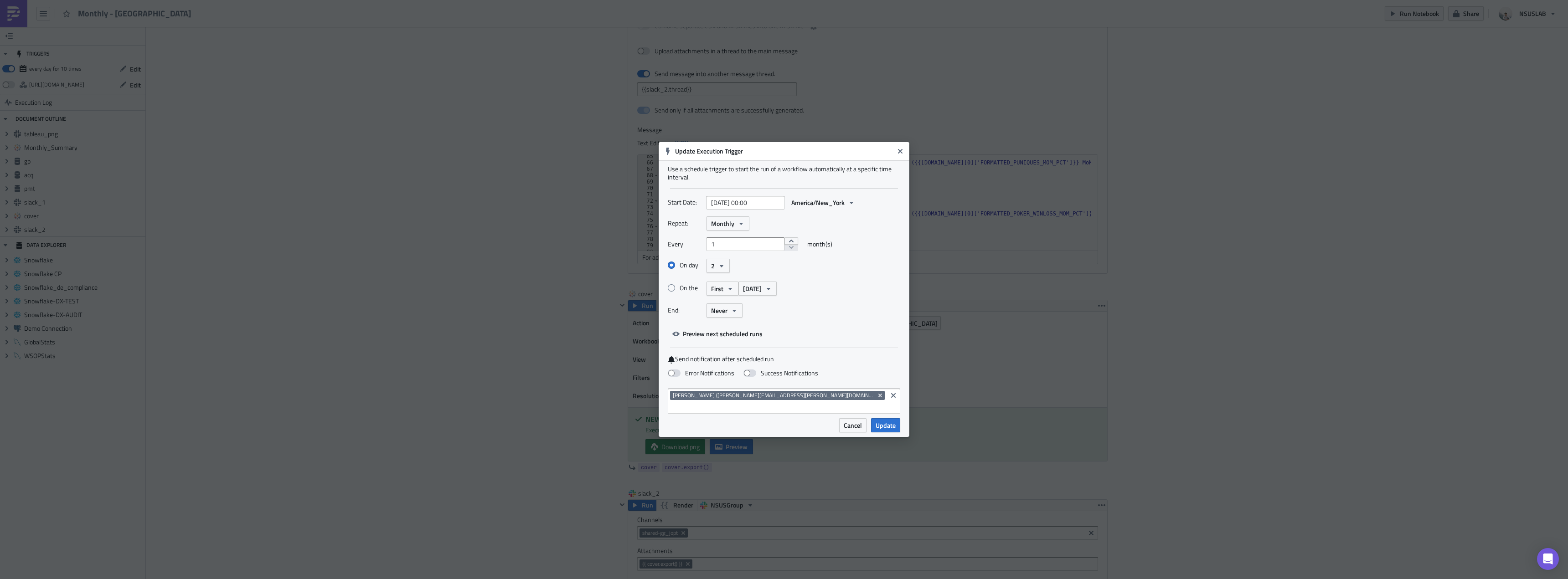
click at [821, 317] on div "End: Never" at bounding box center [784, 310] width 233 height 14
click at [897, 423] on button "Update" at bounding box center [886, 425] width 29 height 14
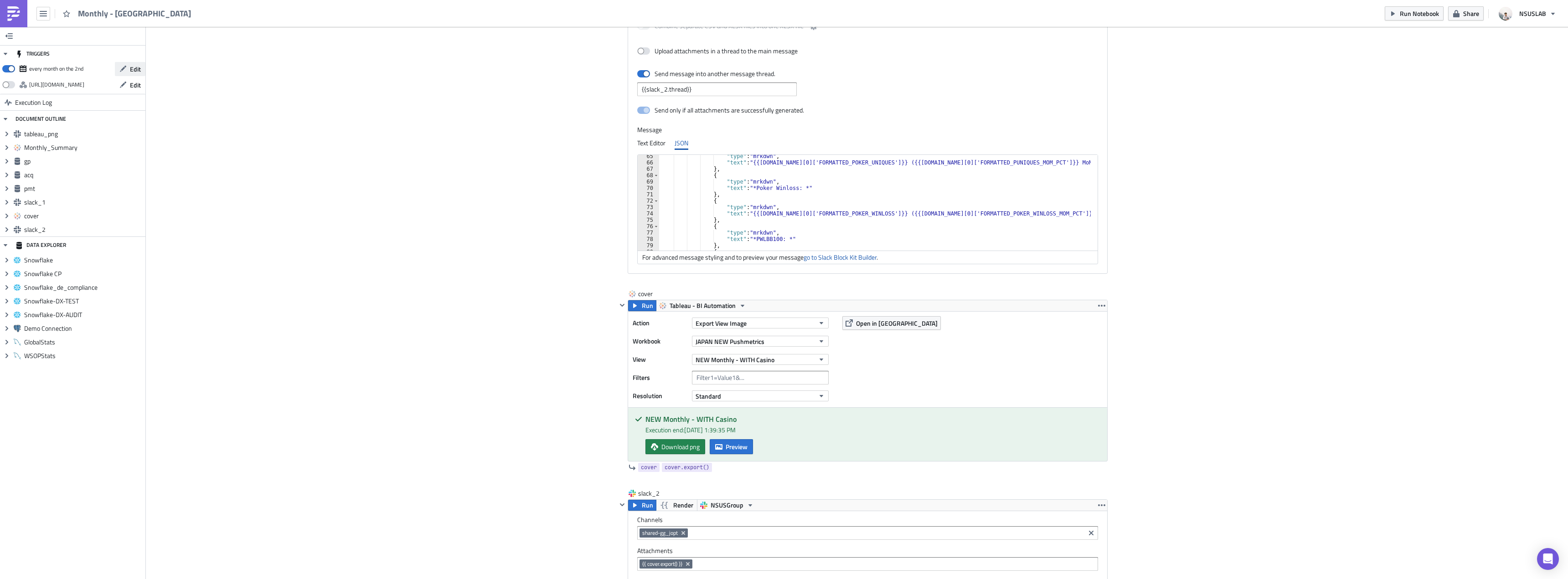
click at [141, 75] on button "Edit" at bounding box center [130, 69] width 30 height 14
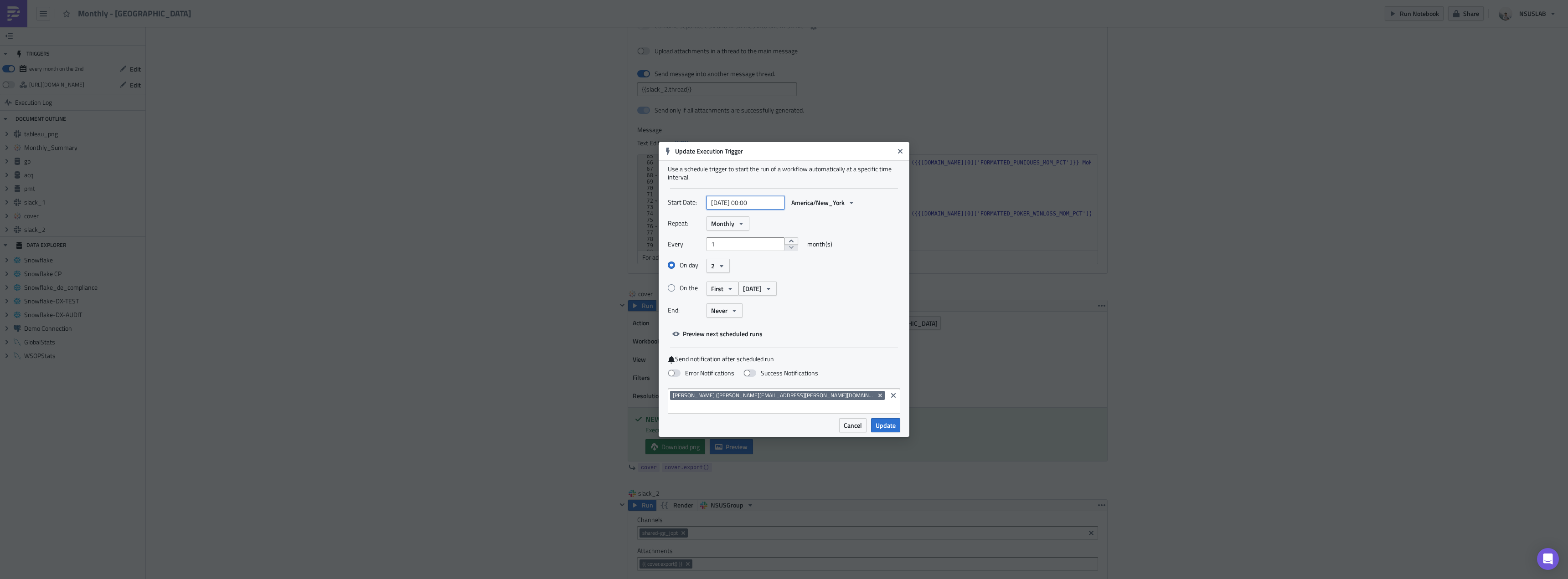
select select "10"
select select "2025"
click at [752, 207] on input "2025-11-02 00:00" at bounding box center [746, 203] width 78 height 13
click at [753, 208] on input "2025-11-02 00:00" at bounding box center [746, 203] width 78 height 13
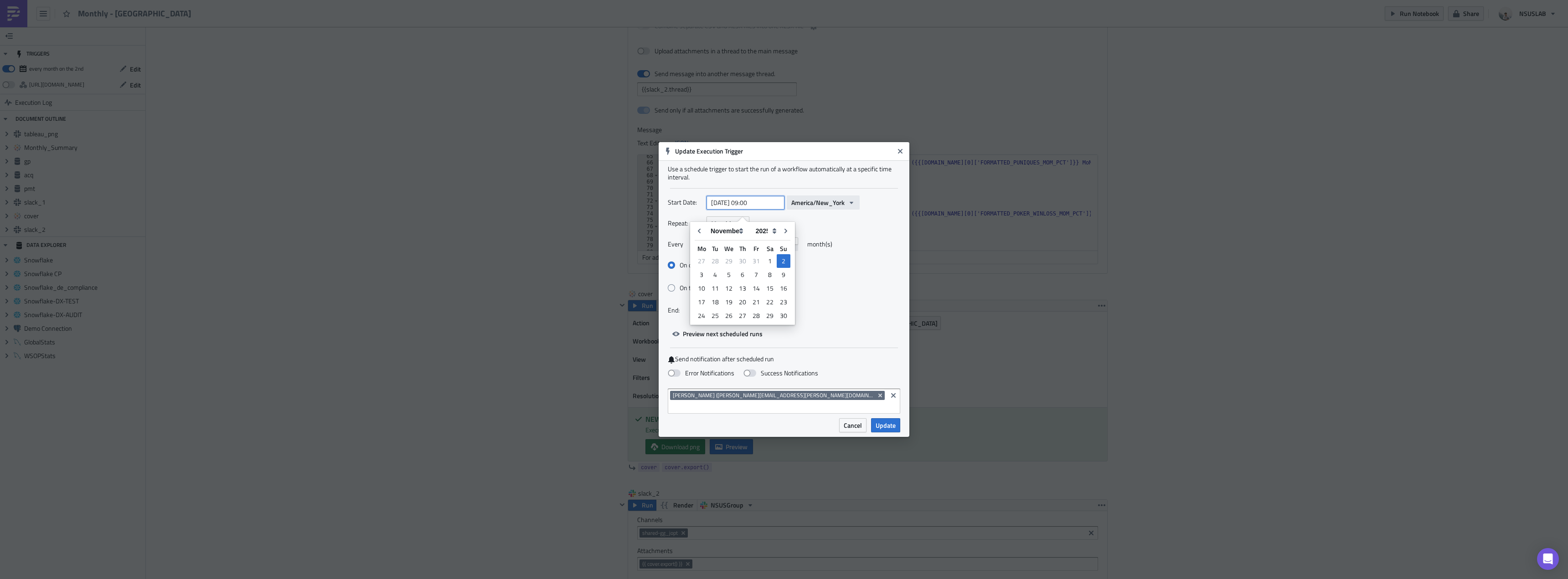
type input "[DATE] 09:00"
click at [894, 420] on span "Update" at bounding box center [886, 425] width 20 height 10
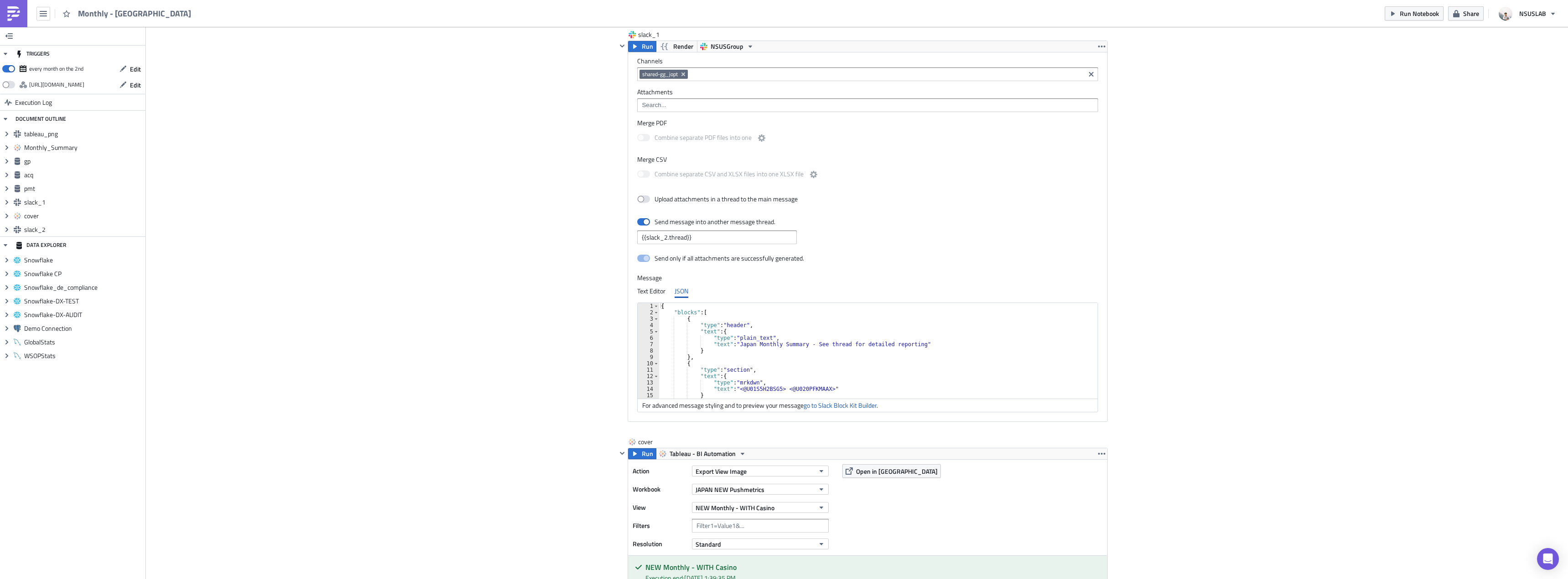
scroll to position [1182, 0]
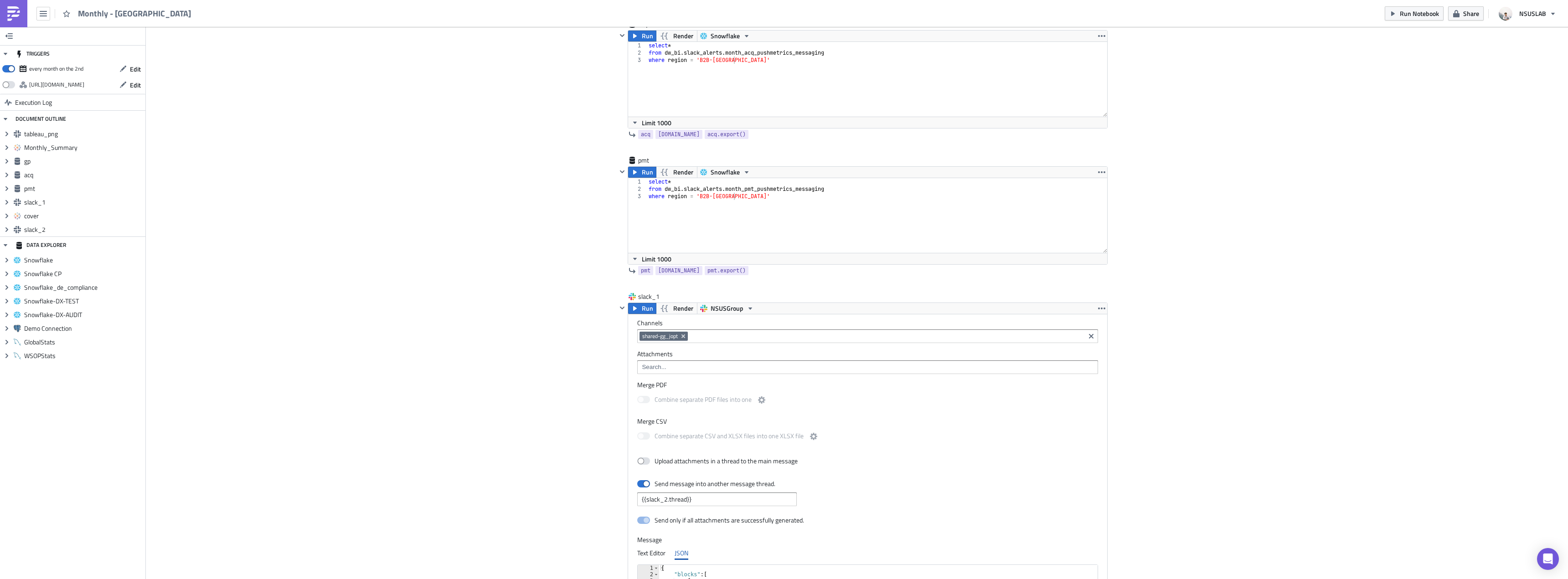
click at [1402, 33] on div "Cover Image BI Automated Tableau Reporting Execution Log Monthly - [GEOGRAPHIC_…" at bounding box center [857, 99] width 1422 height 2510
click at [1400, 16] on button "Run Notebook" at bounding box center [1414, 13] width 59 height 14
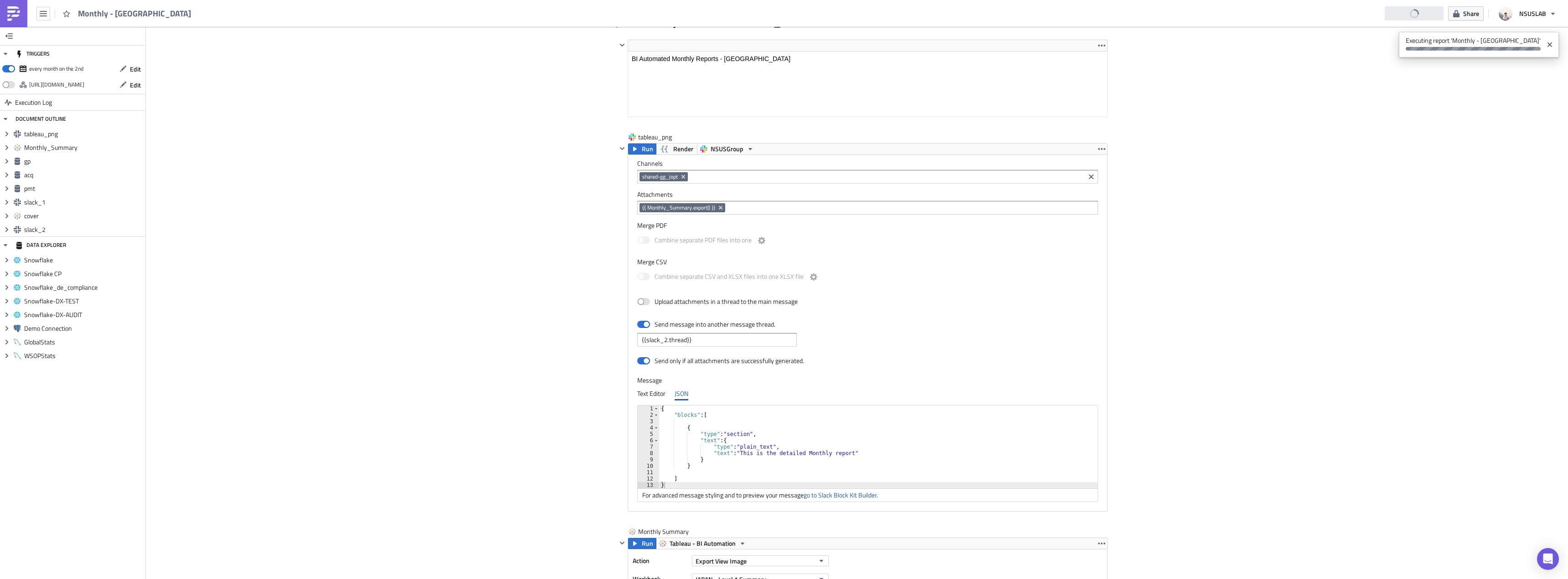
scroll to position [0, 0]
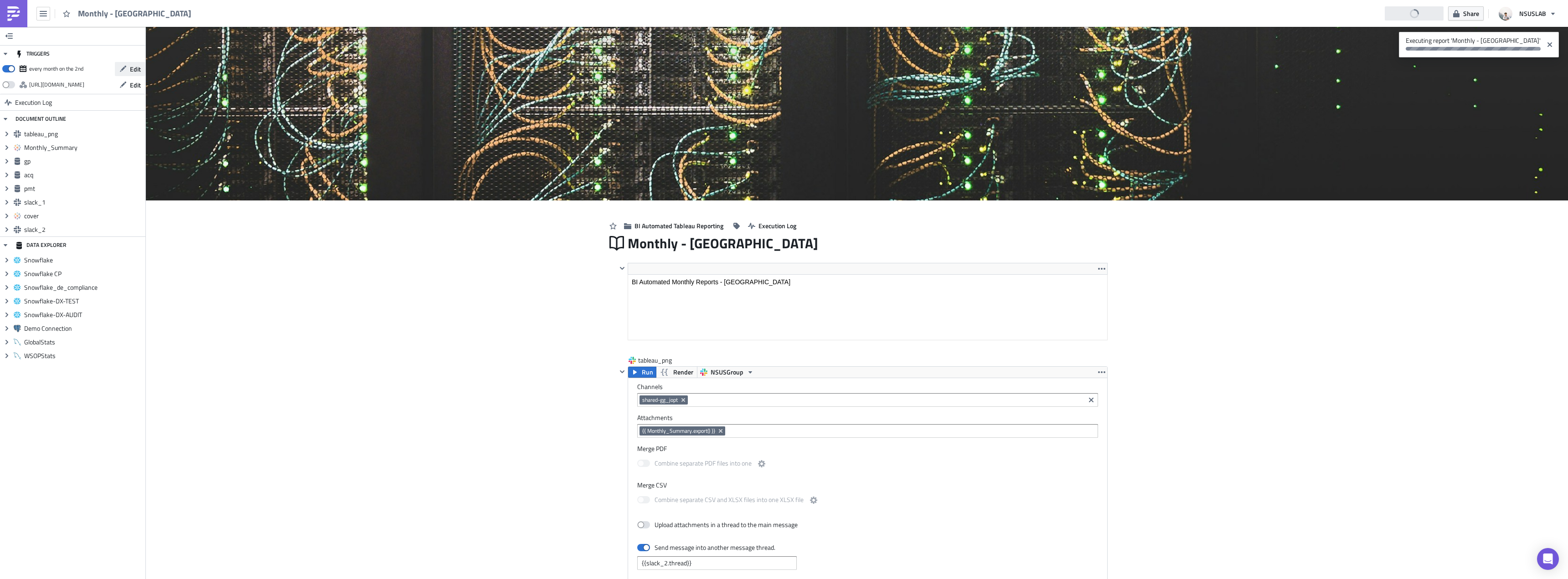
click at [135, 69] on span "Edit" at bounding box center [135, 69] width 11 height 10
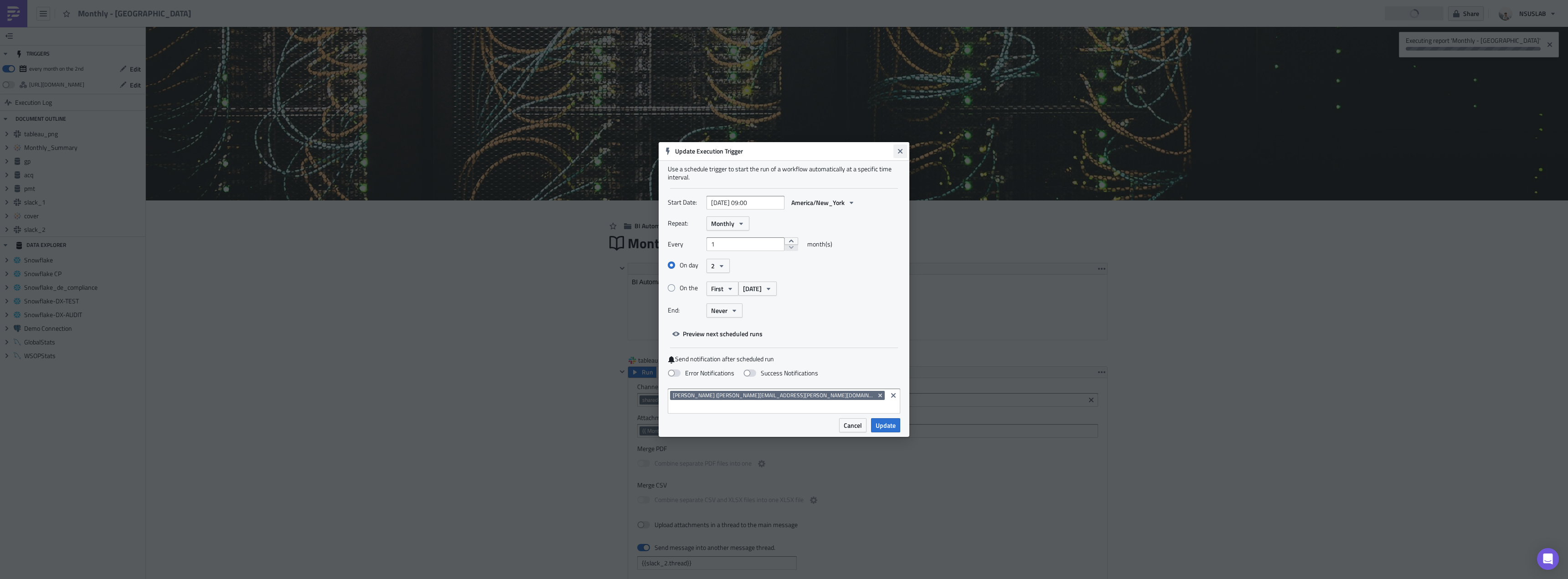
click at [905, 157] on button "Close" at bounding box center [900, 151] width 13 height 13
